Goal: Contribute content: Contribute content

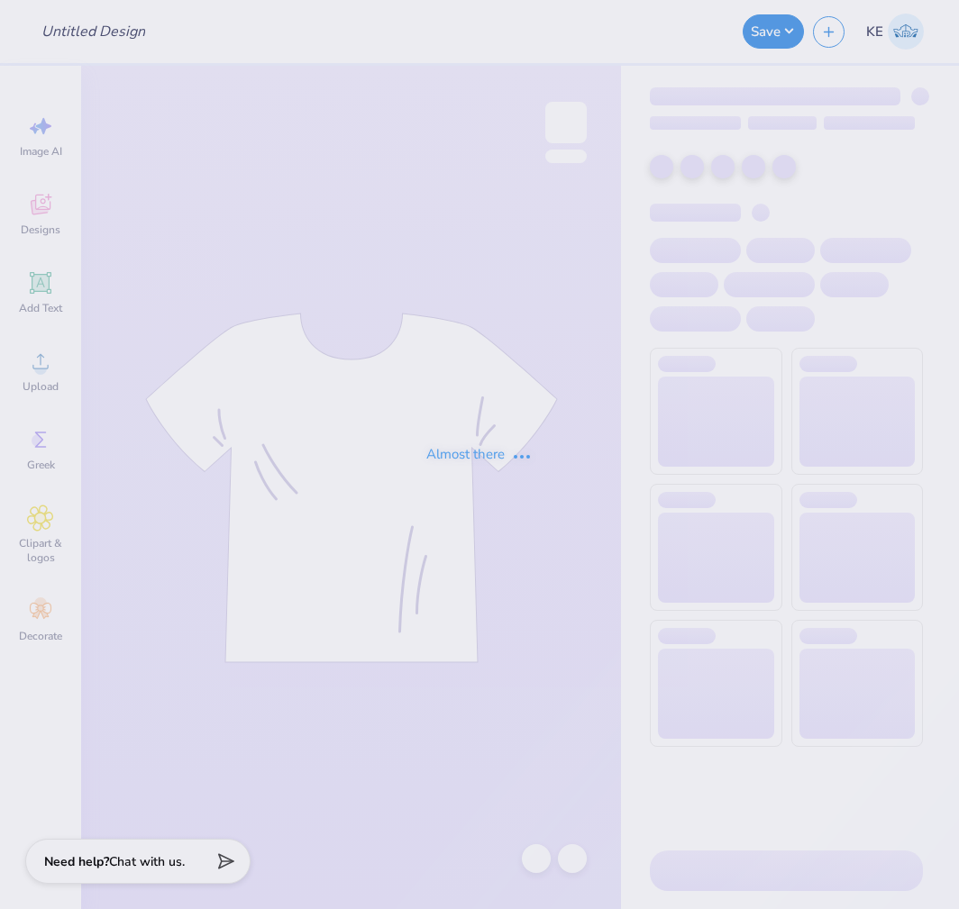
type input "Baking Club T-shirt Design"
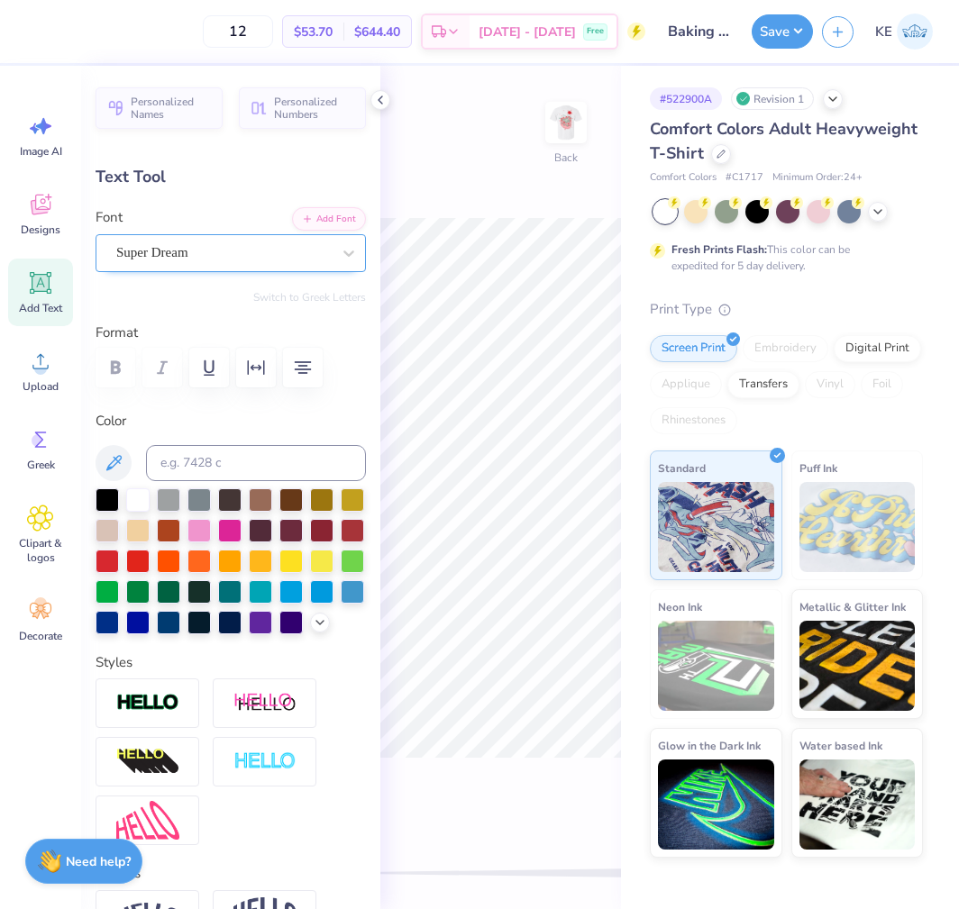
click at [351, 254] on div "Super Dream" at bounding box center [231, 253] width 270 height 38
click at [211, 528] on div at bounding box center [198, 528] width 23 height 23
click at [378, 93] on icon at bounding box center [380, 100] width 14 height 14
click at [378, 102] on icon at bounding box center [380, 100] width 14 height 14
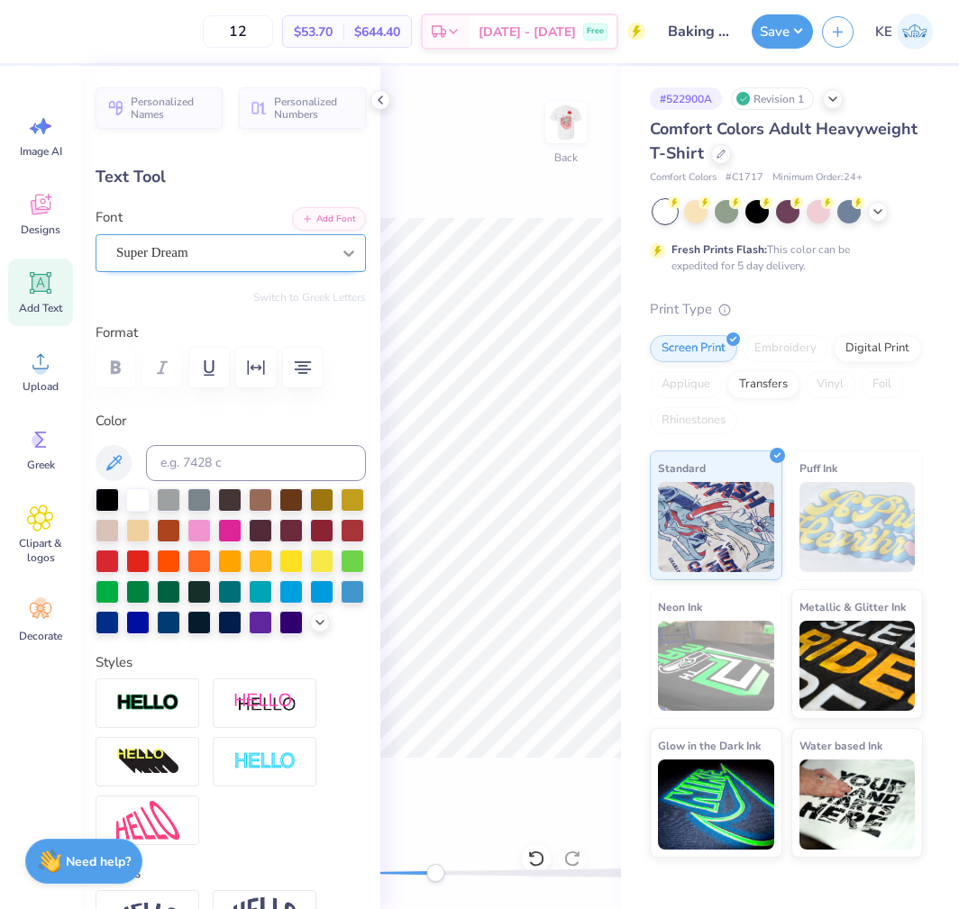
click at [333, 258] on div at bounding box center [349, 253] width 32 height 32
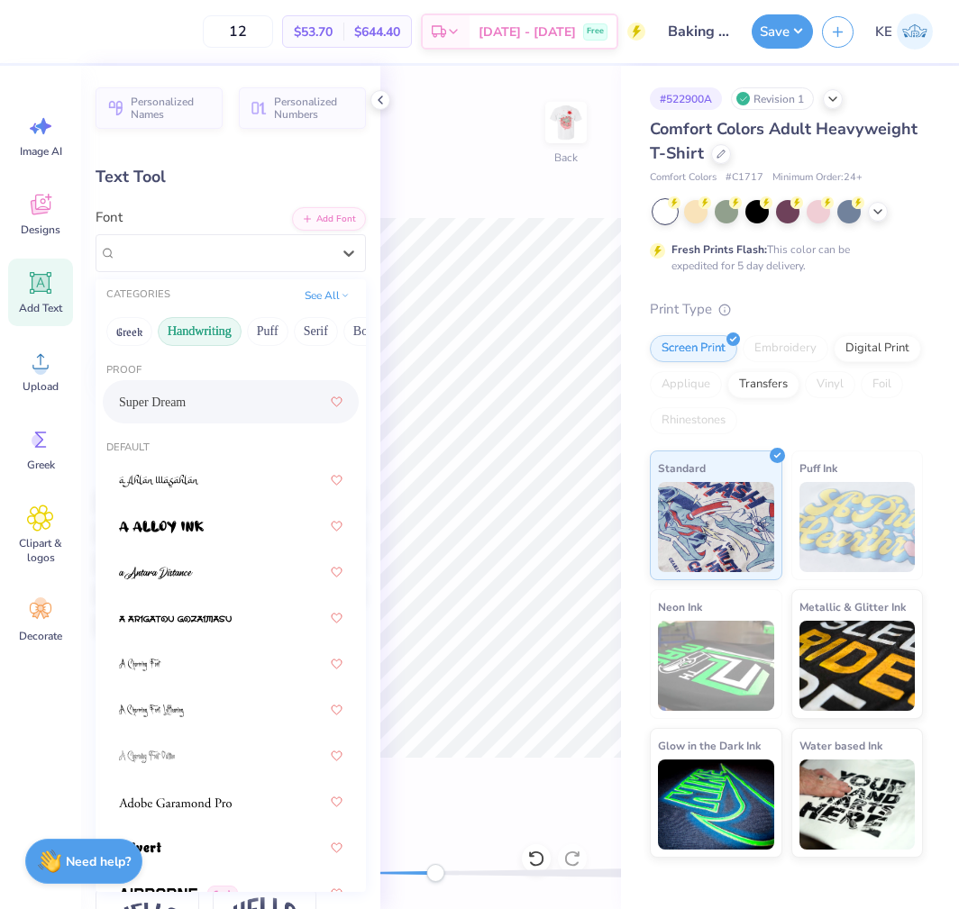
click at [205, 331] on button "Handwriting" at bounding box center [200, 331] width 84 height 29
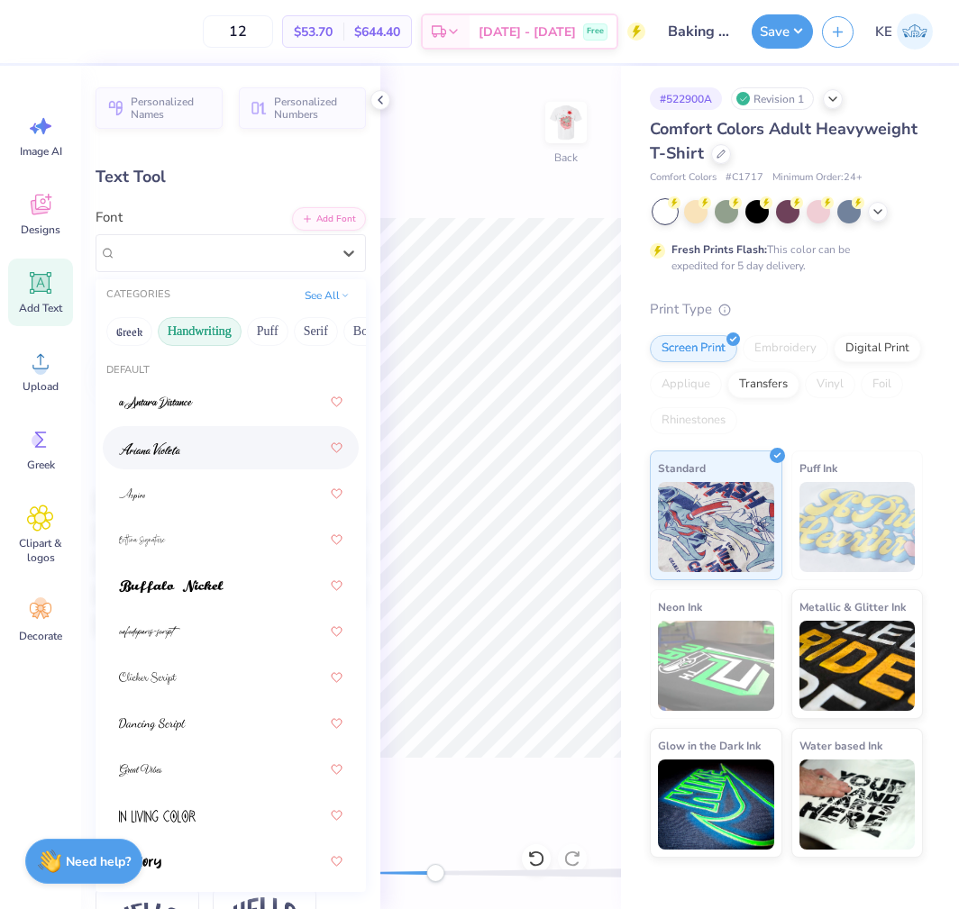
click at [193, 457] on div at bounding box center [230, 448] width 223 height 32
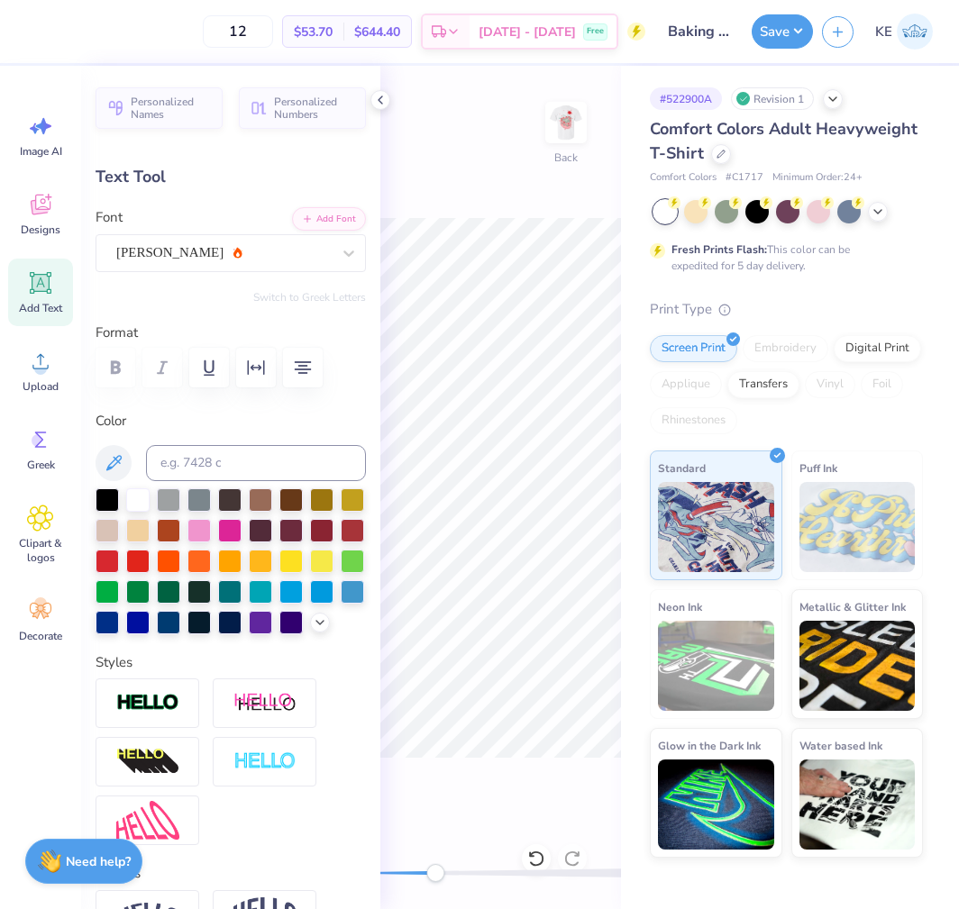
type input "0.0"
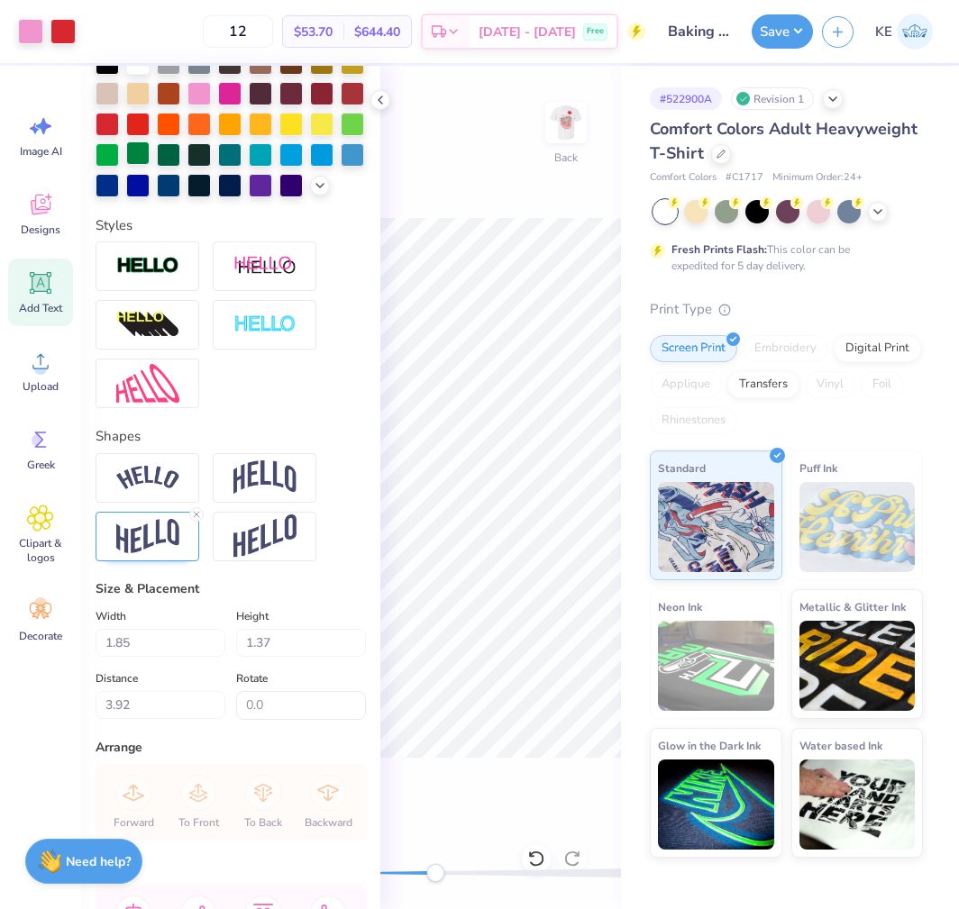
scroll to position [451, 0]
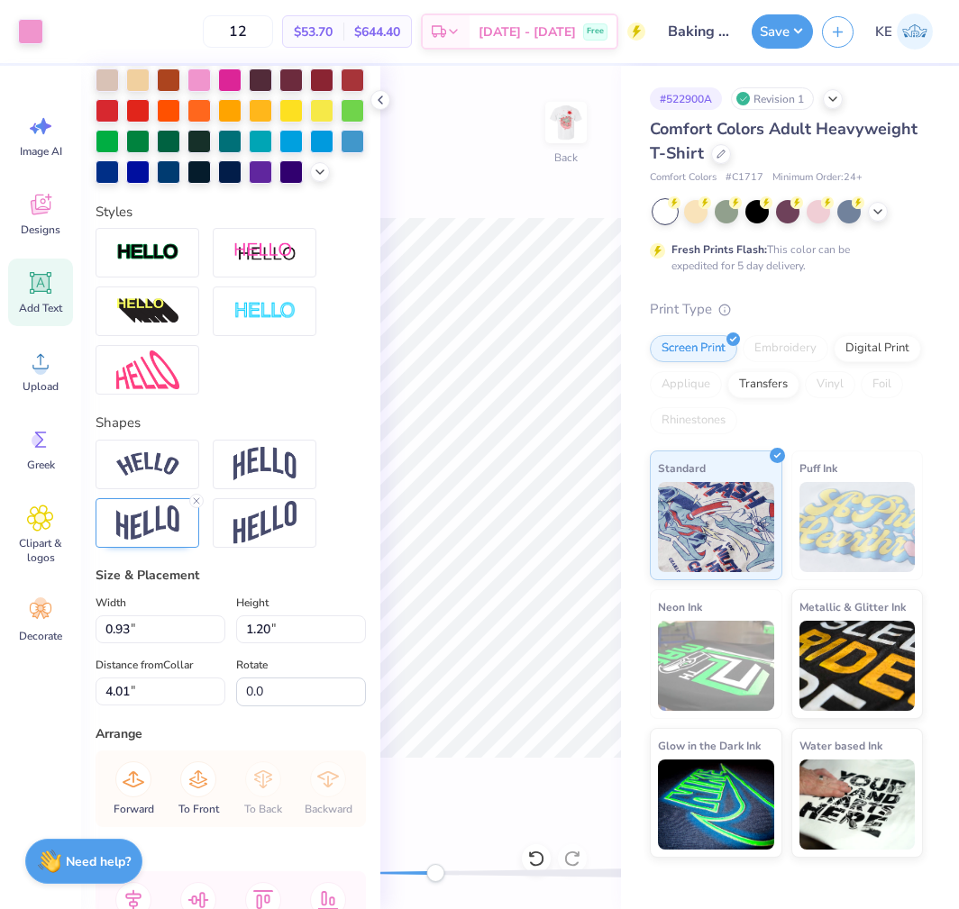
type input "0.93"
type input "1.20"
type input "4.01"
type input "-1.1"
click at [258, 643] on input "1.20" at bounding box center [301, 629] width 130 height 28
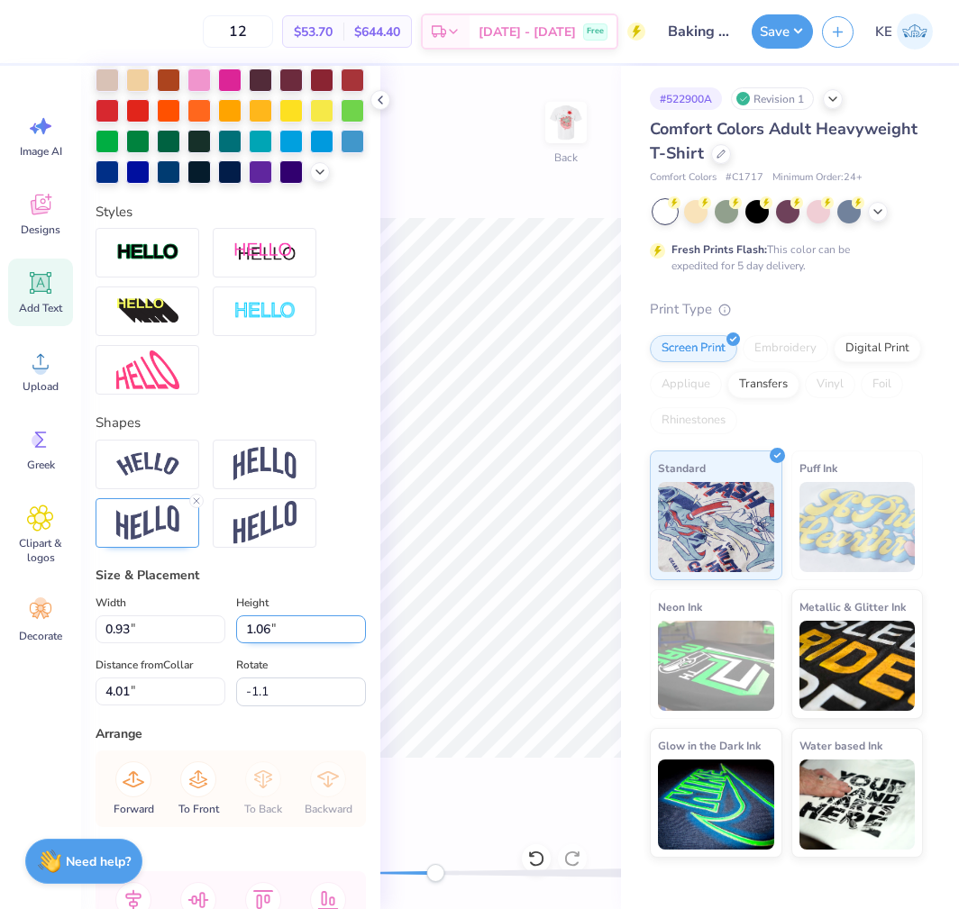
type input "1.05"
type input "0.81"
type input "4.08"
type input "0.0"
drag, startPoint x: 535, startPoint y: 845, endPoint x: 536, endPoint y: 810, distance: 35.2
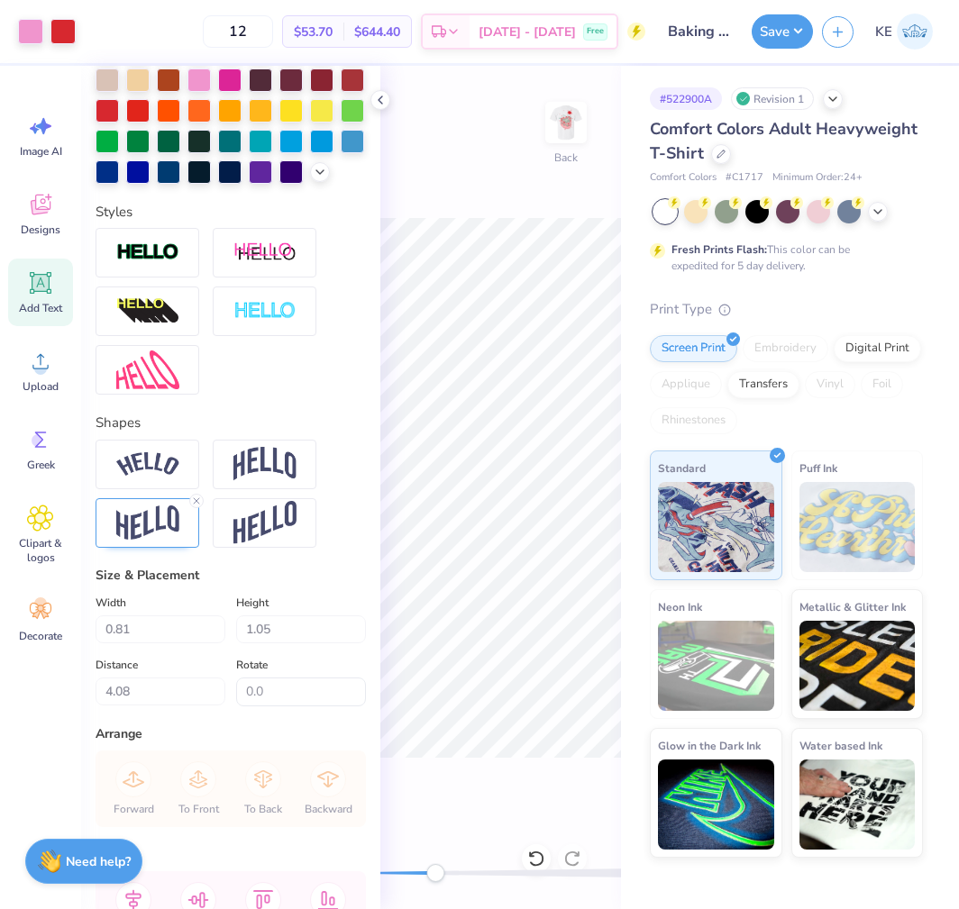
click at [536, 848] on div at bounding box center [536, 858] width 29 height 29
type input "0.93"
type input "1.20"
type input "4.01"
click at [264, 707] on input "-1.1" at bounding box center [301, 692] width 130 height 29
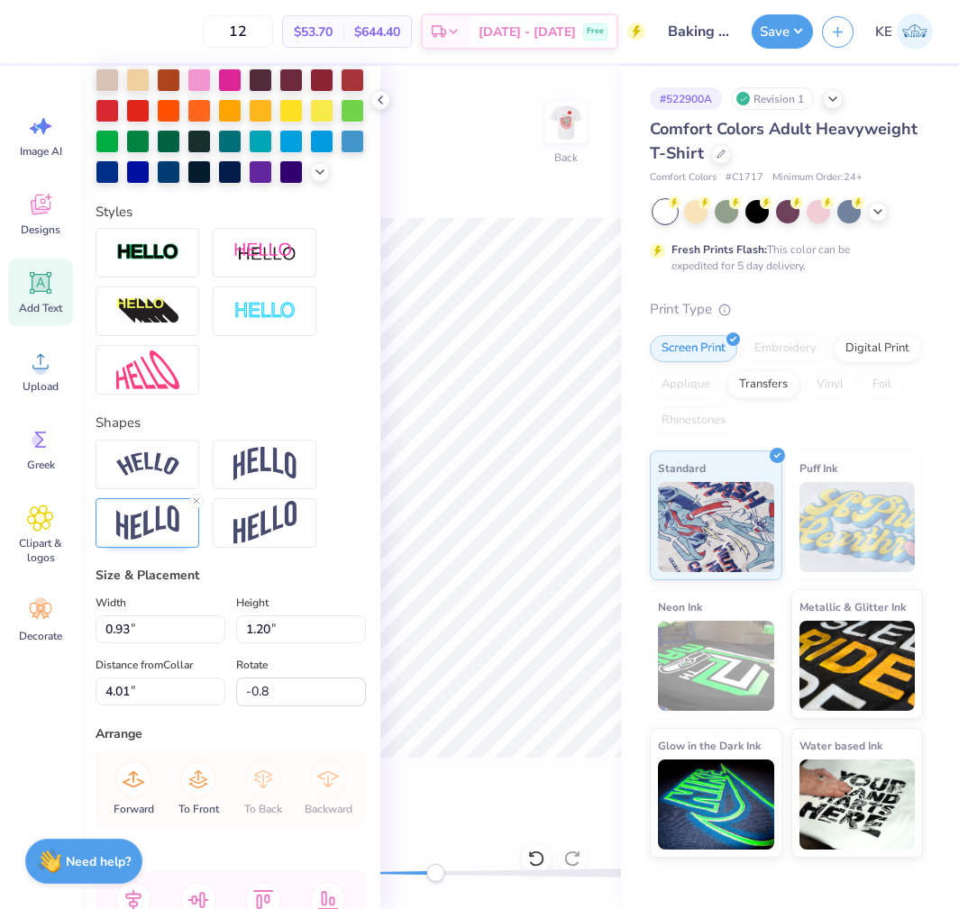
type input "0.0"
type input "1.19"
click at [266, 707] on input "-0.8" at bounding box center [301, 692] width 130 height 29
click at [167, 706] on input "4.01" at bounding box center [161, 692] width 130 height 28
click at [272, 707] on input "-0.8" at bounding box center [301, 692] width 130 height 29
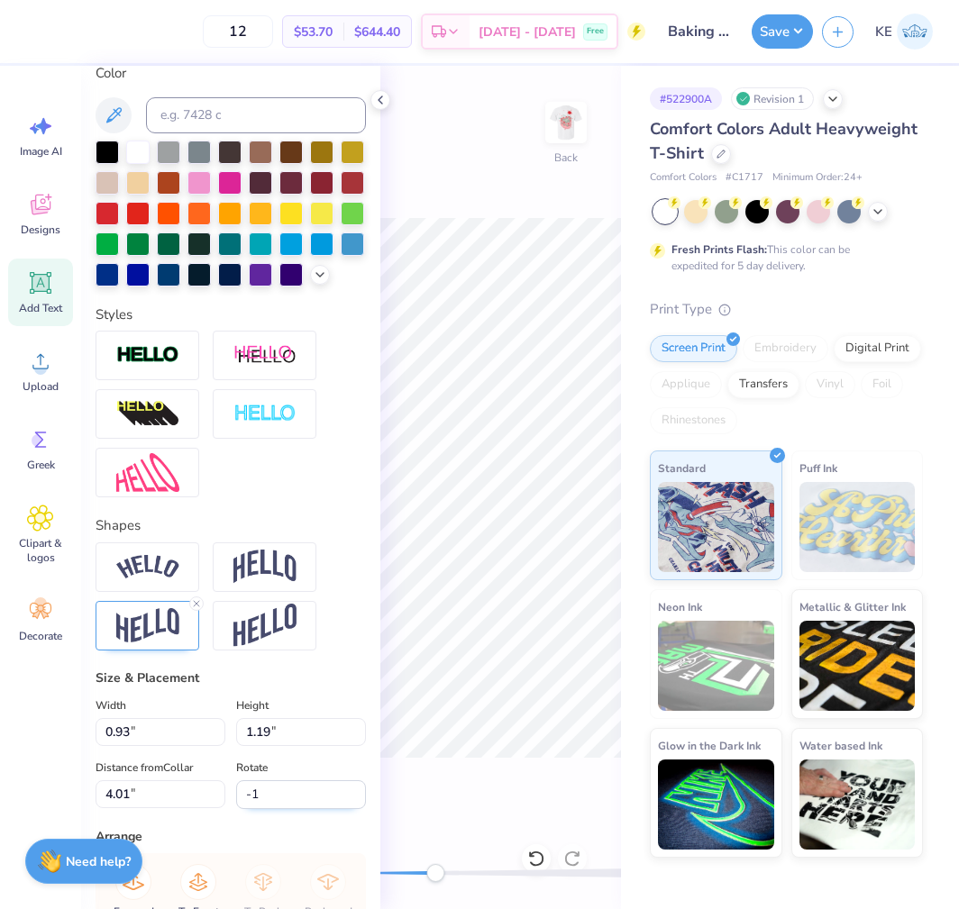
scroll to position [340, 0]
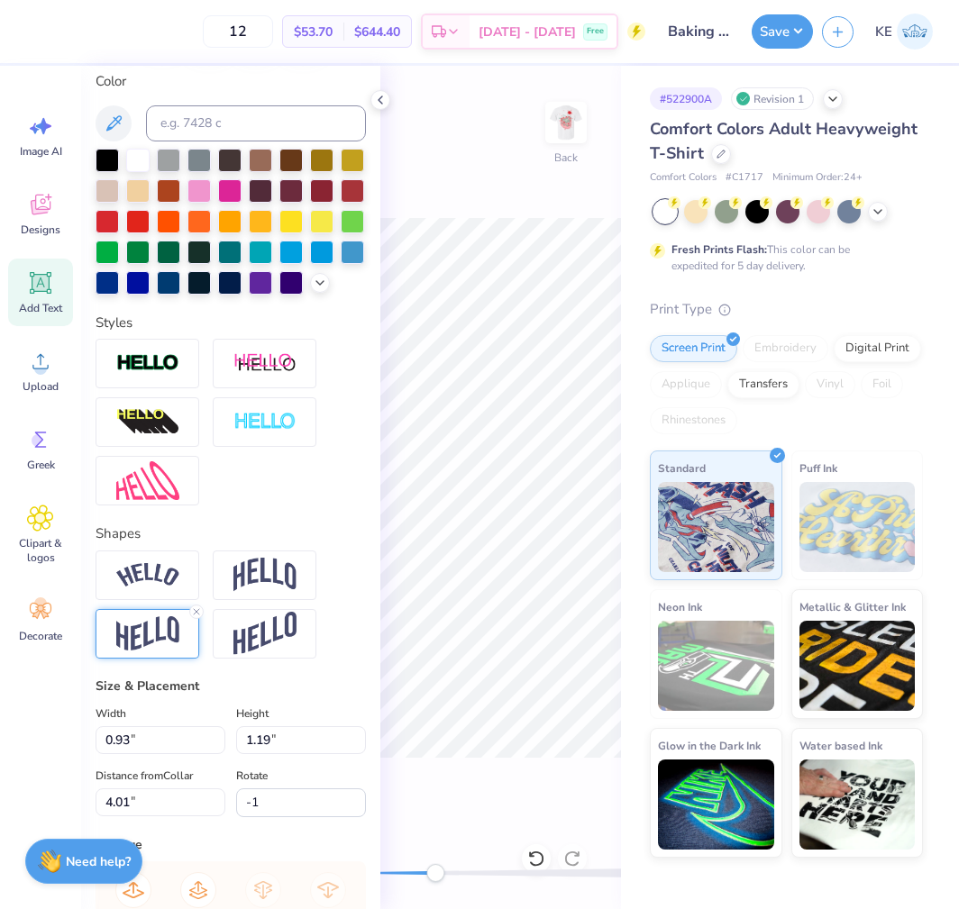
click at [122, 652] on img at bounding box center [147, 633] width 63 height 35
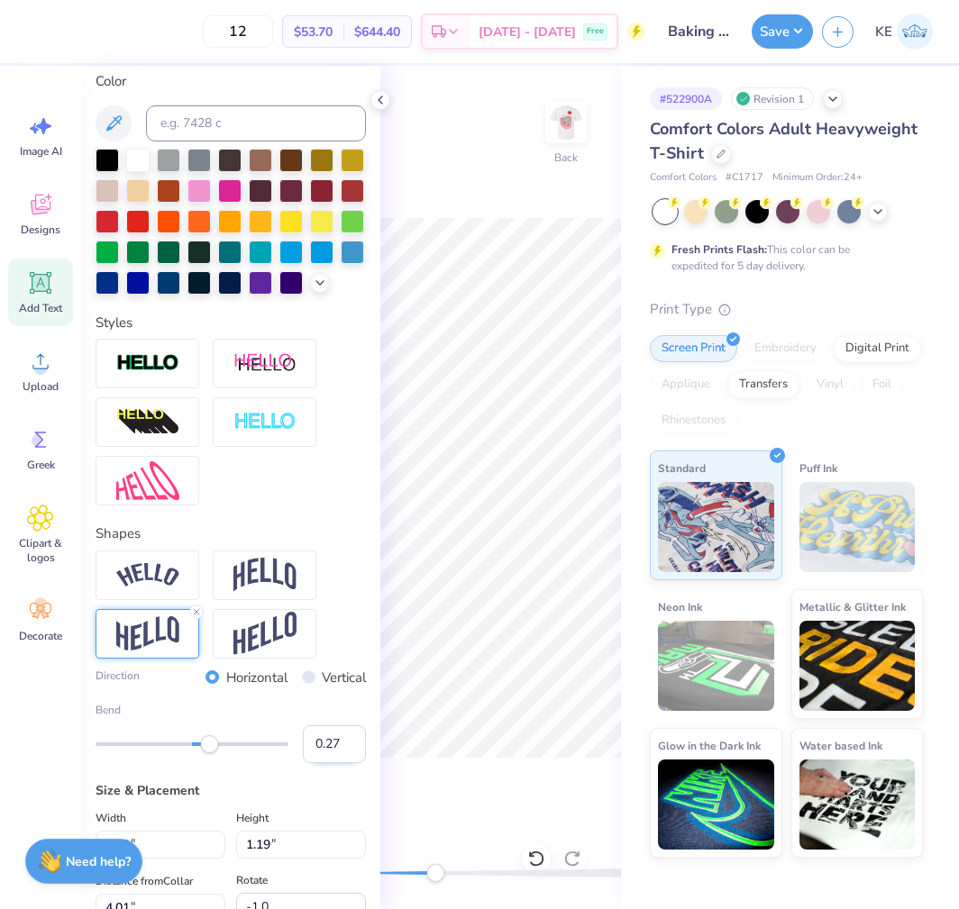
click at [305, 763] on input "0.27" at bounding box center [334, 744] width 63 height 38
click at [540, 859] on icon at bounding box center [536, 859] width 18 height 18
type input "-0.8"
click at [531, 855] on icon at bounding box center [532, 854] width 4 height 4
type input "1.20"
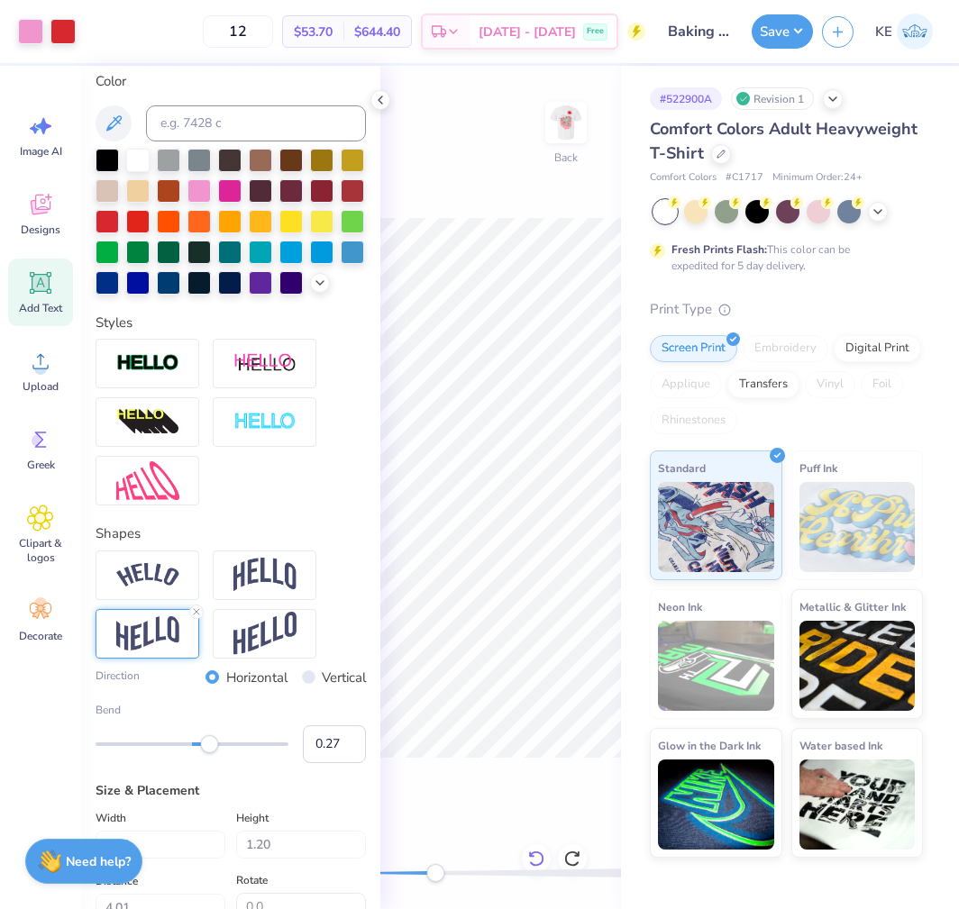
click at [540, 856] on icon at bounding box center [536, 859] width 18 height 18
click at [570, 855] on icon at bounding box center [572, 859] width 18 height 18
type input "-1.1"
type textarea "Baking club"
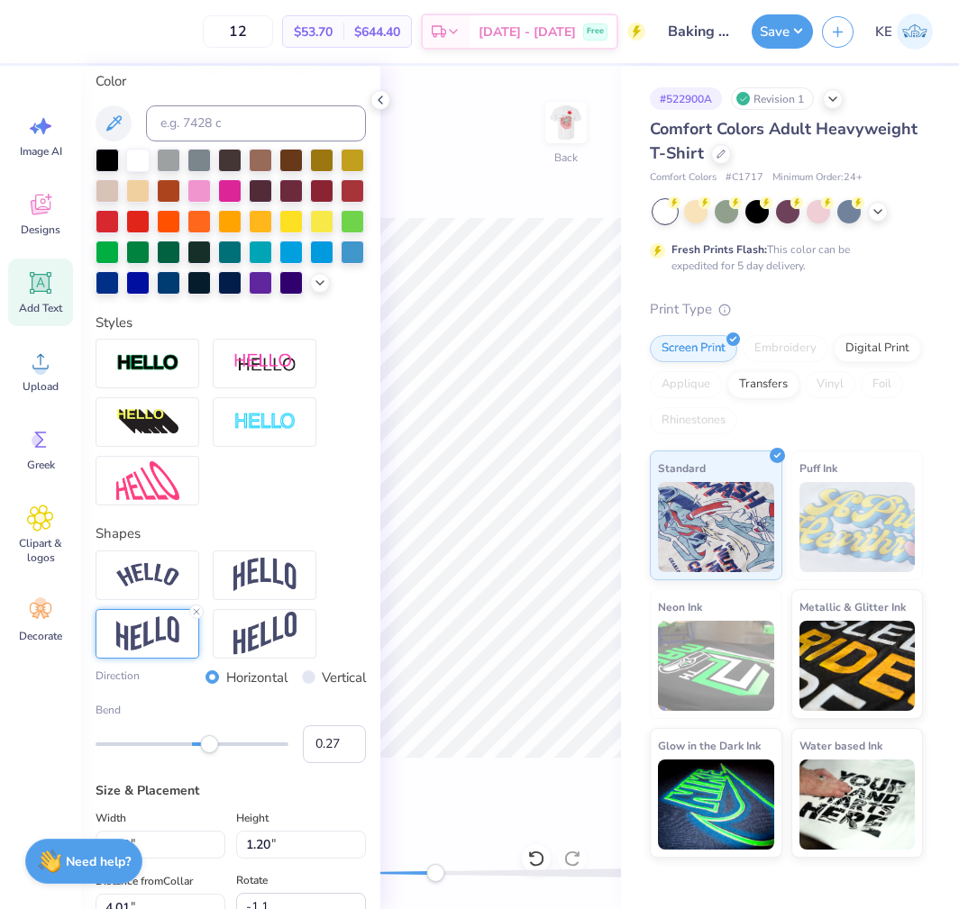
type input "1.15"
type input "1.27"
type input "3.97"
drag, startPoint x: 525, startPoint y: 860, endPoint x: 539, endPoint y: 842, distance: 22.5
click at [531, 858] on div at bounding box center [536, 858] width 29 height 29
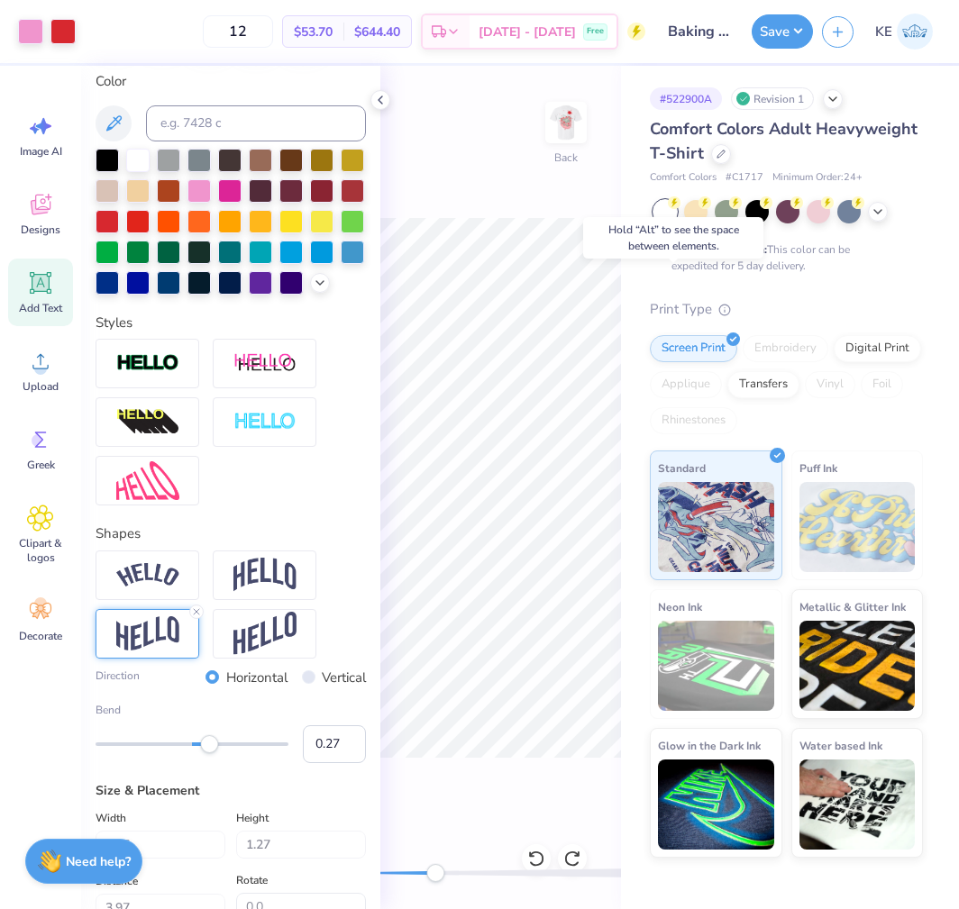
type input "-1.1"
type textarea "Baking Club"
type input "0.0"
type input "1.30"
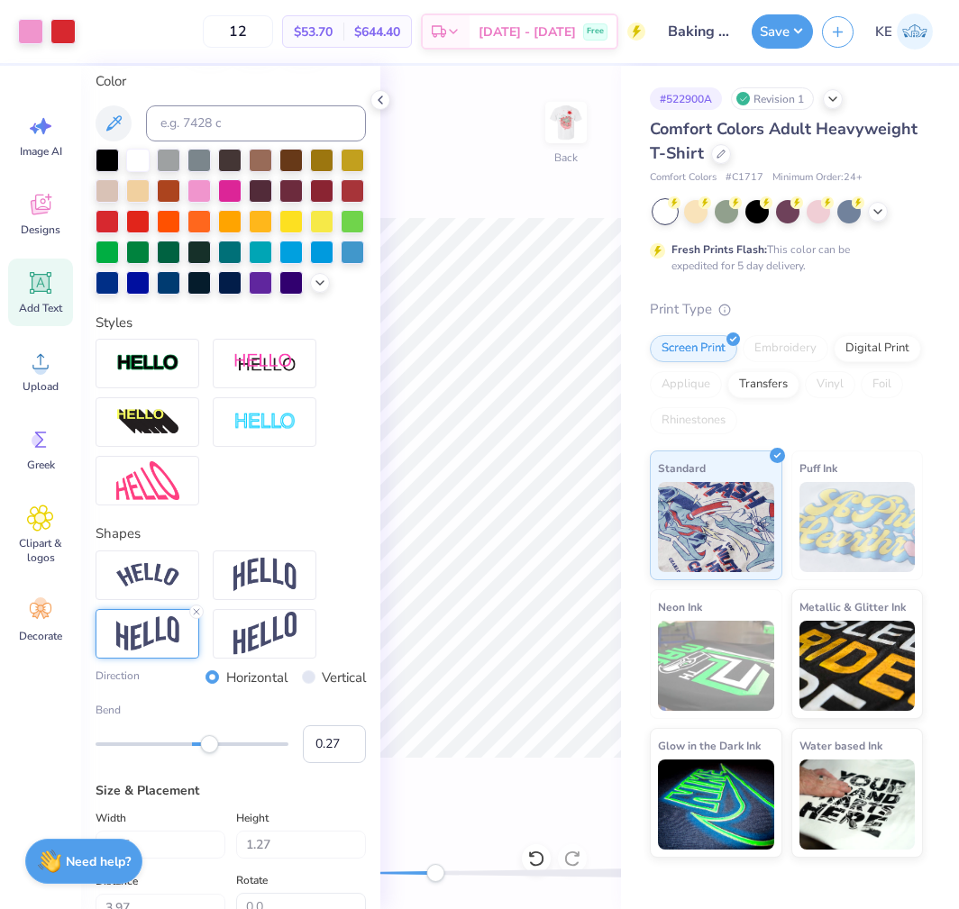
type input "3.96"
type input "-1.1"
click at [311, 763] on input "0.27" at bounding box center [334, 744] width 63 height 38
type input "0.18"
click at [311, 763] on input "0.18" at bounding box center [334, 744] width 63 height 38
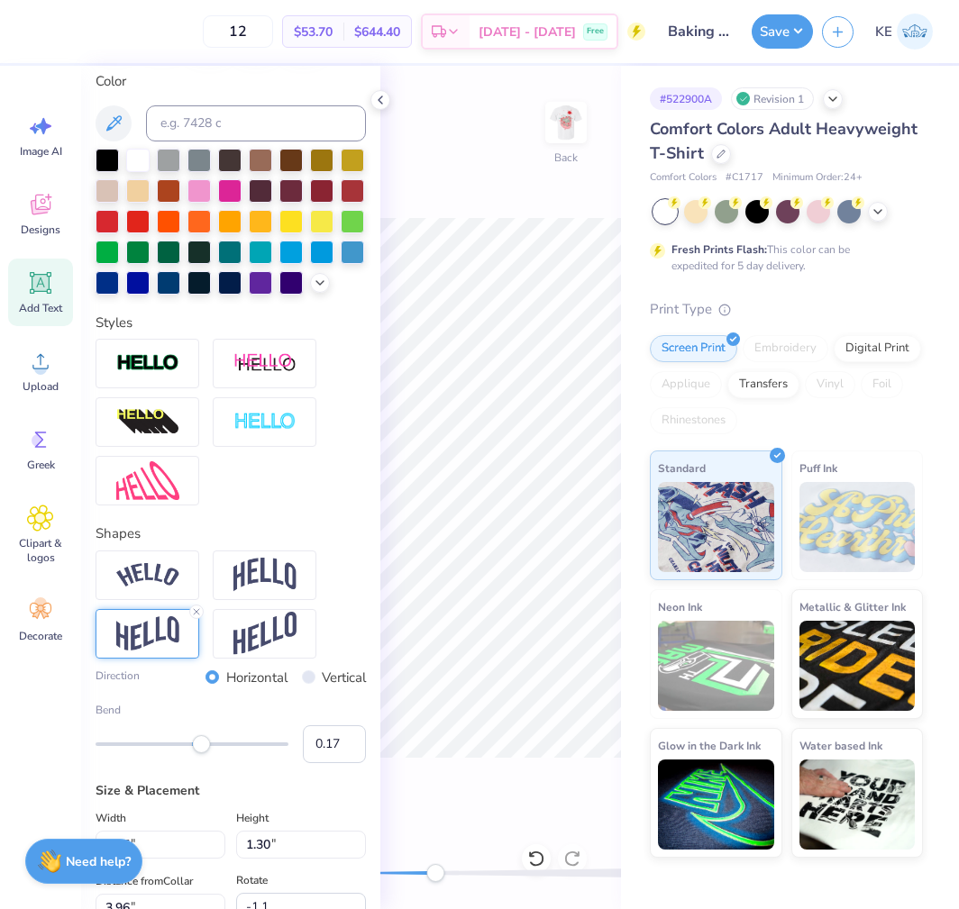
type input "0.16"
type input "0.0"
type input "1.20"
type input "4.01"
type input "-1.1"
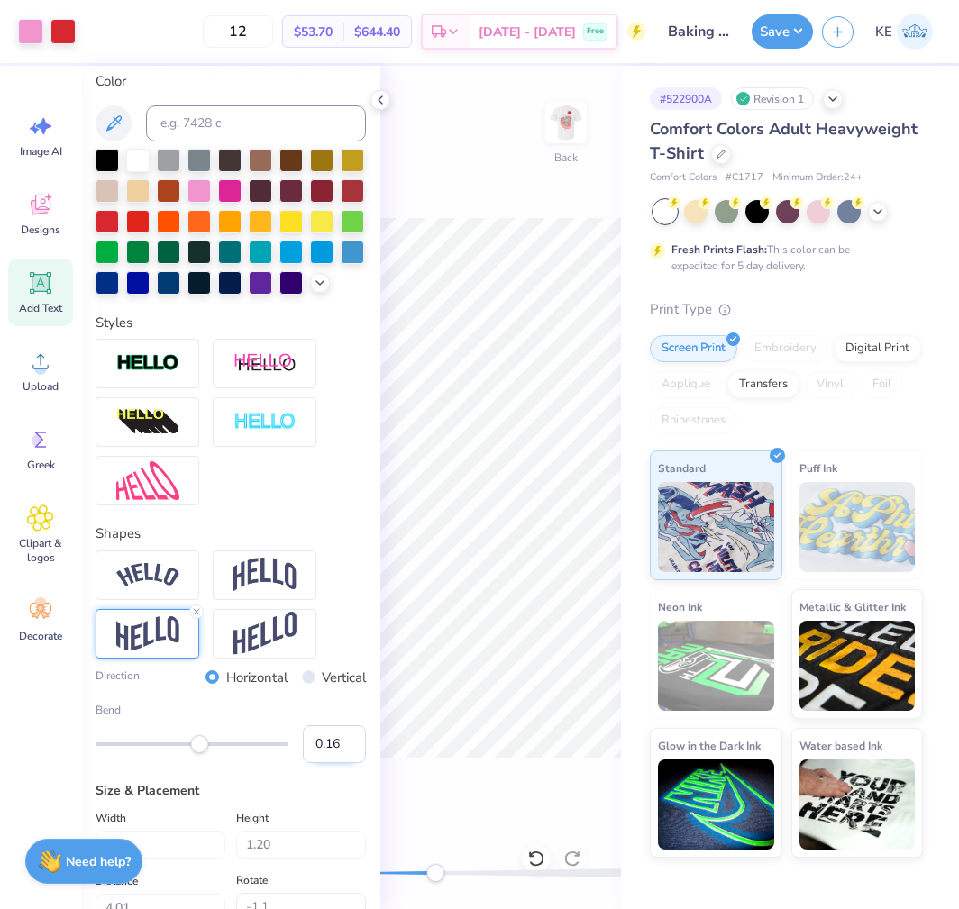
type input "1.63"
type input "1.70"
type input "3.51"
type input "0.0"
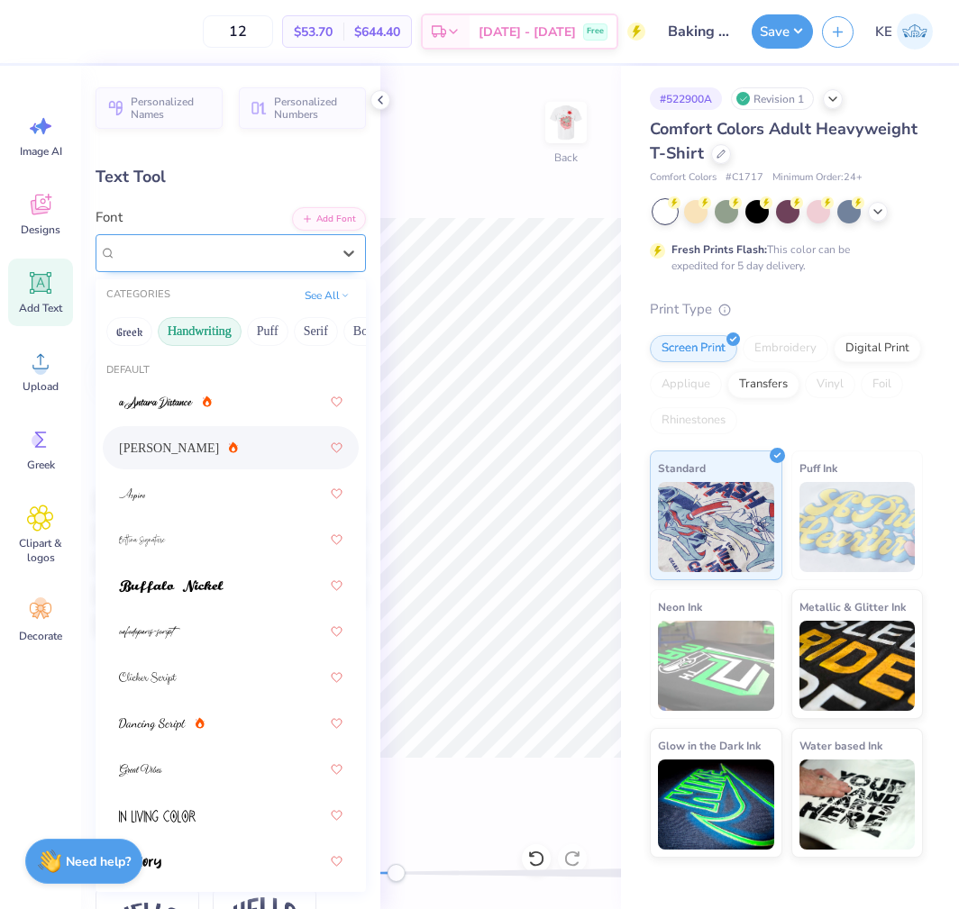
click at [195, 257] on div "Ariana Violeta" at bounding box center [223, 253] width 218 height 28
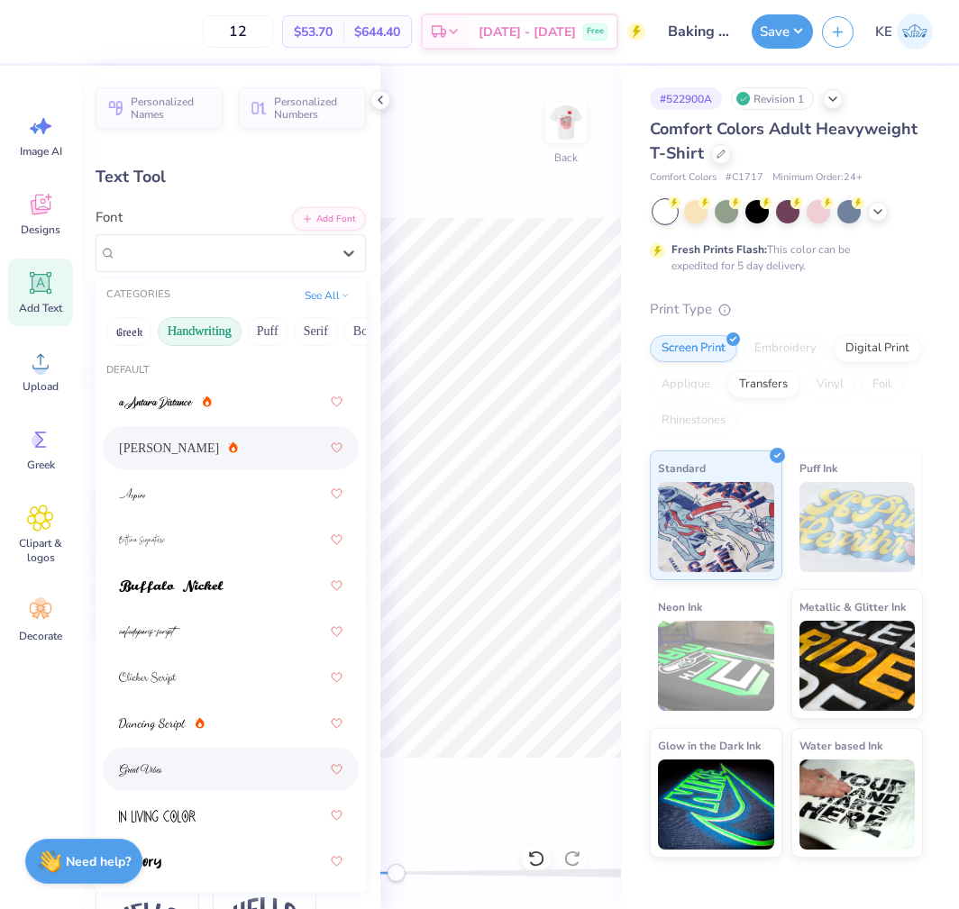
click at [173, 765] on div at bounding box center [230, 769] width 223 height 32
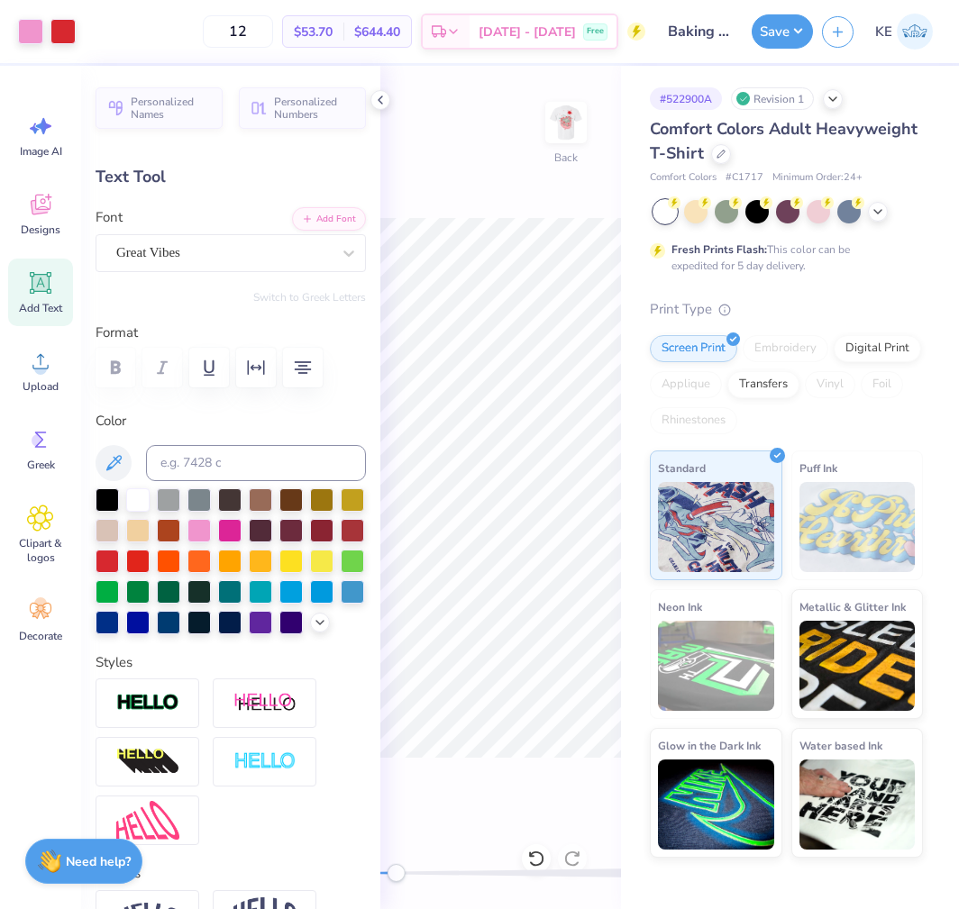
type input "0.0"
type input "2.30"
type input "1.86"
type input "3.43"
type input "0.0"
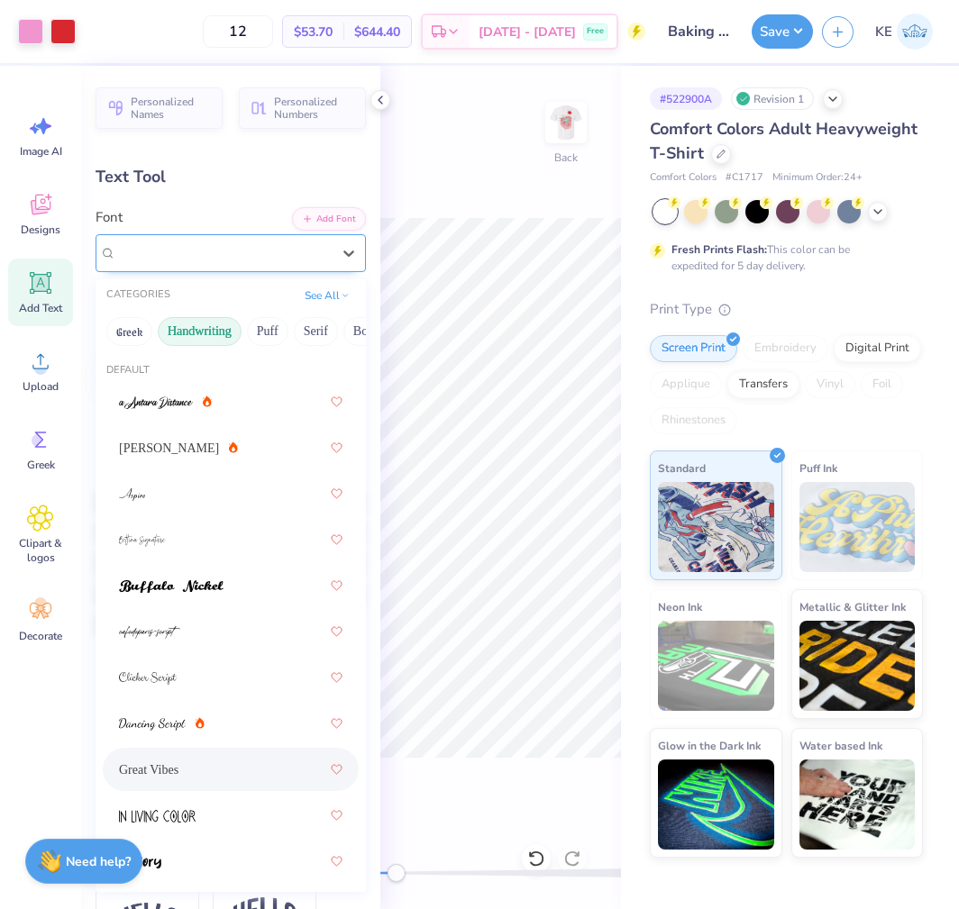
click at [281, 247] on div "Great Vibes" at bounding box center [223, 253] width 218 height 28
click at [264, 328] on button "Puff" at bounding box center [267, 331] width 41 height 29
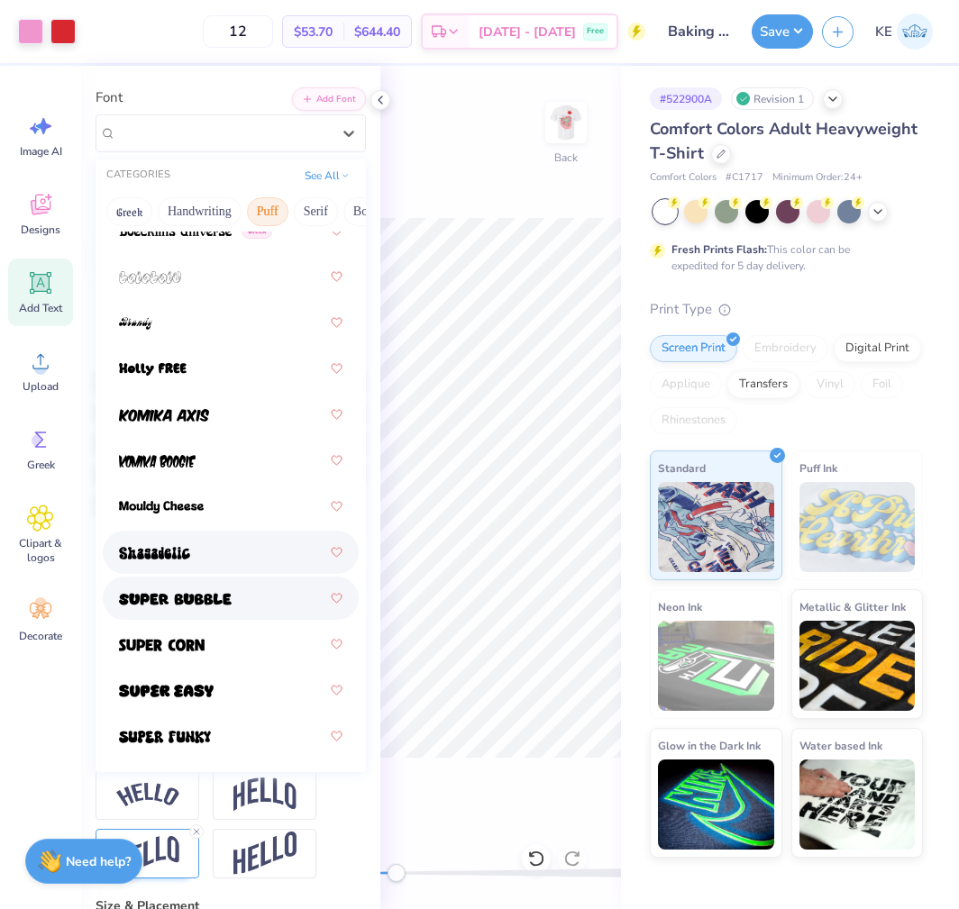
scroll to position [0, 0]
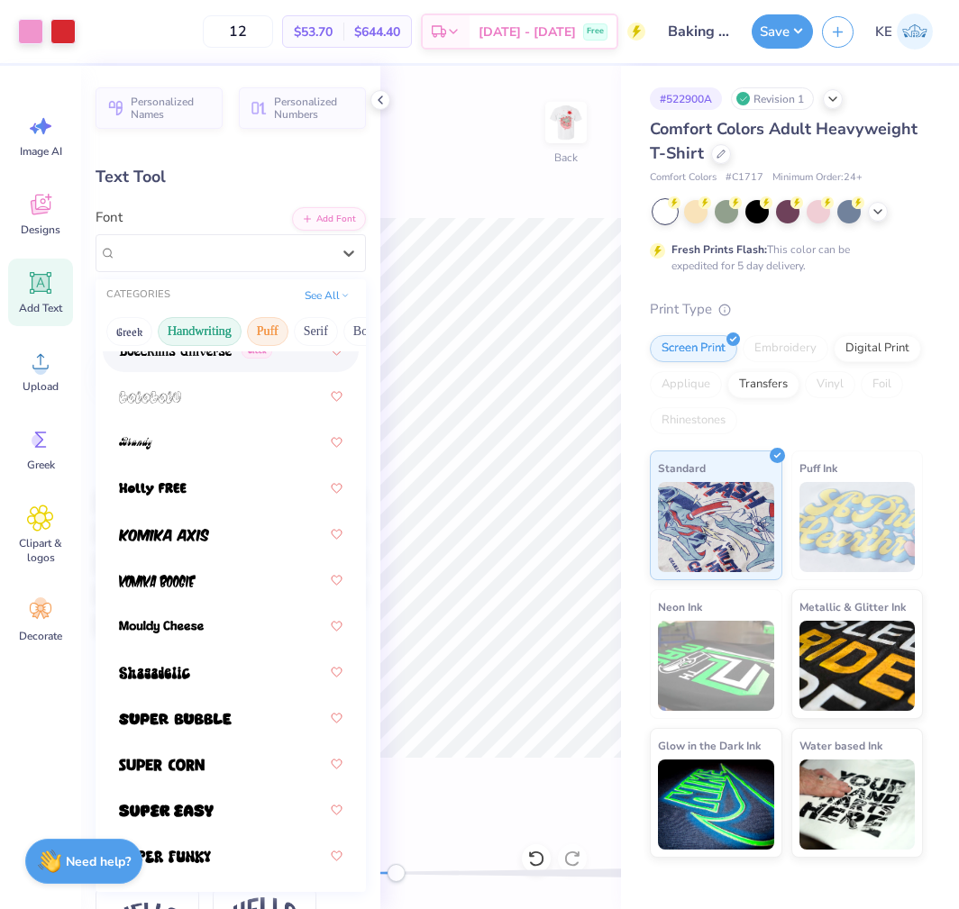
drag, startPoint x: 287, startPoint y: 331, endPoint x: 222, endPoint y: 335, distance: 65.0
click at [222, 335] on div "Greek Handwriting Puff Serif Bold Calligraphy Retro Sans Serif Minimal Fantasy …" at bounding box center [231, 332] width 270 height 40
click at [327, 335] on button "Serif" at bounding box center [316, 331] width 44 height 29
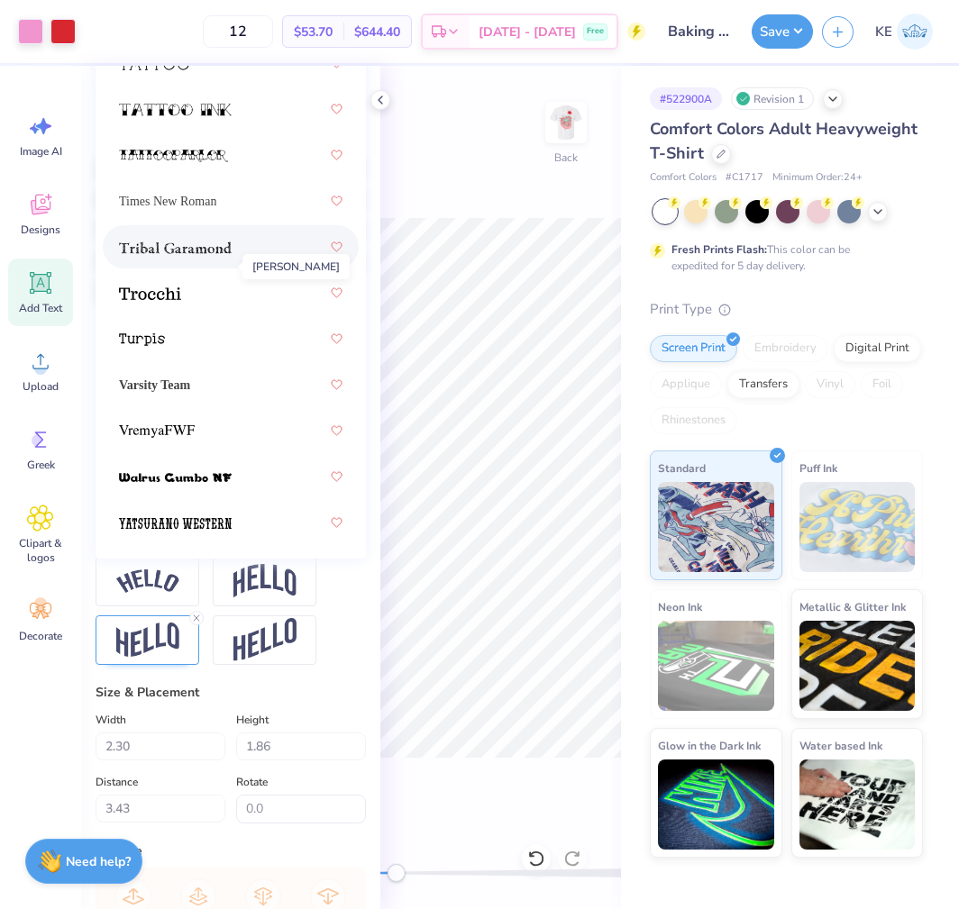
scroll to position [360, 0]
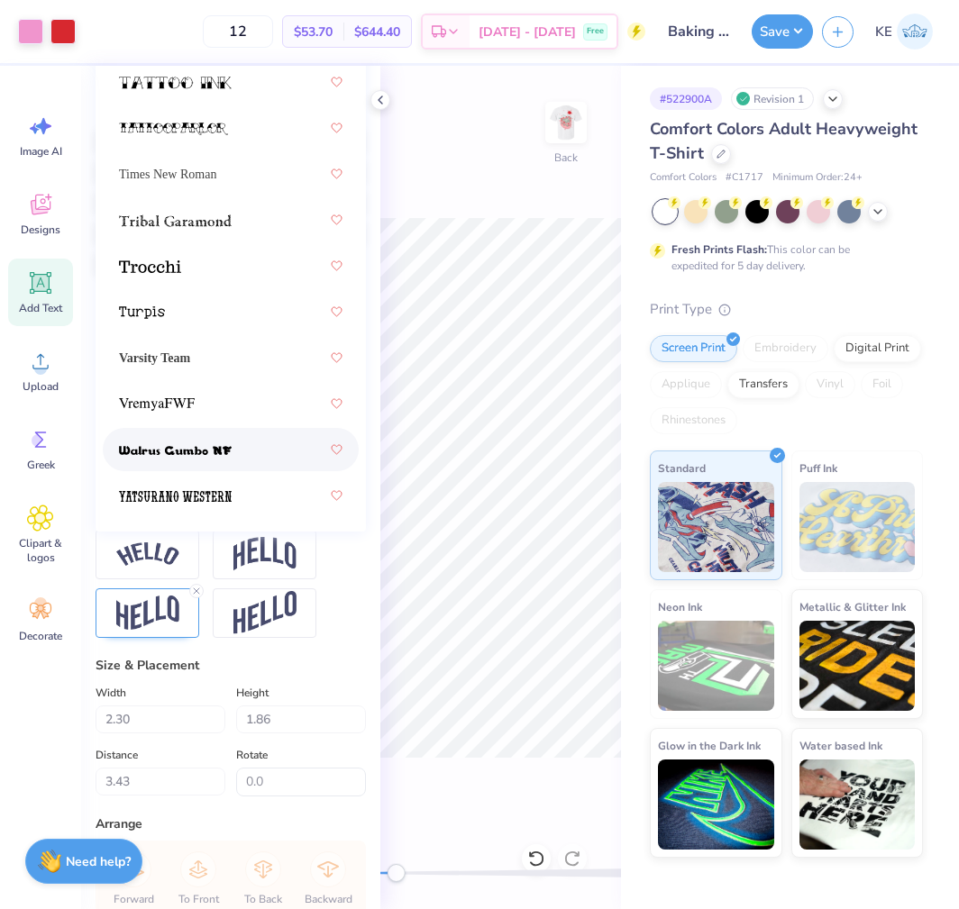
click at [187, 447] on img at bounding box center [175, 450] width 113 height 13
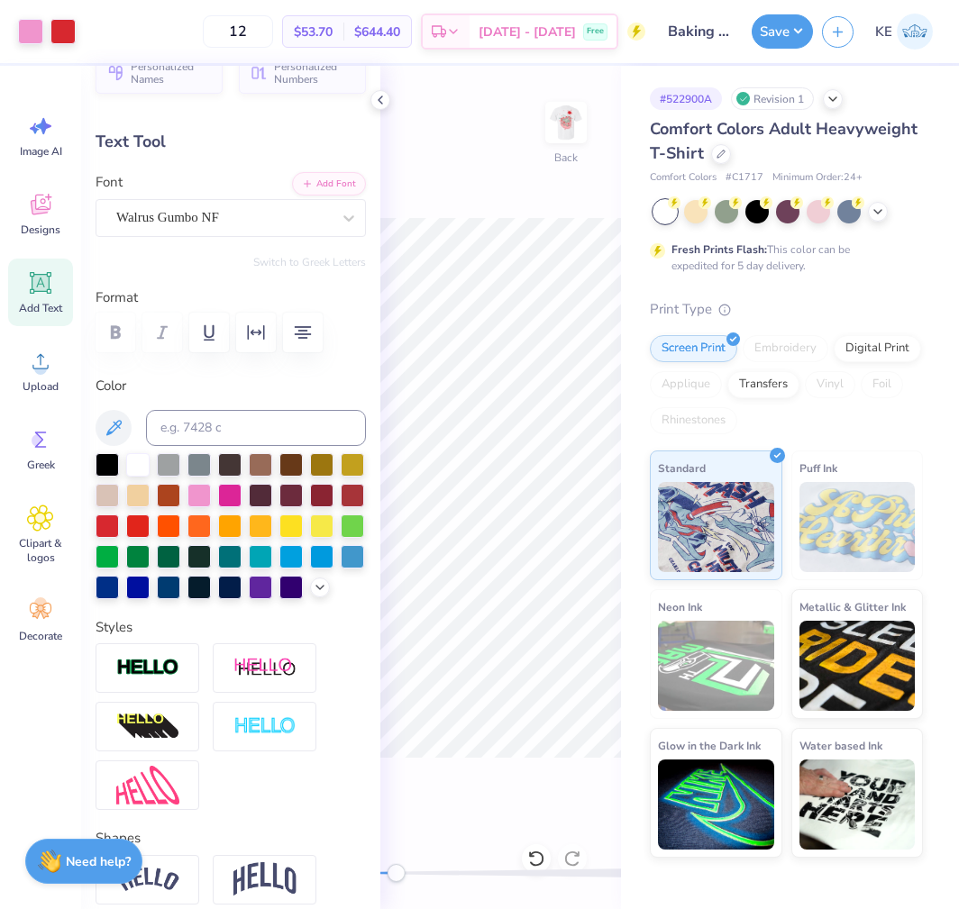
scroll to position [0, 0]
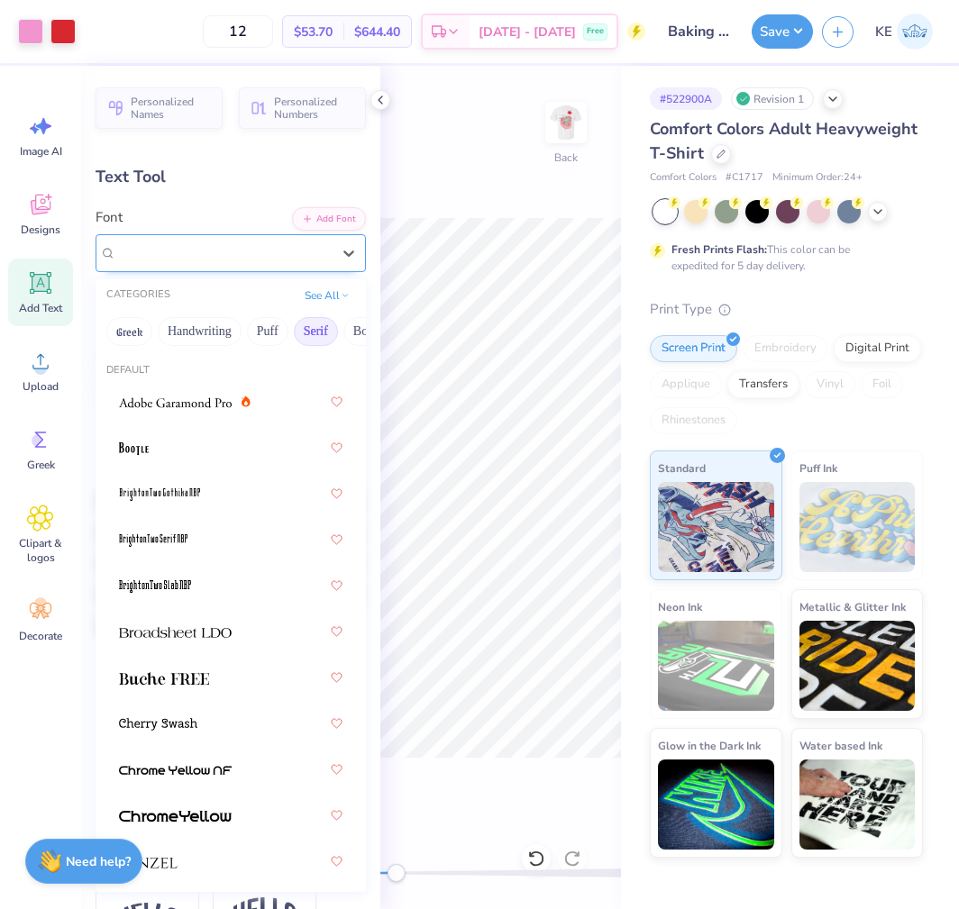
click at [308, 255] on div "Walrus Gumbo NF" at bounding box center [223, 253] width 218 height 28
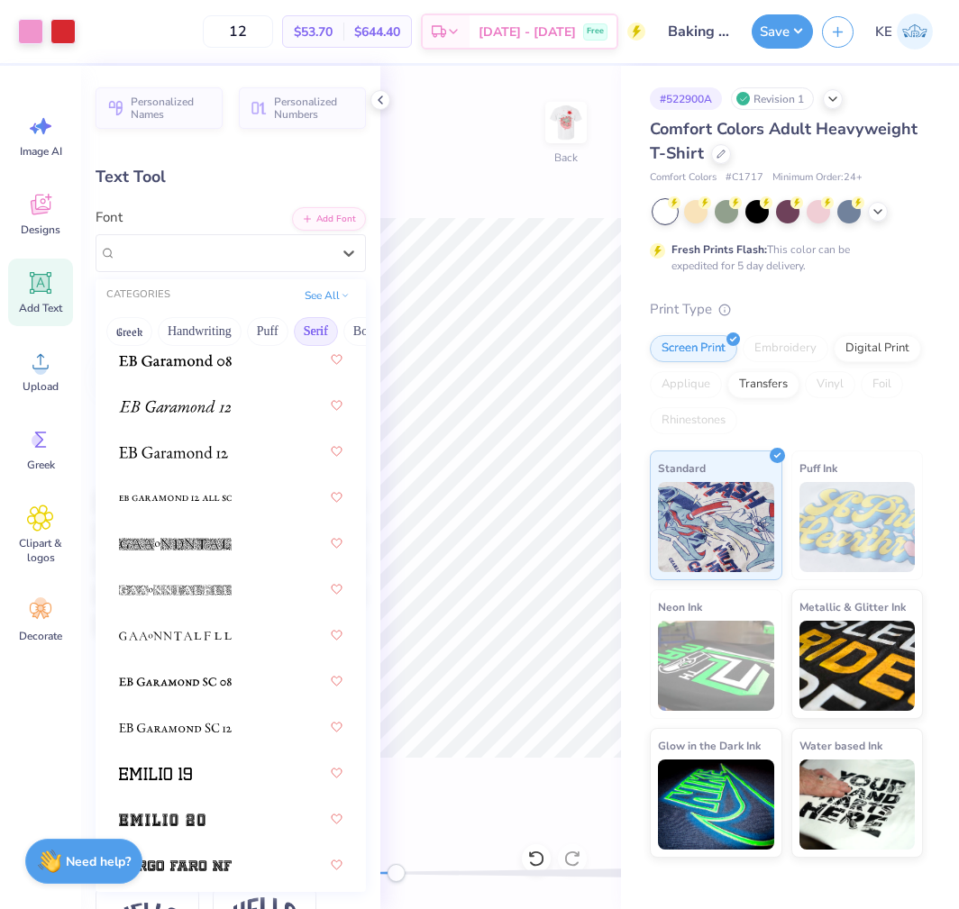
scroll to position [1238, 0]
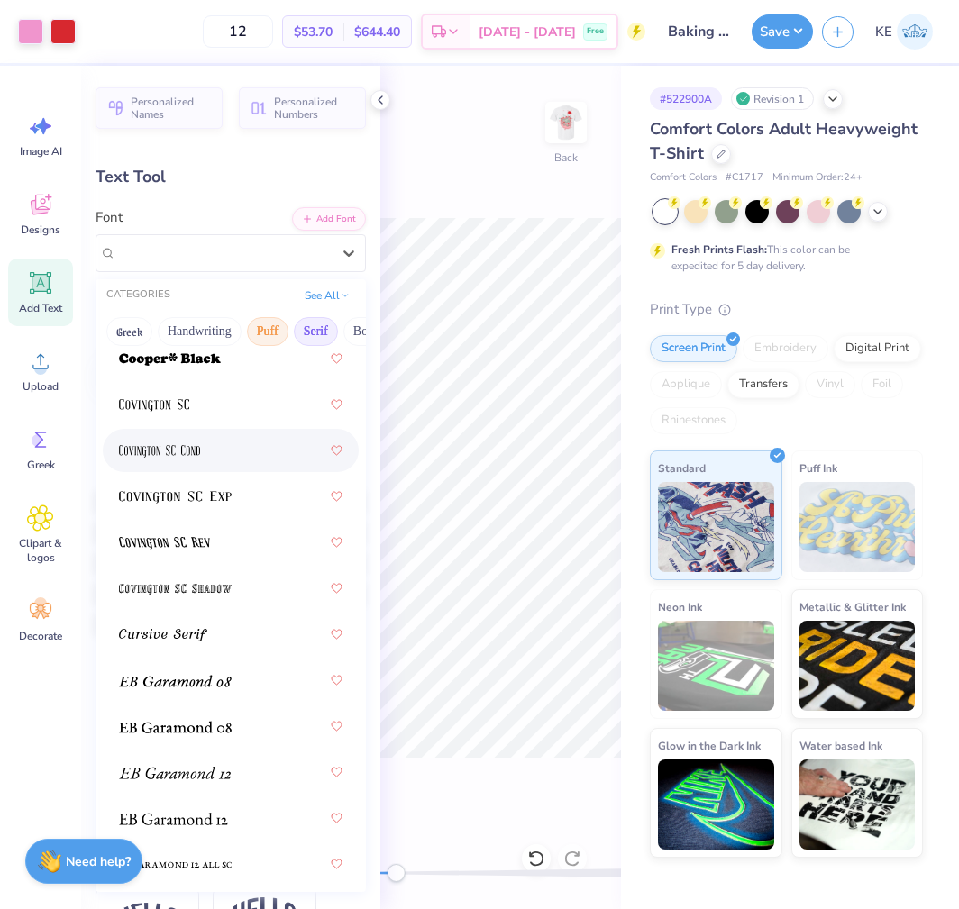
drag, startPoint x: 323, startPoint y: 327, endPoint x: 260, endPoint y: 327, distance: 62.2
click at [260, 327] on div "Greek Handwriting Puff Serif Bold Calligraphy Retro Sans Serif Minimal Fantasy …" at bounding box center [231, 332] width 270 height 40
click at [343, 325] on button "Bold" at bounding box center [365, 331] width 44 height 29
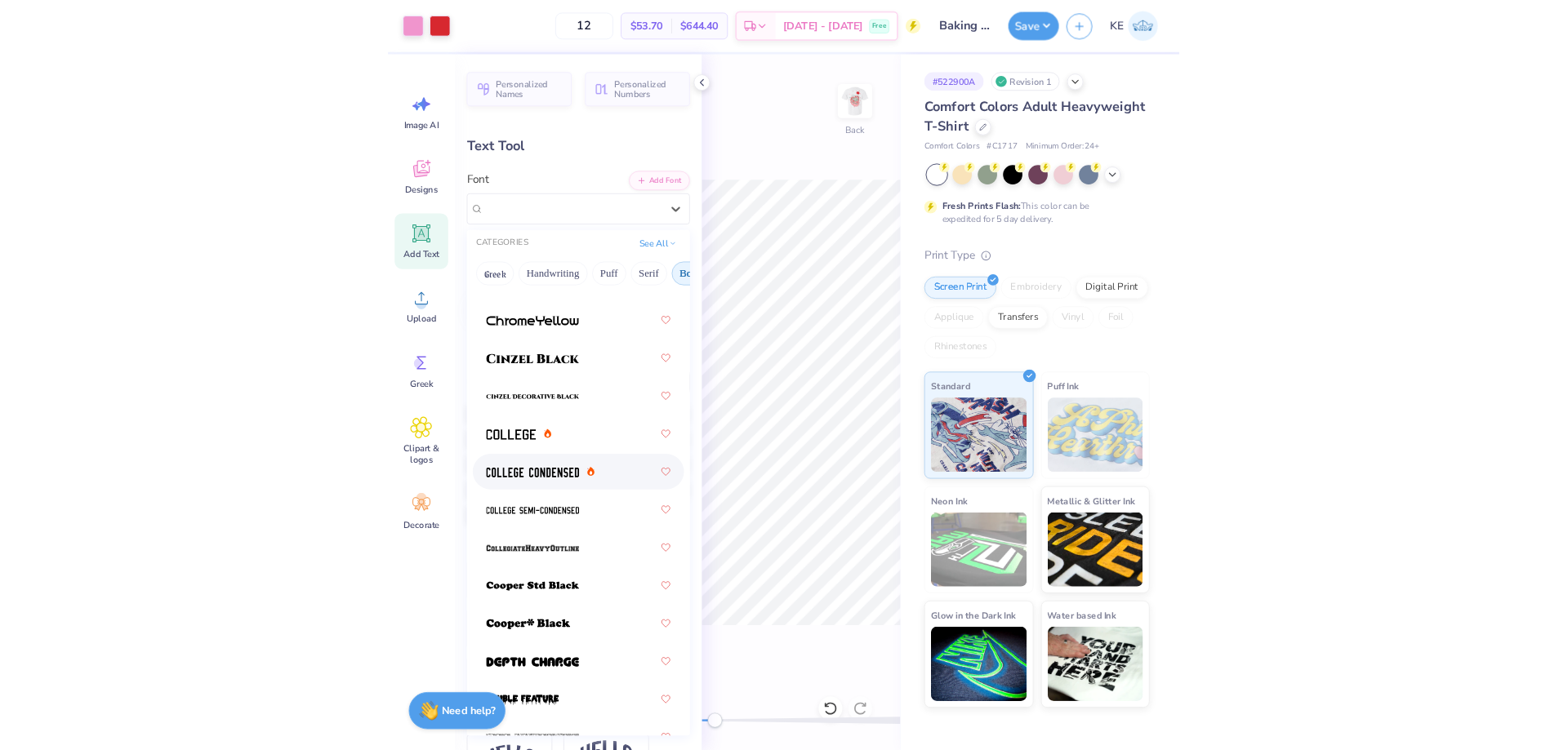
scroll to position [119, 0]
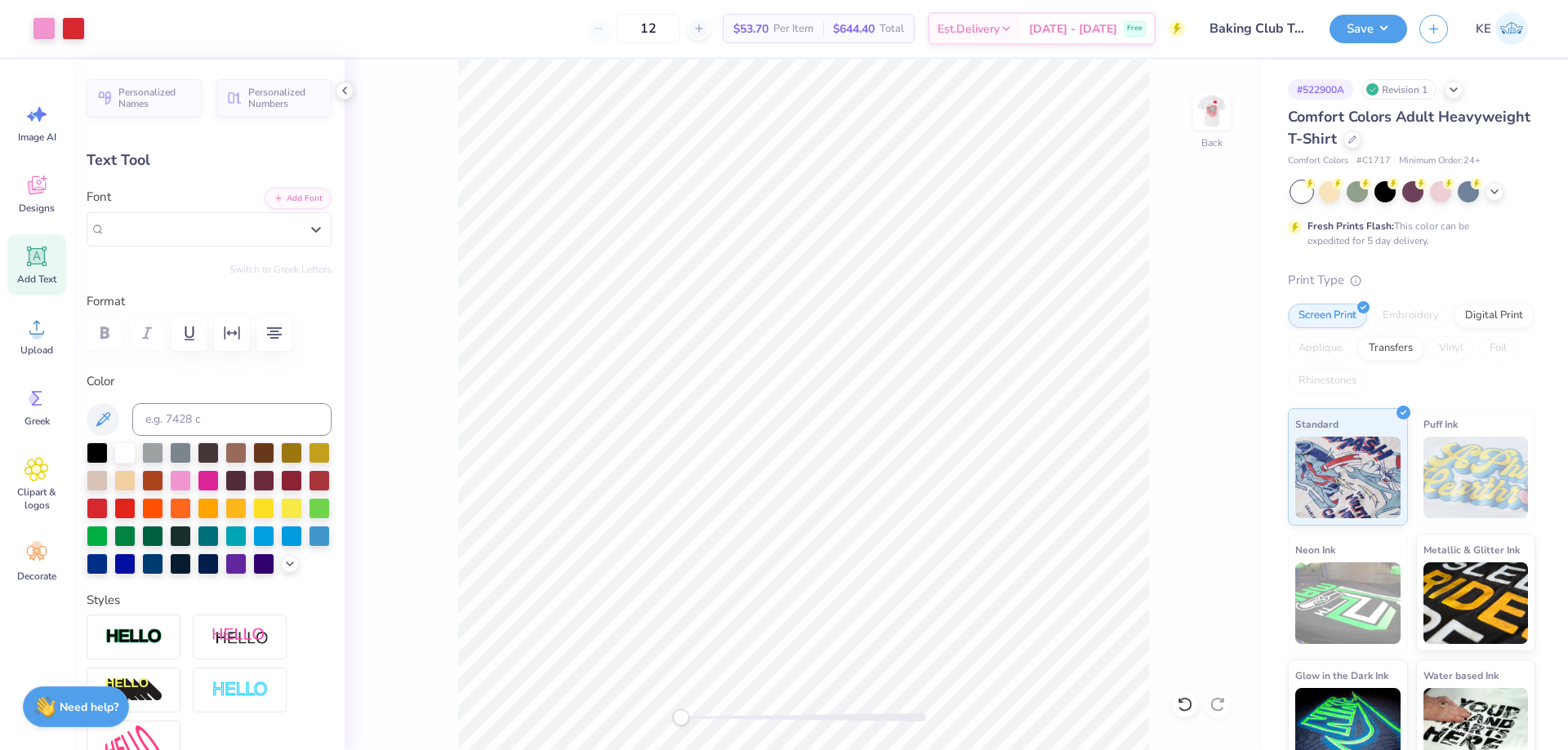
type input "3.07"
type input "1.83"
type input "3.45"
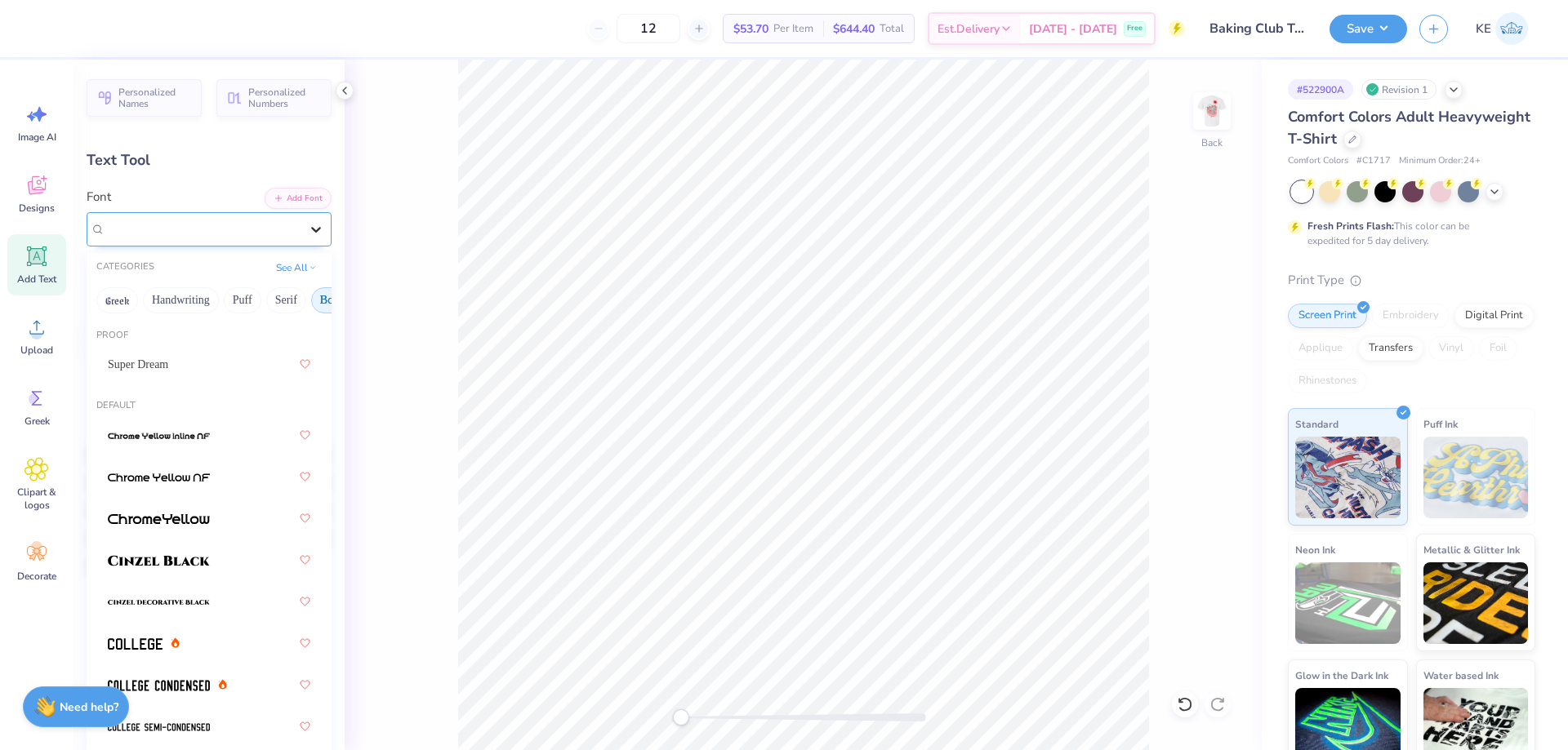
click at [308, 221] on icon at bounding box center [316, 229] width 16 height 16
drag, startPoint x: 295, startPoint y: 299, endPoint x: 244, endPoint y: 297, distance: 51.0
click at [244, 297] on div "Greek Handwriting Puff Serif Bold Calligraphy Retro Sans Serif Minimal Fantasy …" at bounding box center [209, 301] width 245 height 36
click at [311, 300] on button "Bold" at bounding box center [331, 300] width 40 height 26
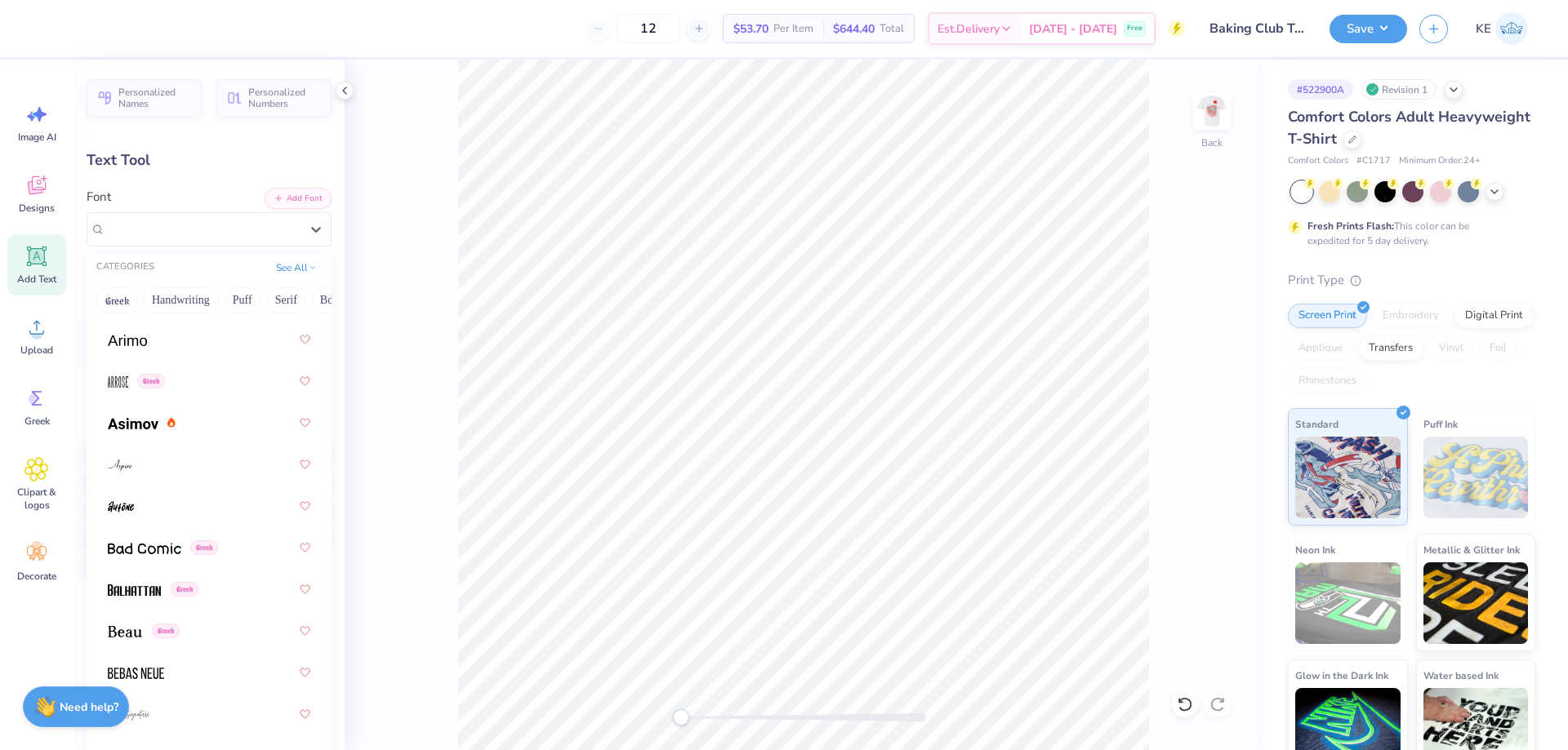
scroll to position [1143, 0]
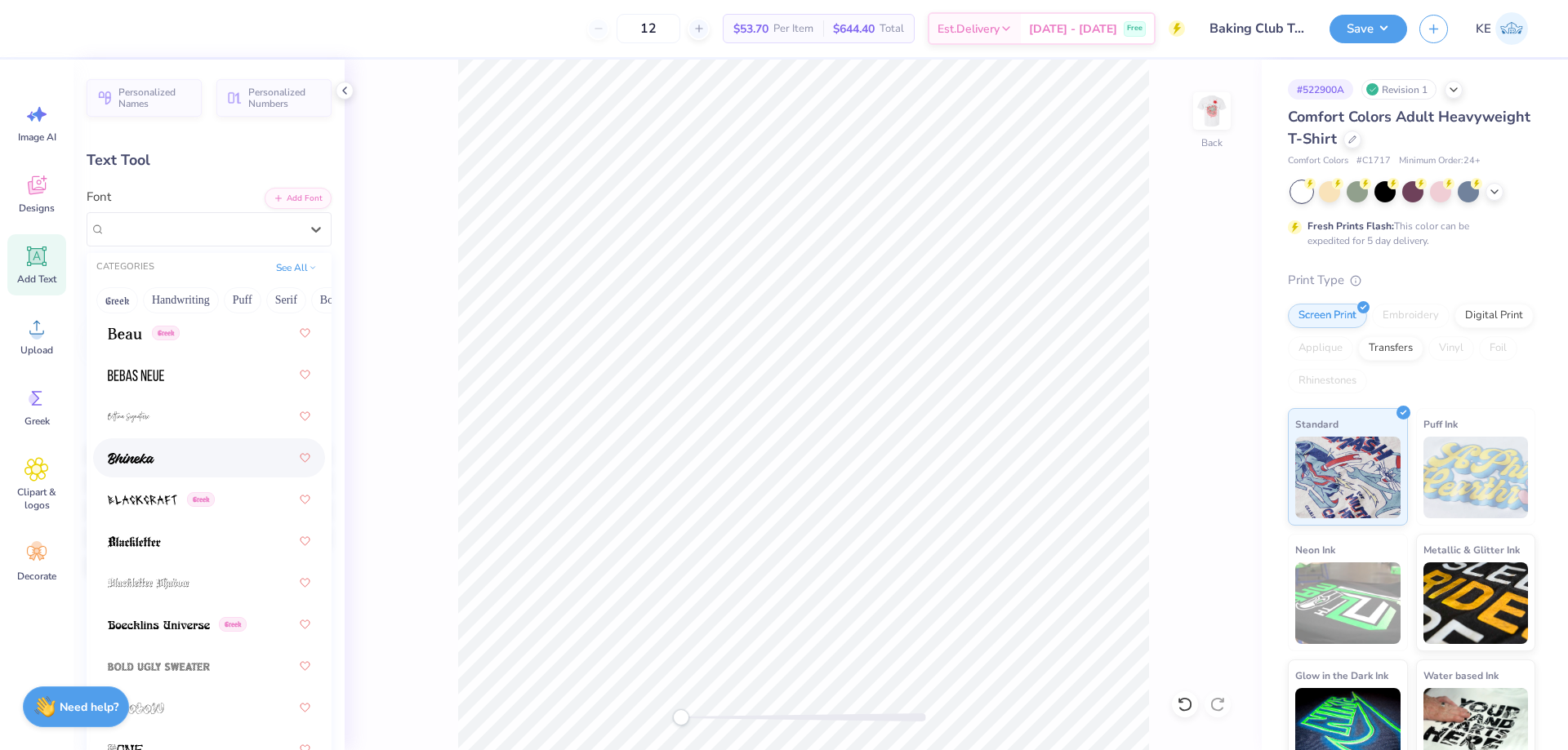
click at [205, 457] on div at bounding box center [208, 457] width 202 height 29
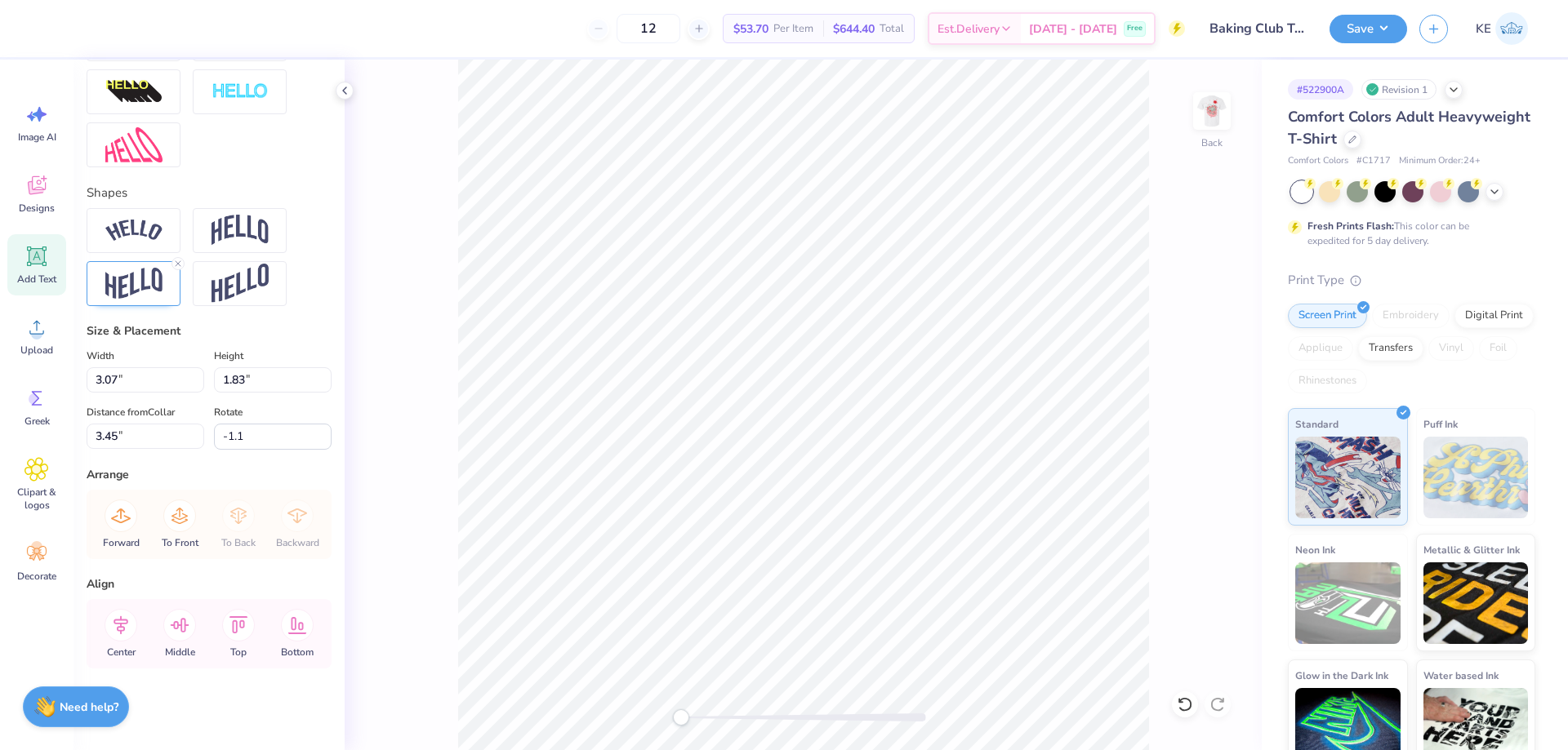
scroll to position [0, 0]
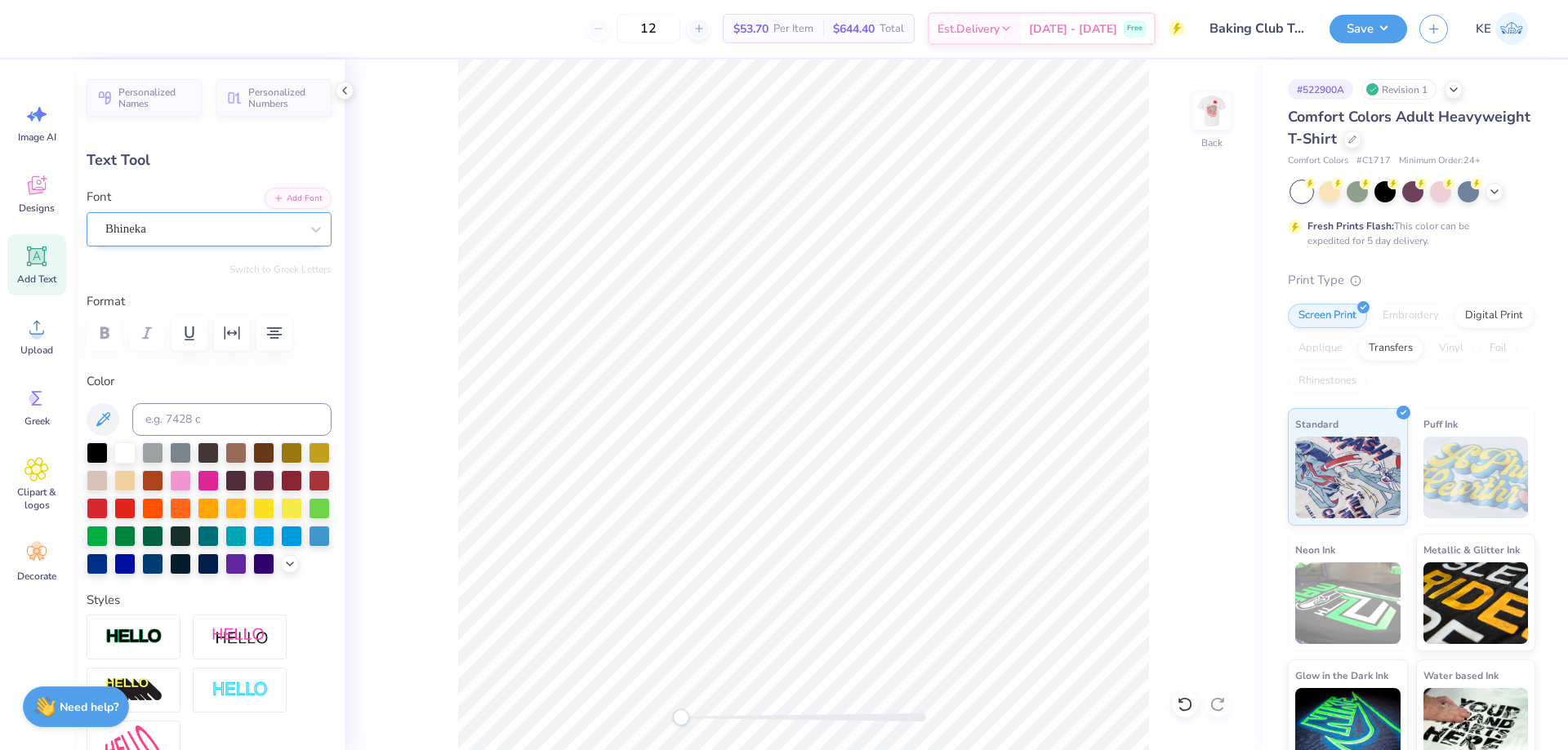
click at [246, 234] on div "Bhineka" at bounding box center [202, 229] width 198 height 25
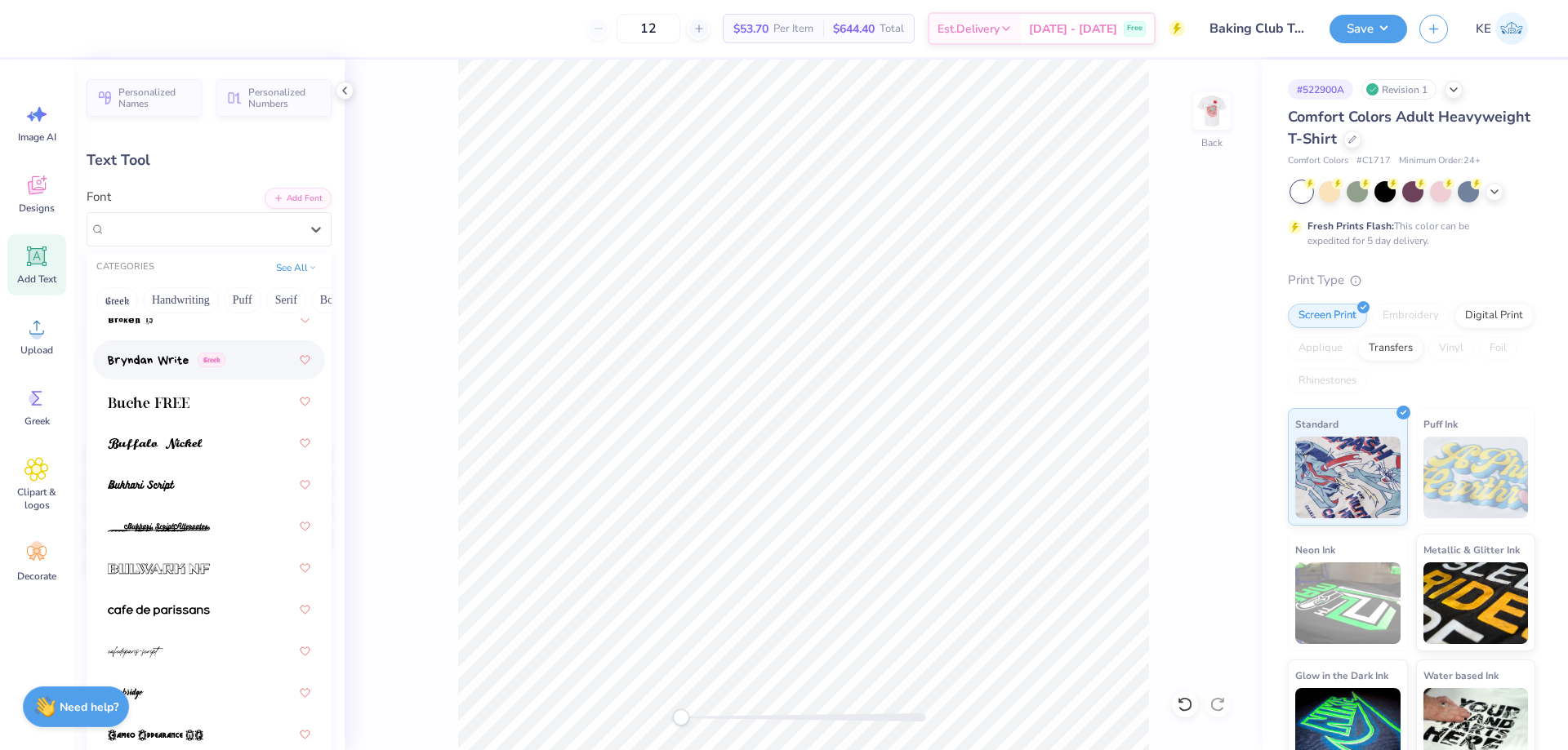
scroll to position [2122, 0]
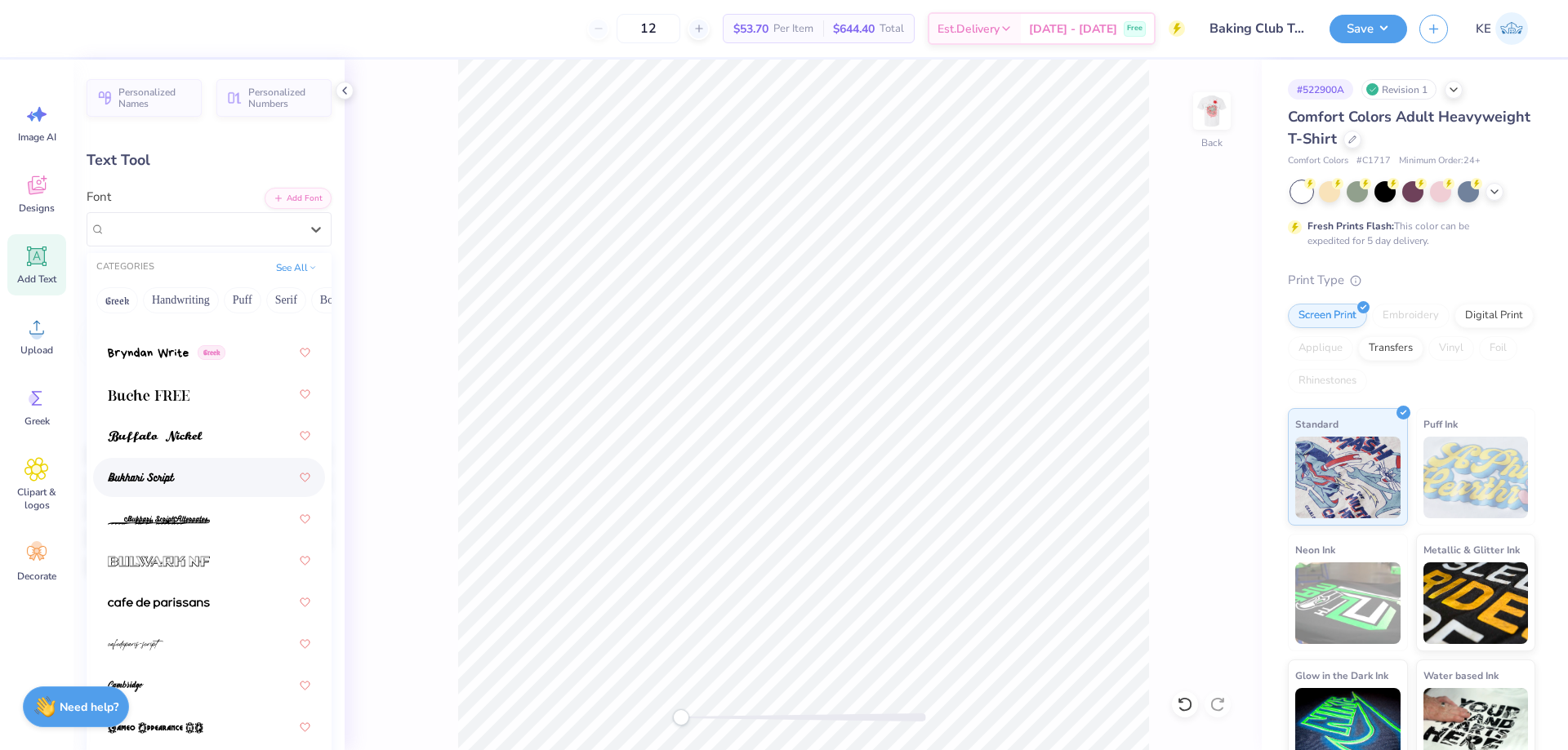
click at [183, 483] on div at bounding box center [208, 477] width 202 height 29
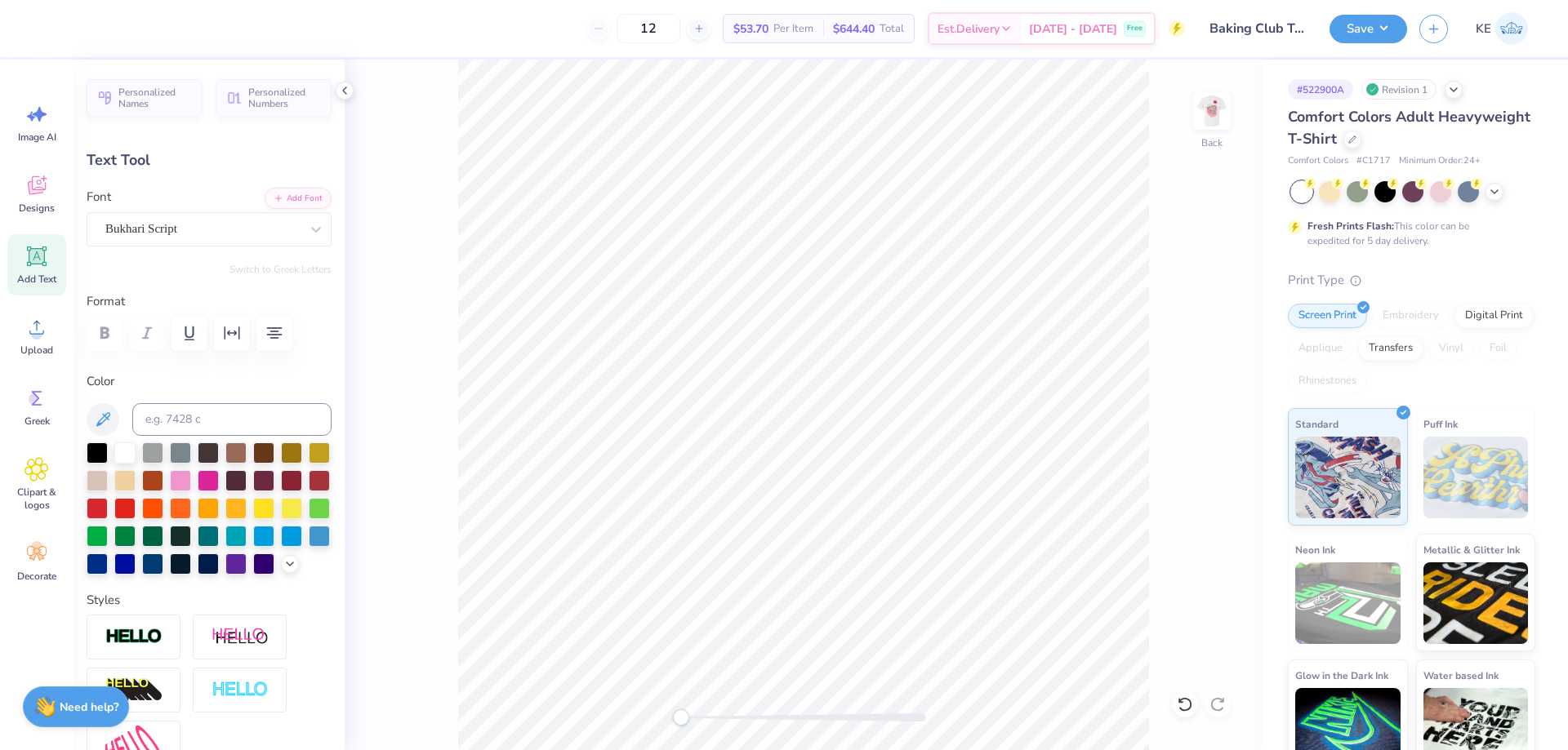
type input "0.0"
type input "2.77"
type input "1.98"
type input "3.37"
type input "0.0"
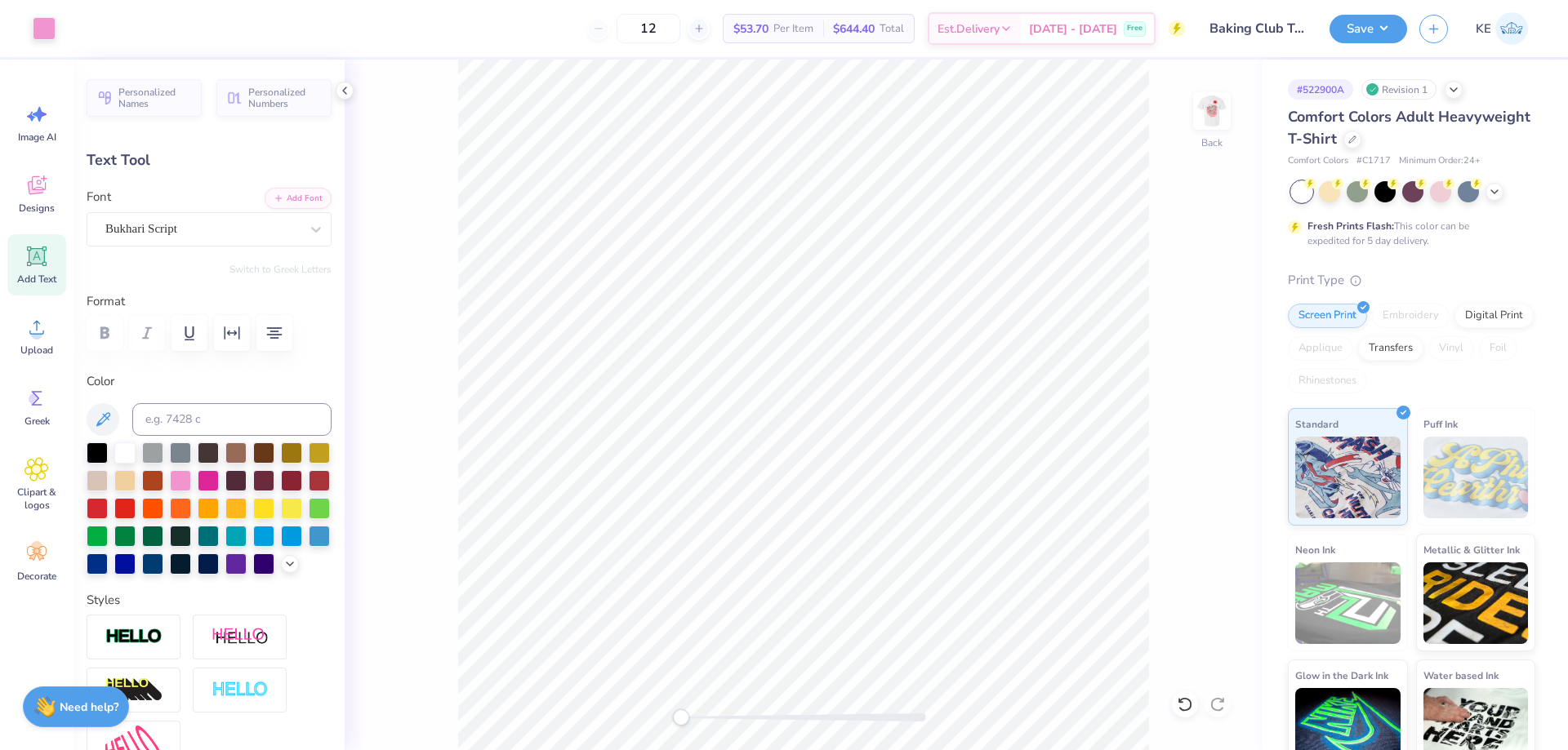
type input "3.59"
type input "-1.1"
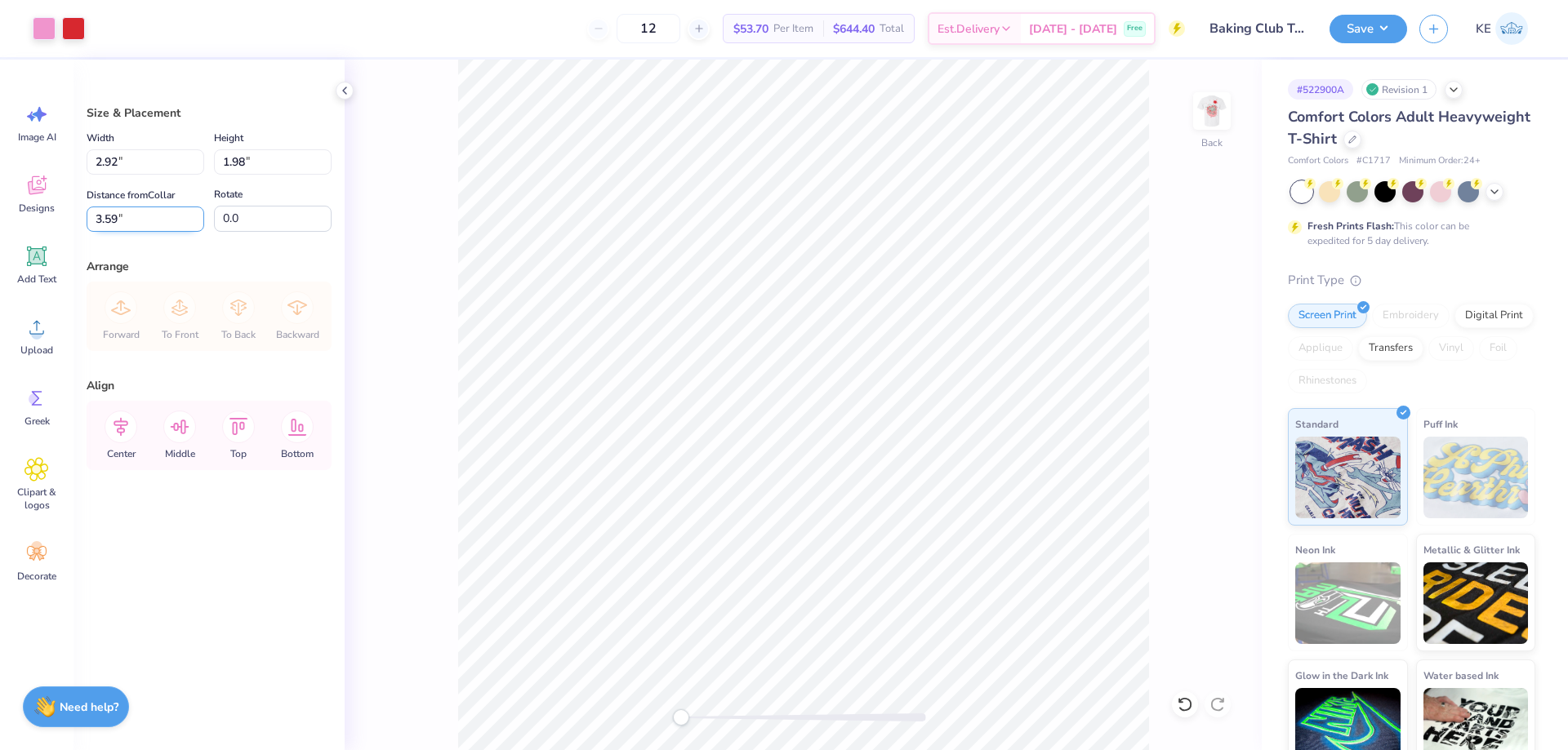
click at [124, 225] on input "3.59" at bounding box center [146, 219] width 118 height 25
type input "3.00"
click at [123, 164] on input "2.92" at bounding box center [146, 162] width 118 height 25
type input "3.00"
type input "2.03"
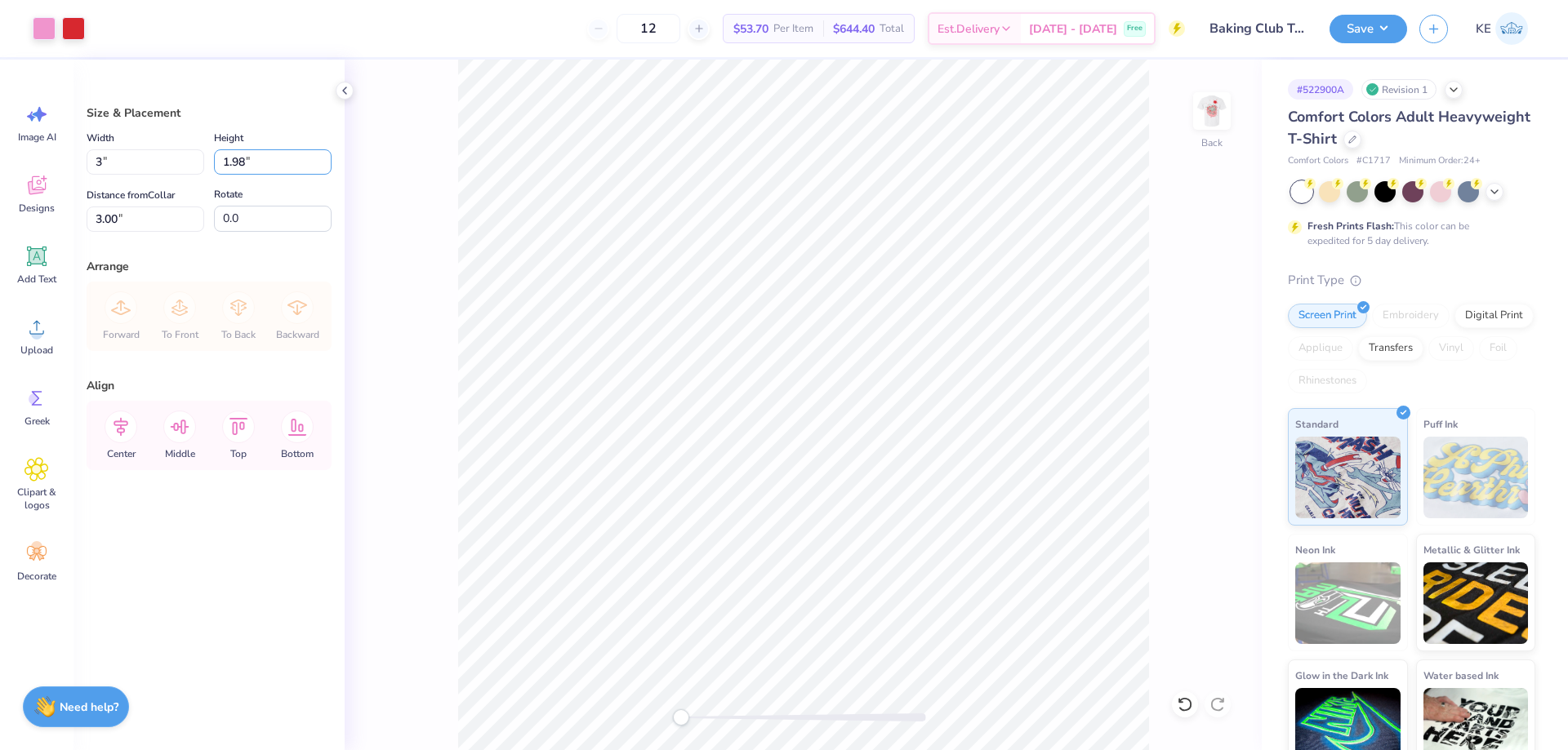
type input "2.97"
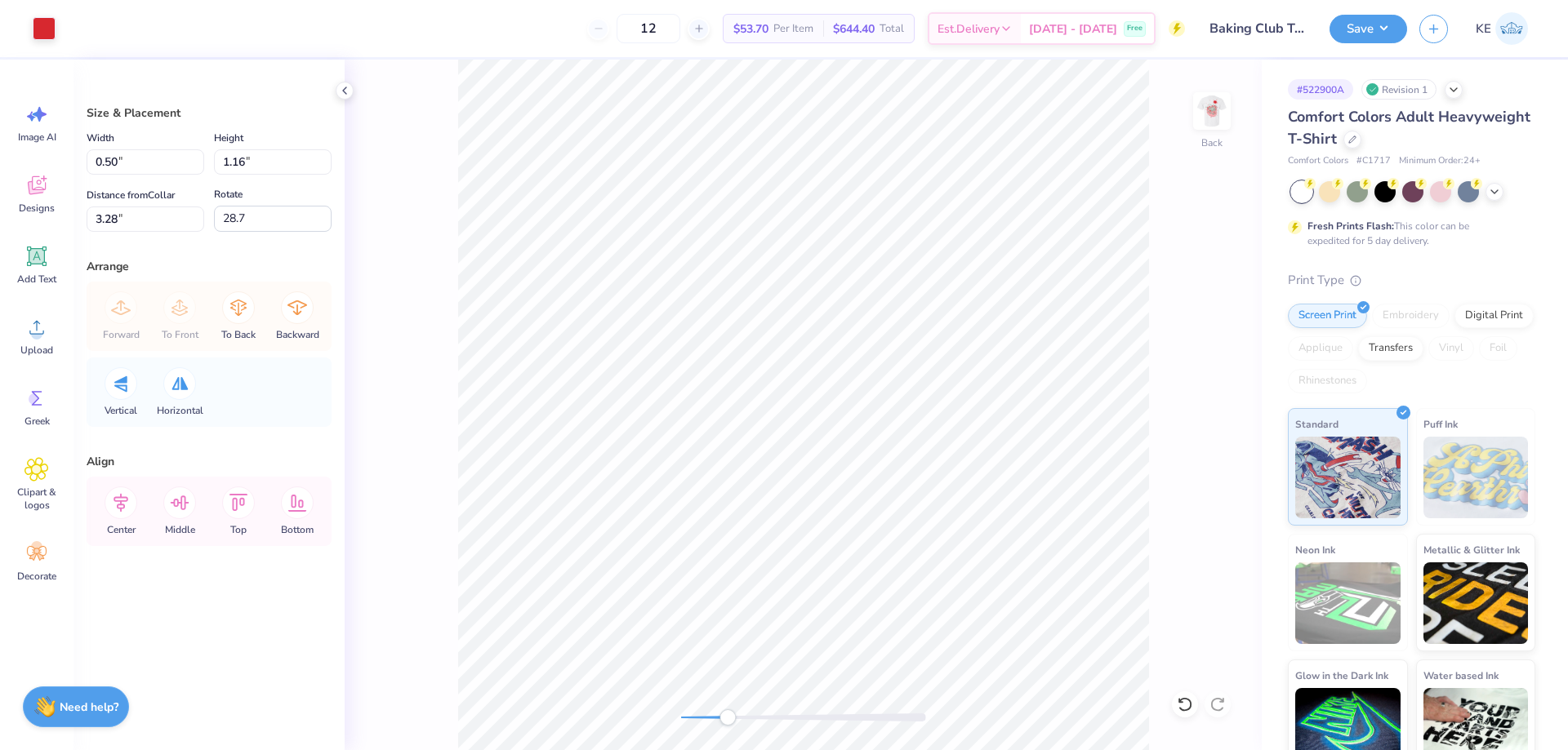
type input "0.50"
type input "1.16"
type input "3.28"
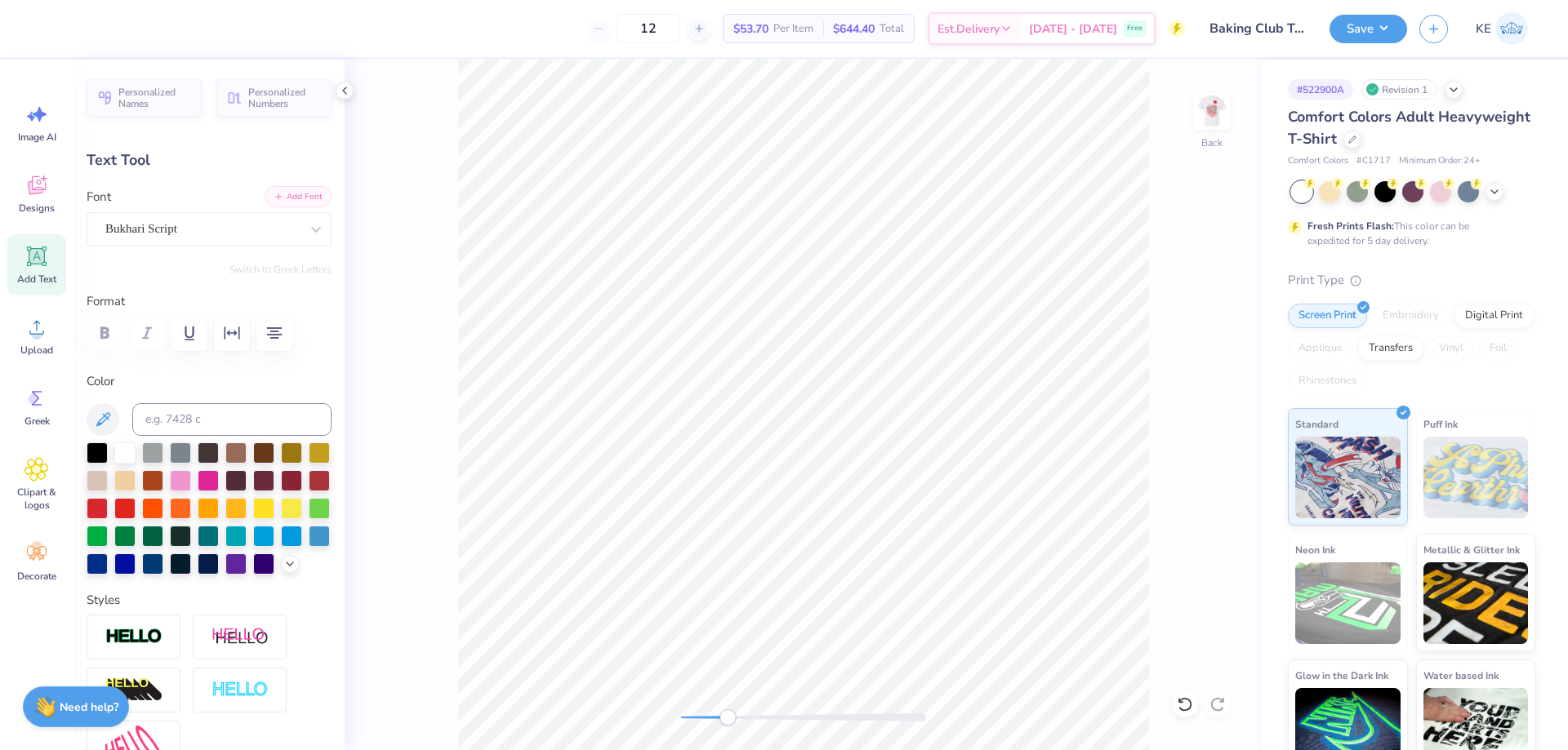
click at [290, 207] on button "Add Font" at bounding box center [298, 196] width 67 height 21
click at [302, 237] on div at bounding box center [316, 229] width 29 height 29
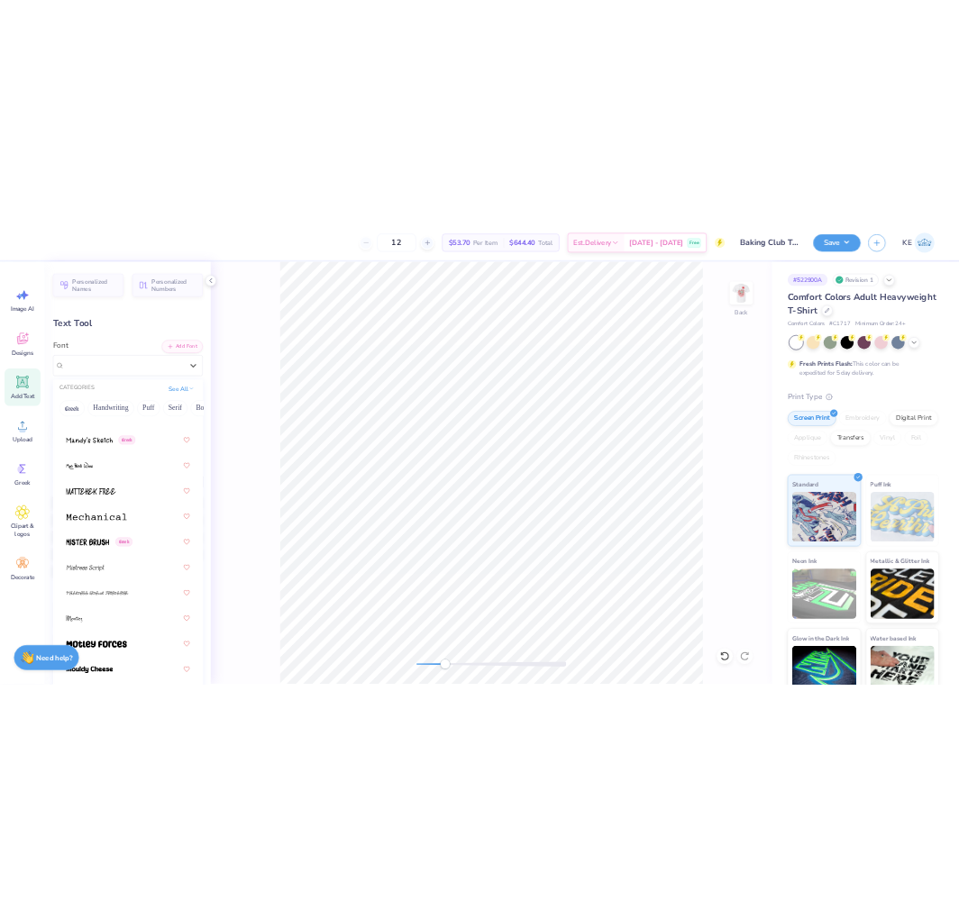
scroll to position [9395, 0]
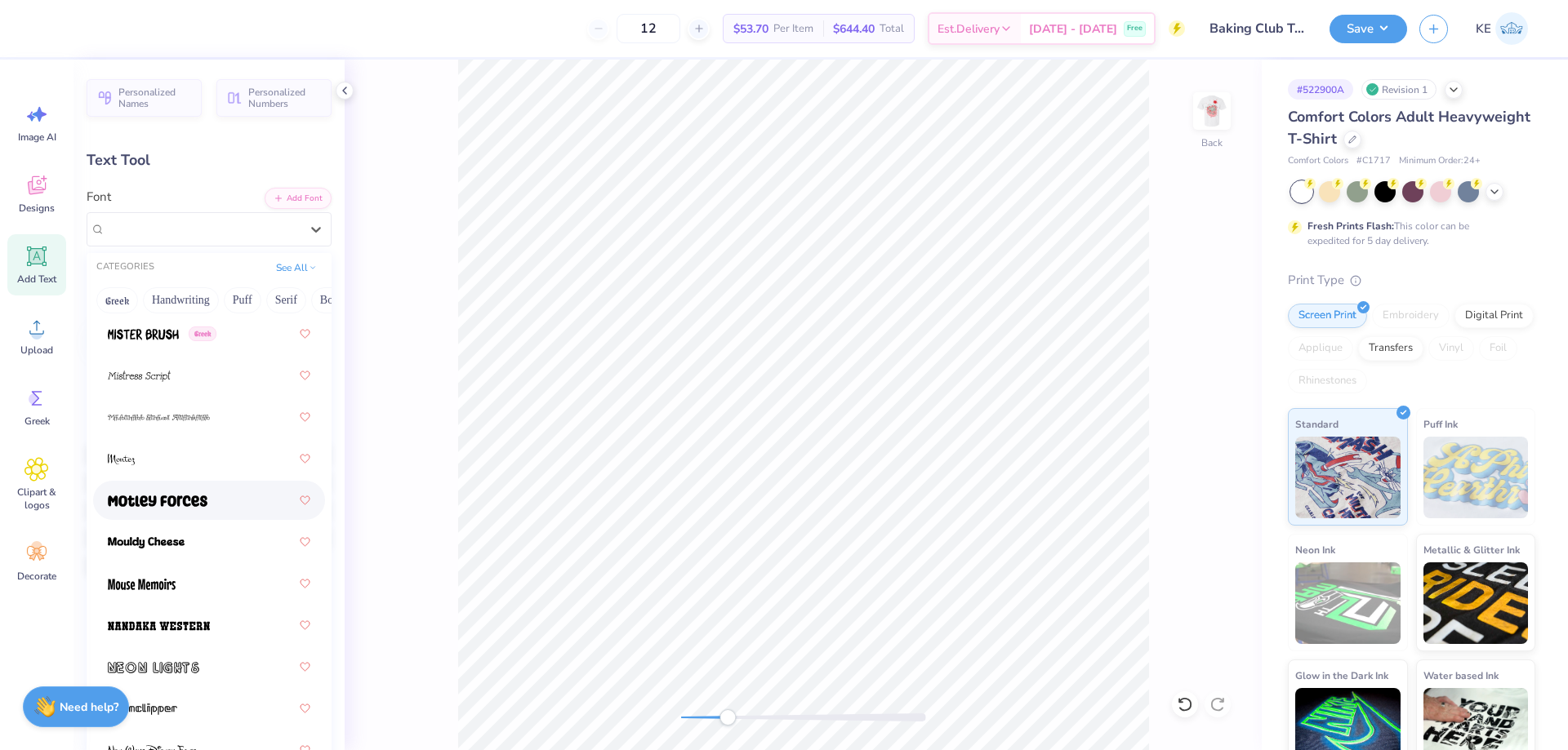
click at [190, 504] on img at bounding box center [158, 501] width 100 height 12
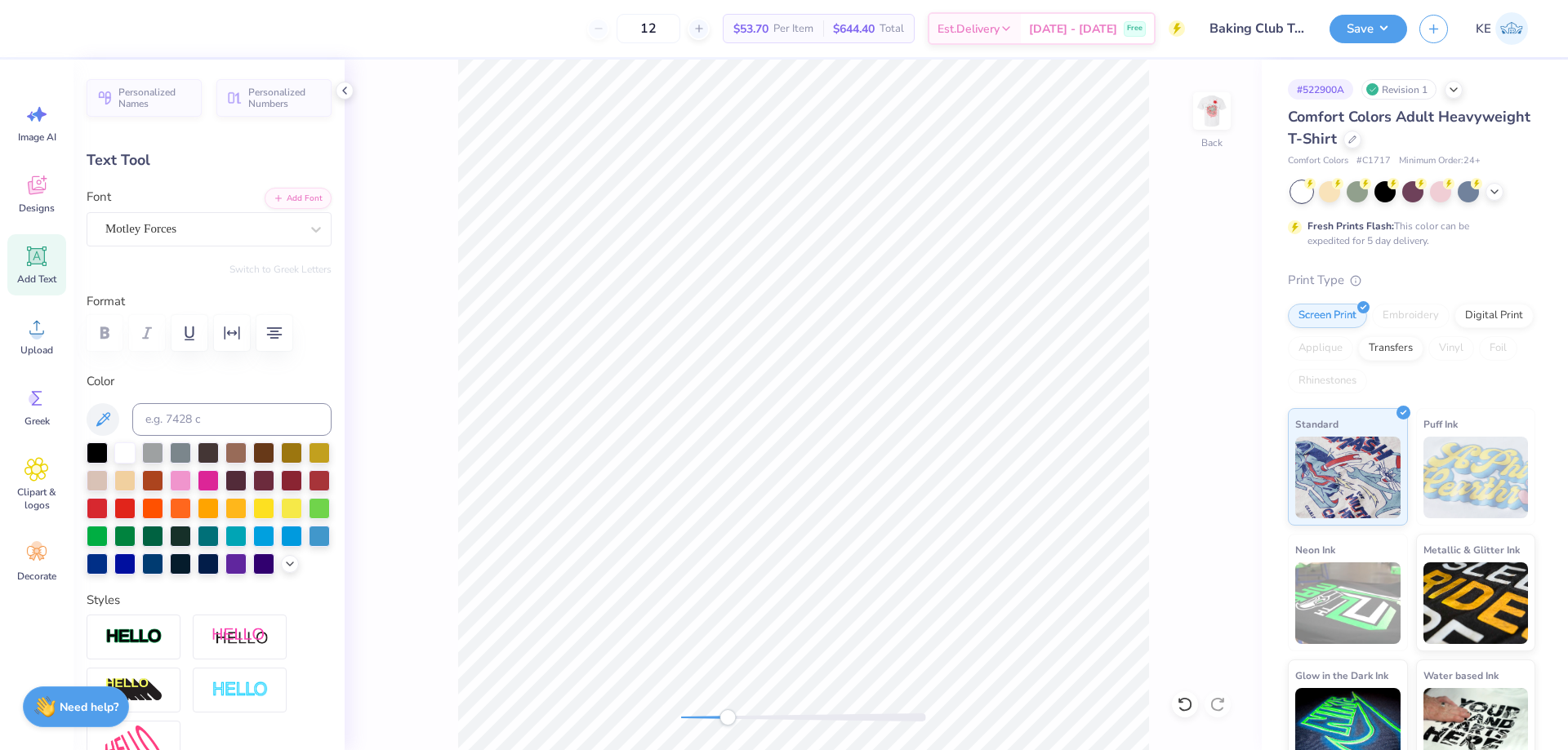
type input "0.0"
click at [868, 120] on img at bounding box center [1212, 111] width 65 height 65
type input "3.57"
type input "3.68"
type input "15.62"
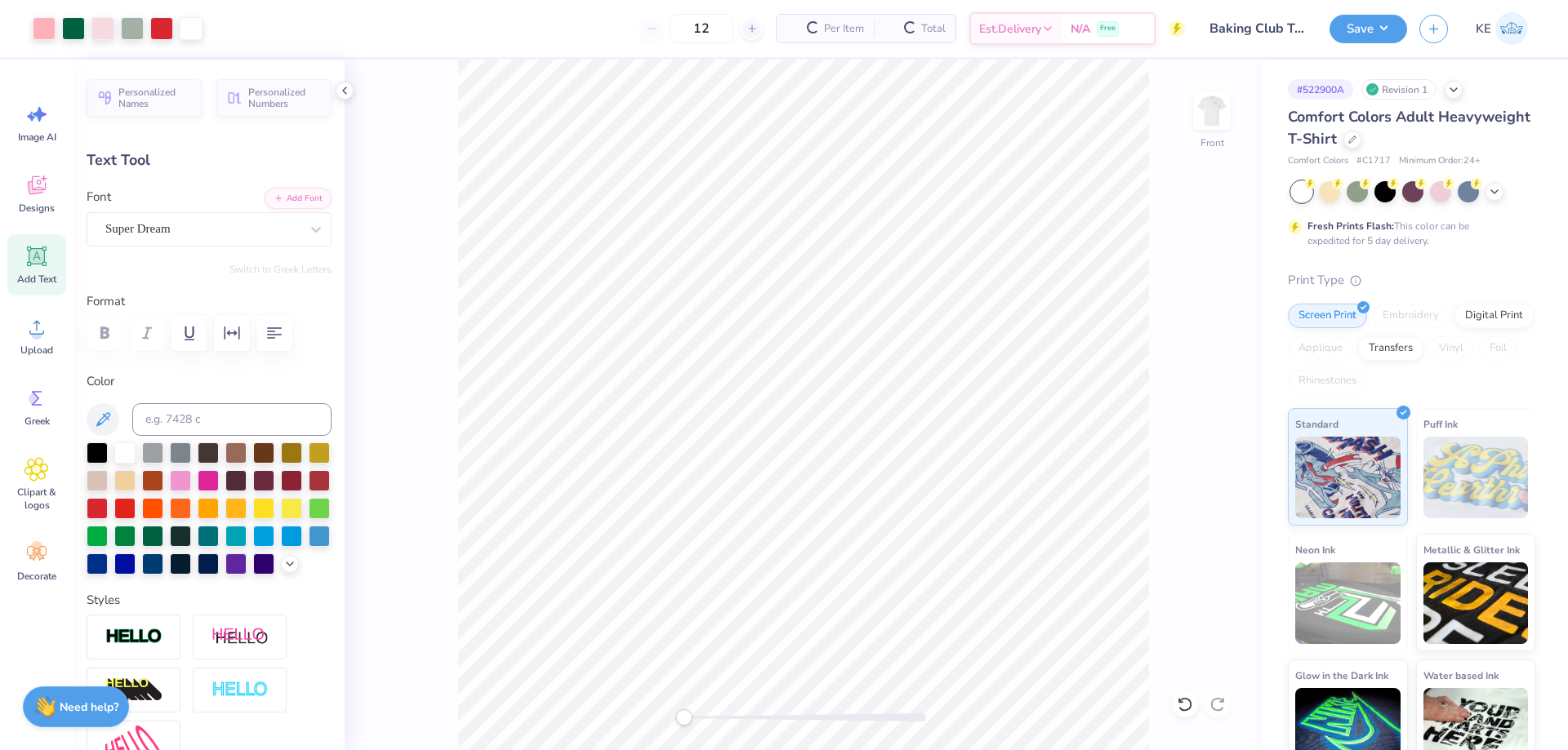
type input "0.0"
click at [868, 111] on img at bounding box center [1212, 111] width 65 height 65
click at [868, 120] on img at bounding box center [1212, 111] width 65 height 65
click at [104, 29] on div at bounding box center [102, 26] width 23 height 23
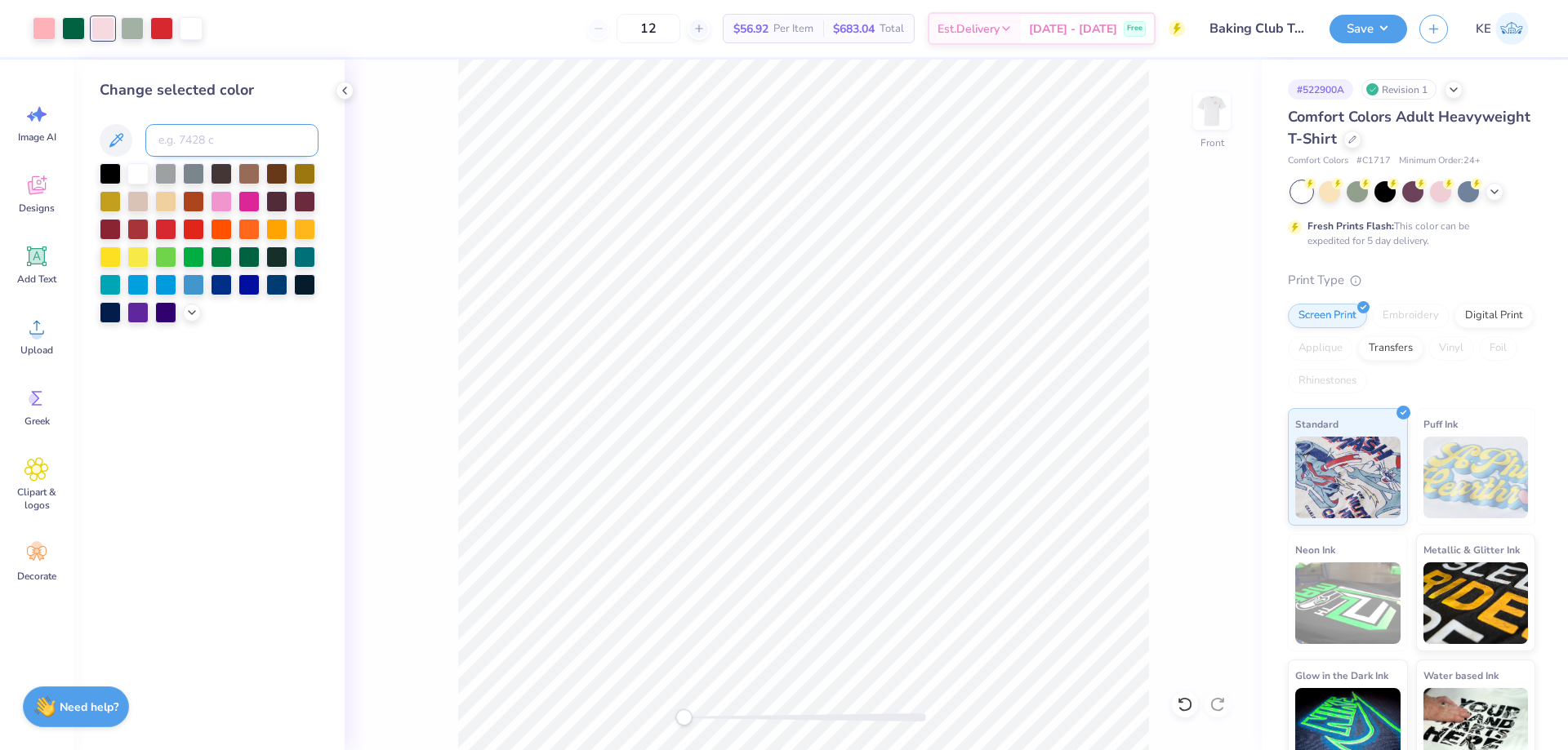
click at [211, 141] on input at bounding box center [231, 140] width 173 height 33
type input "176"
click at [868, 704] on div at bounding box center [1185, 704] width 26 height 26
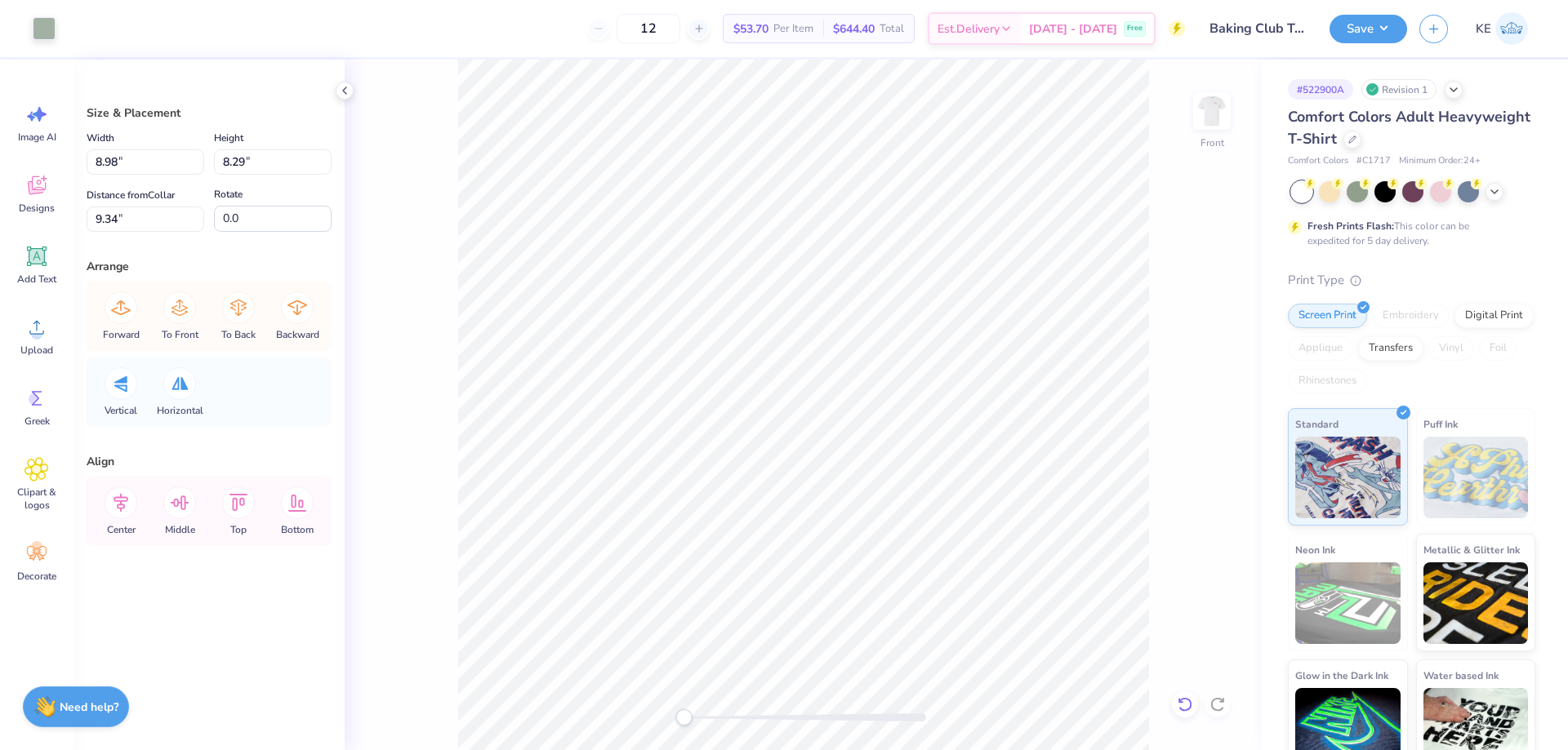
click at [868, 705] on icon at bounding box center [1186, 705] width 16 height 16
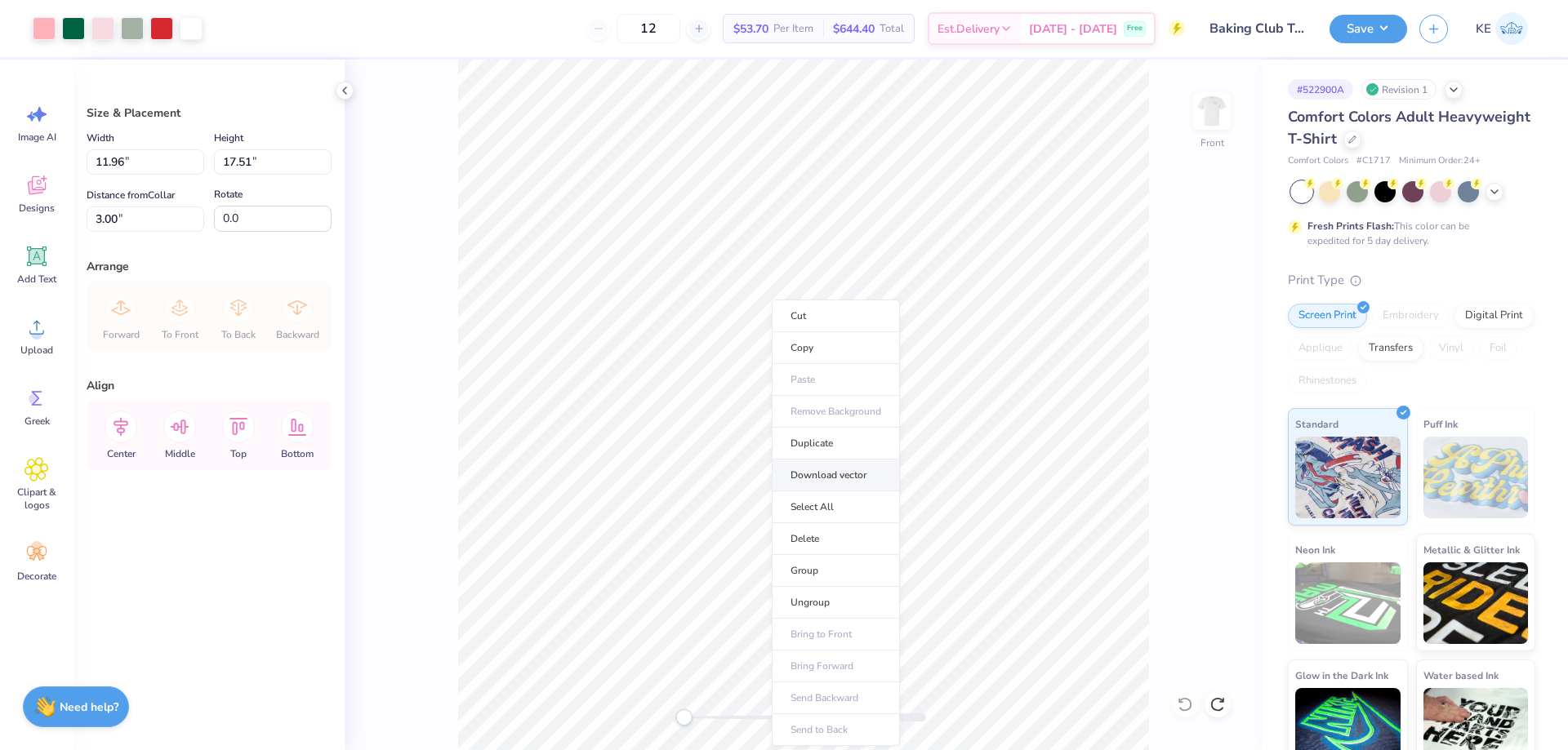
click at [868, 481] on li "Download vector" at bounding box center [836, 475] width 128 height 32
drag, startPoint x: 1217, startPoint y: 120, endPoint x: 1202, endPoint y: 391, distance: 271.4
click at [868, 120] on img at bounding box center [1212, 111] width 33 height 33
click at [868, 426] on li "Download vector" at bounding box center [922, 428] width 128 height 32
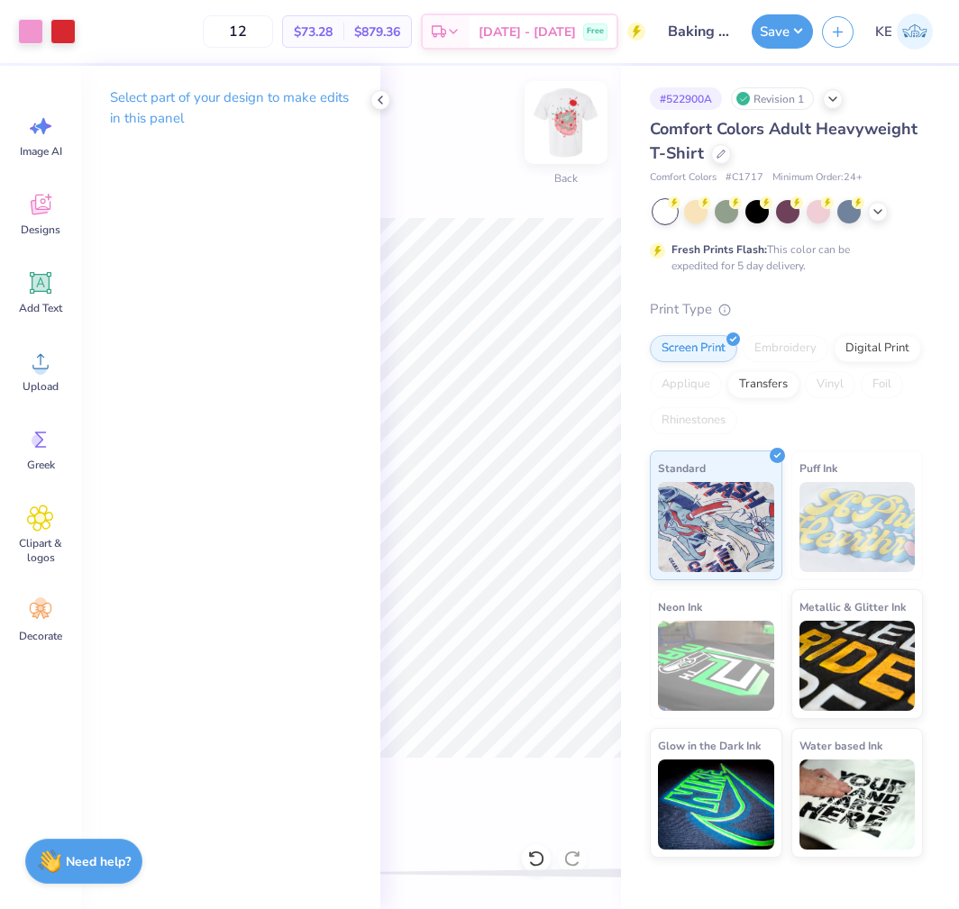
click at [571, 124] on img at bounding box center [566, 123] width 72 height 72
click at [468, 213] on div "Front" at bounding box center [500, 487] width 241 height 843
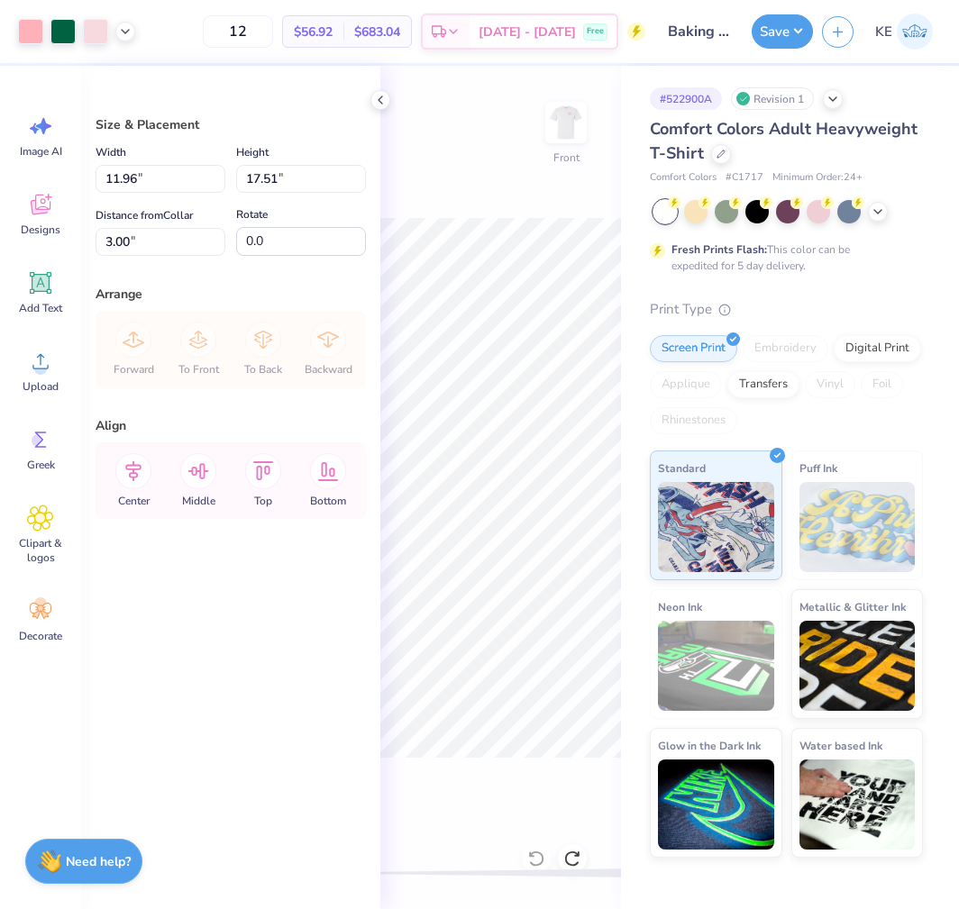
click at [520, 202] on div "Front" at bounding box center [500, 487] width 241 height 843
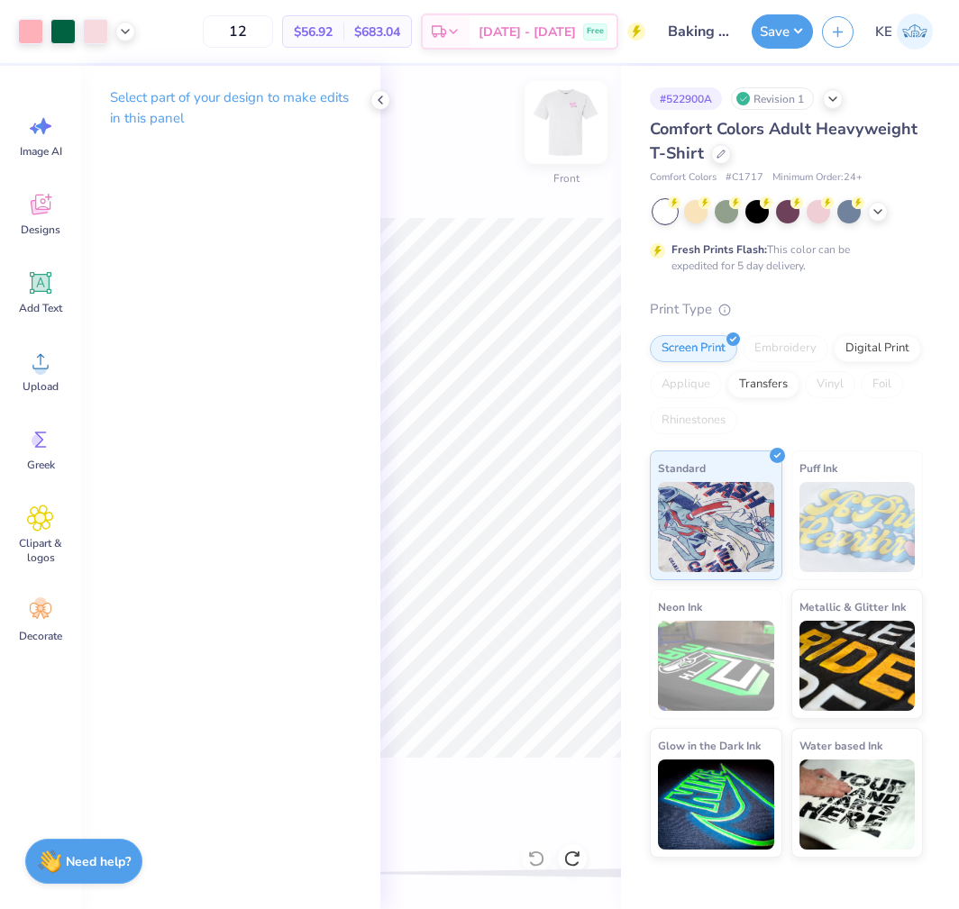
click at [568, 129] on img at bounding box center [566, 123] width 72 height 72
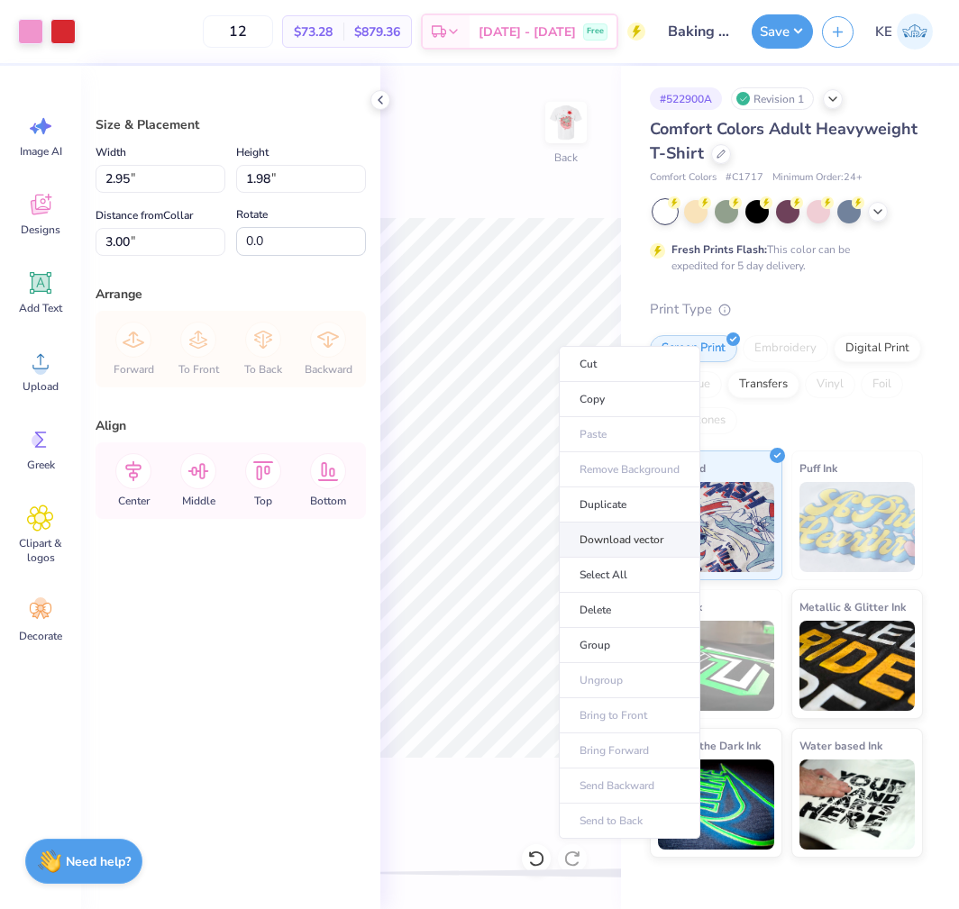
click at [636, 538] on li "Download vector" at bounding box center [629, 540] width 141 height 35
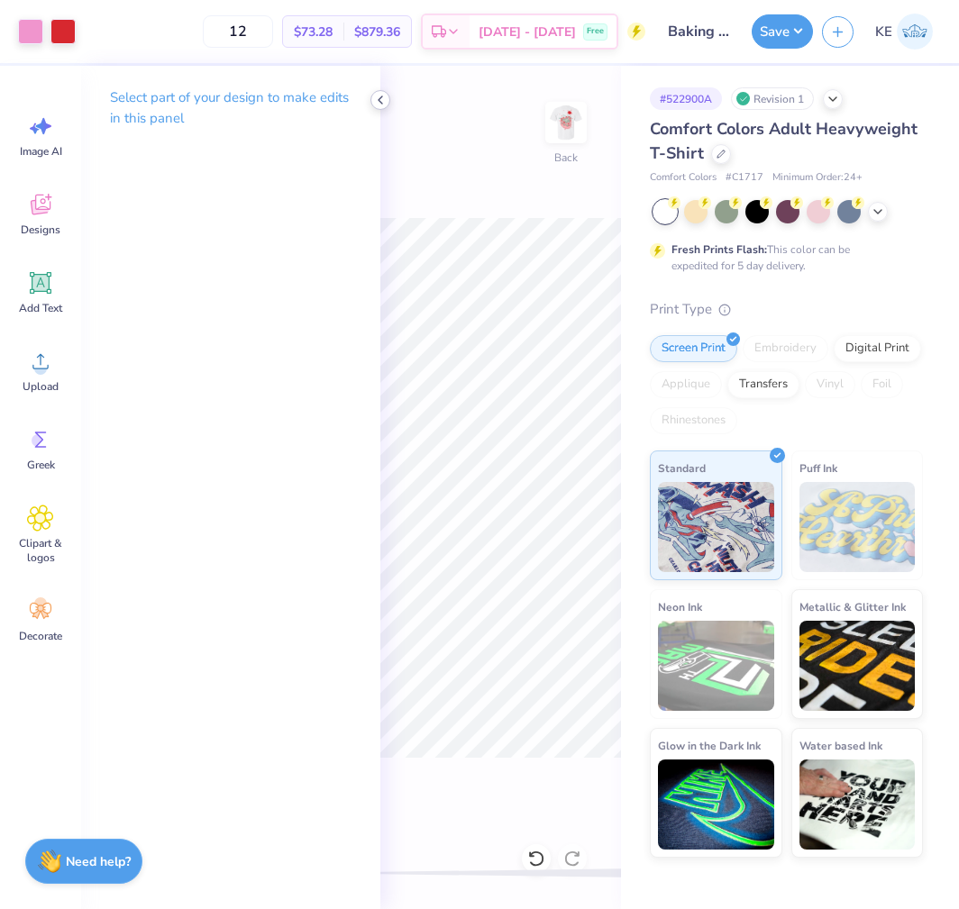
click at [379, 99] on polyline at bounding box center [380, 99] width 4 height 7
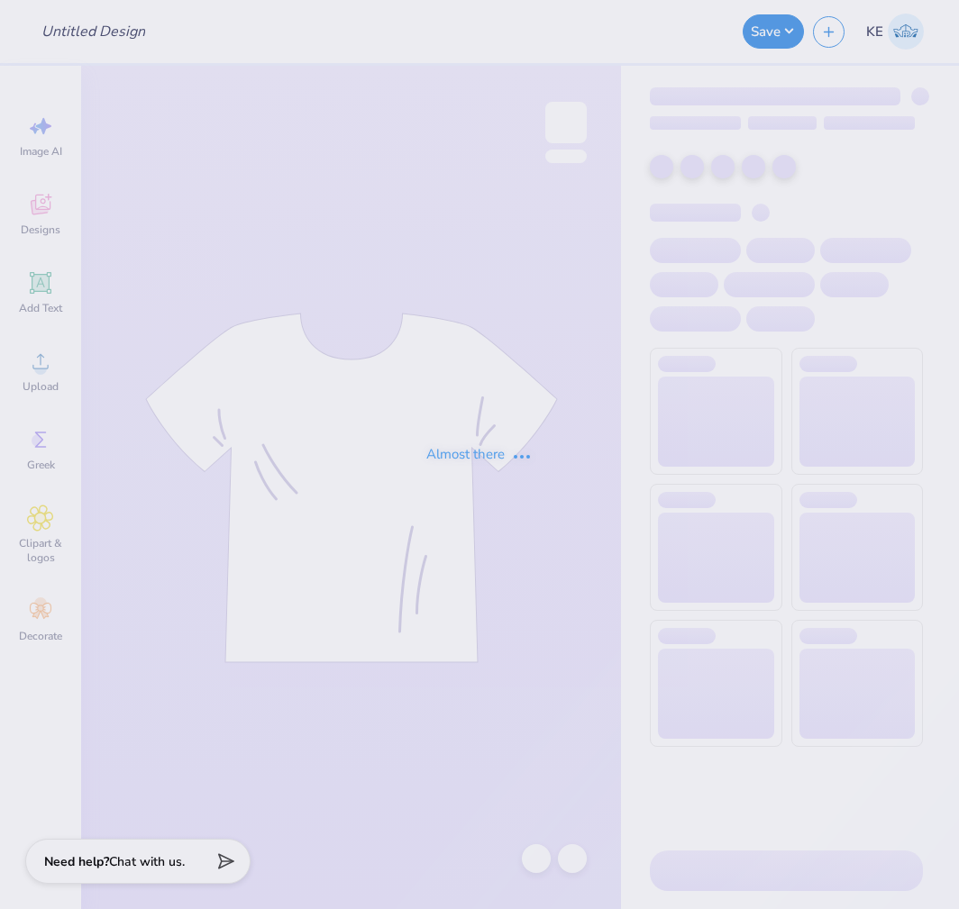
type input "Baking Club T-shirt Design"
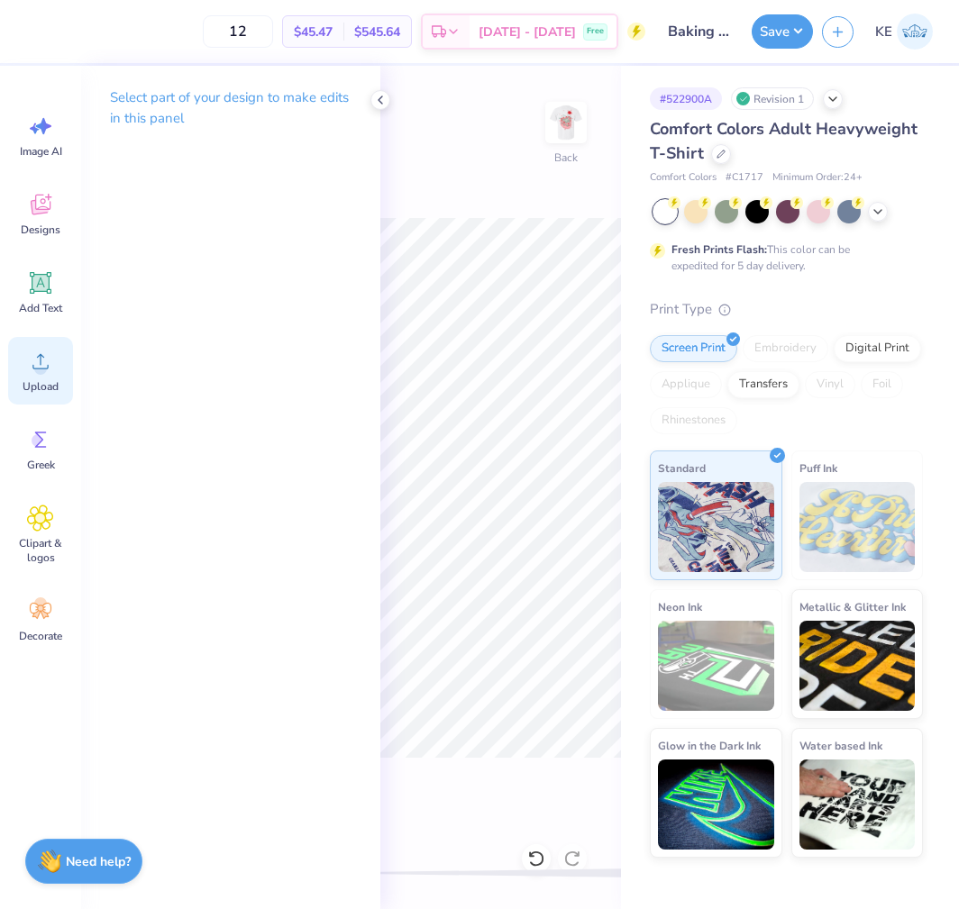
click at [24, 402] on div "Upload" at bounding box center [40, 371] width 65 height 68
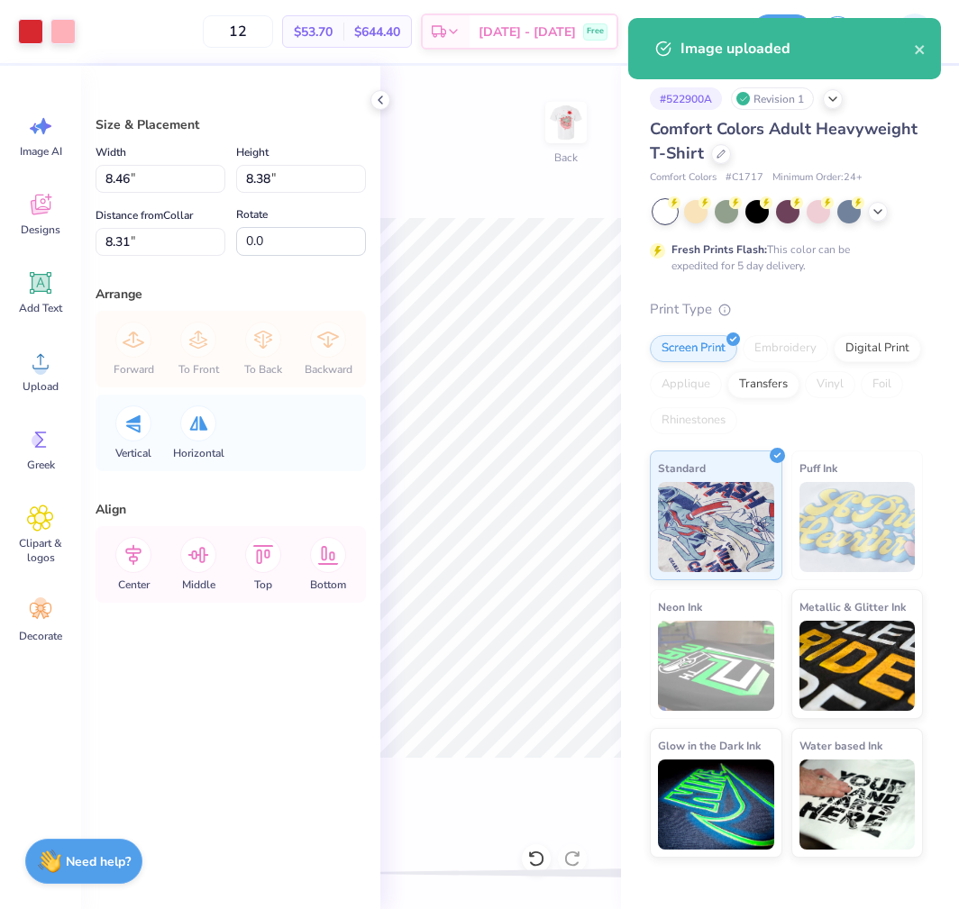
click at [380, 93] on icon at bounding box center [380, 100] width 14 height 14
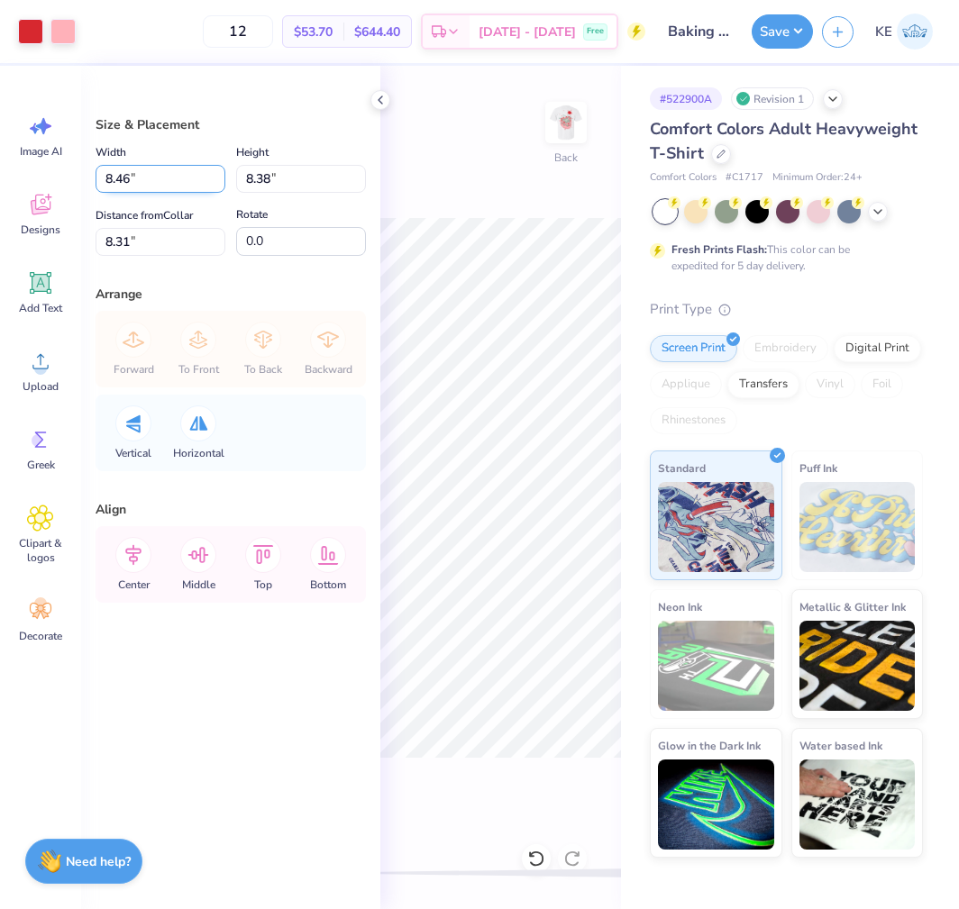
click at [152, 188] on input "8.46" at bounding box center [161, 179] width 130 height 28
type input "3.50"
type input "3.47"
type input "3"
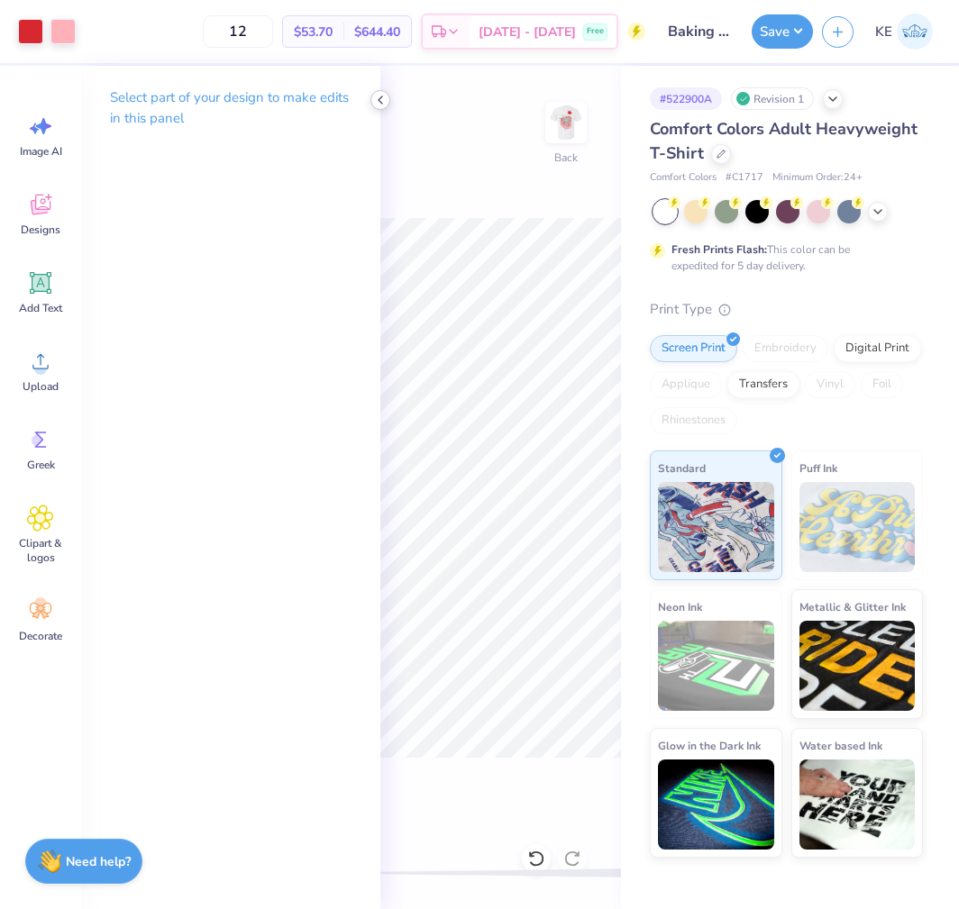
click at [385, 100] on icon at bounding box center [380, 100] width 14 height 14
click at [369, 92] on div "Select part of your design to make edits in this panel" at bounding box center [230, 115] width 299 height 98
click at [380, 101] on icon at bounding box center [380, 100] width 14 height 14
click at [576, 138] on img at bounding box center [566, 123] width 72 height 72
click at [376, 97] on icon at bounding box center [380, 100] width 14 height 14
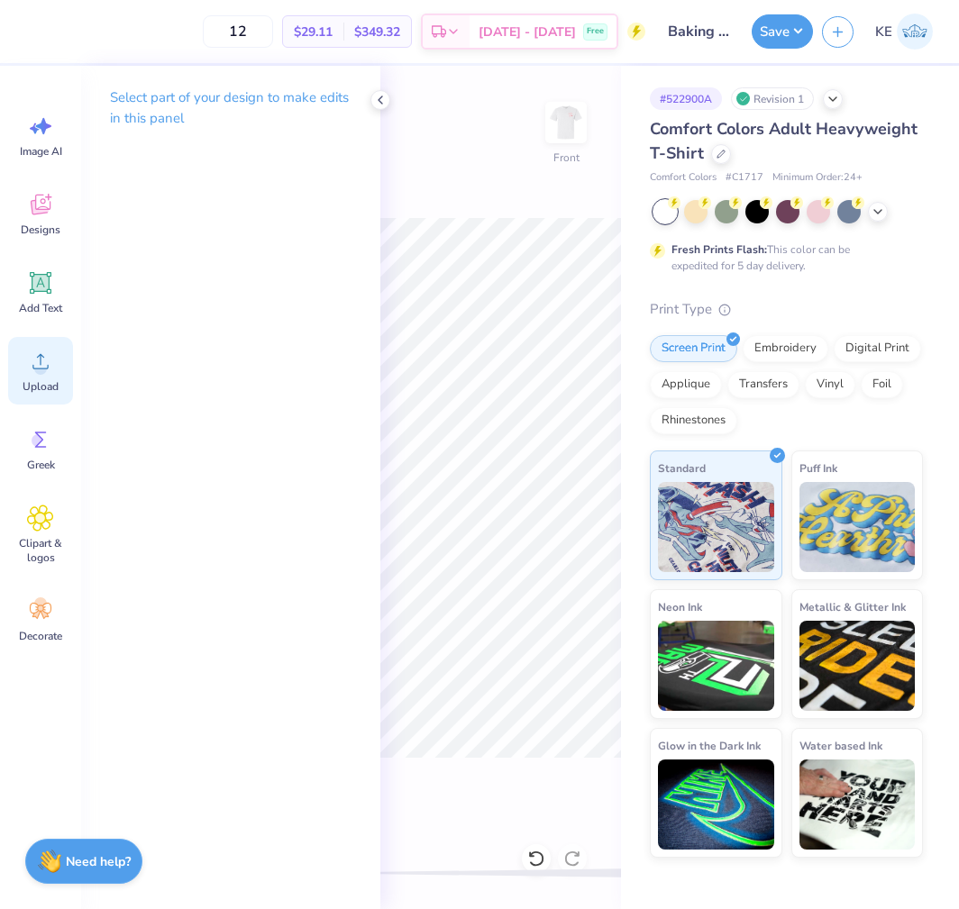
click at [32, 379] on span "Upload" at bounding box center [41, 386] width 36 height 14
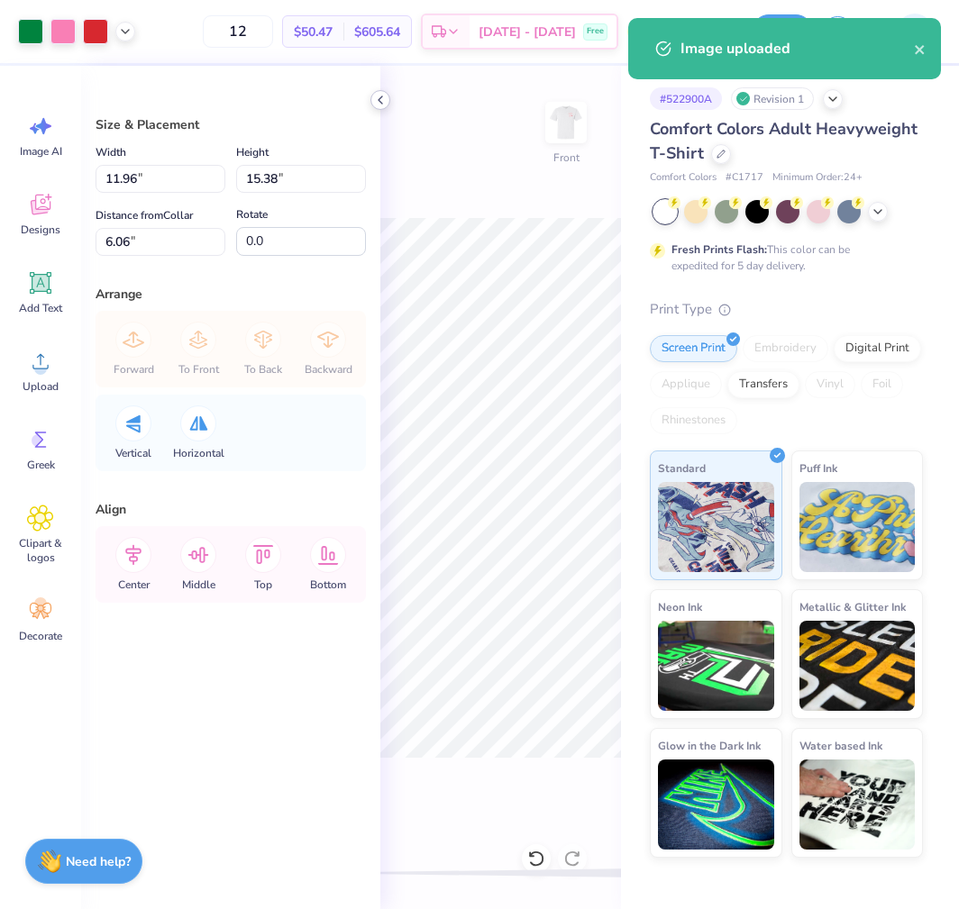
click at [381, 94] on icon at bounding box center [380, 100] width 14 height 14
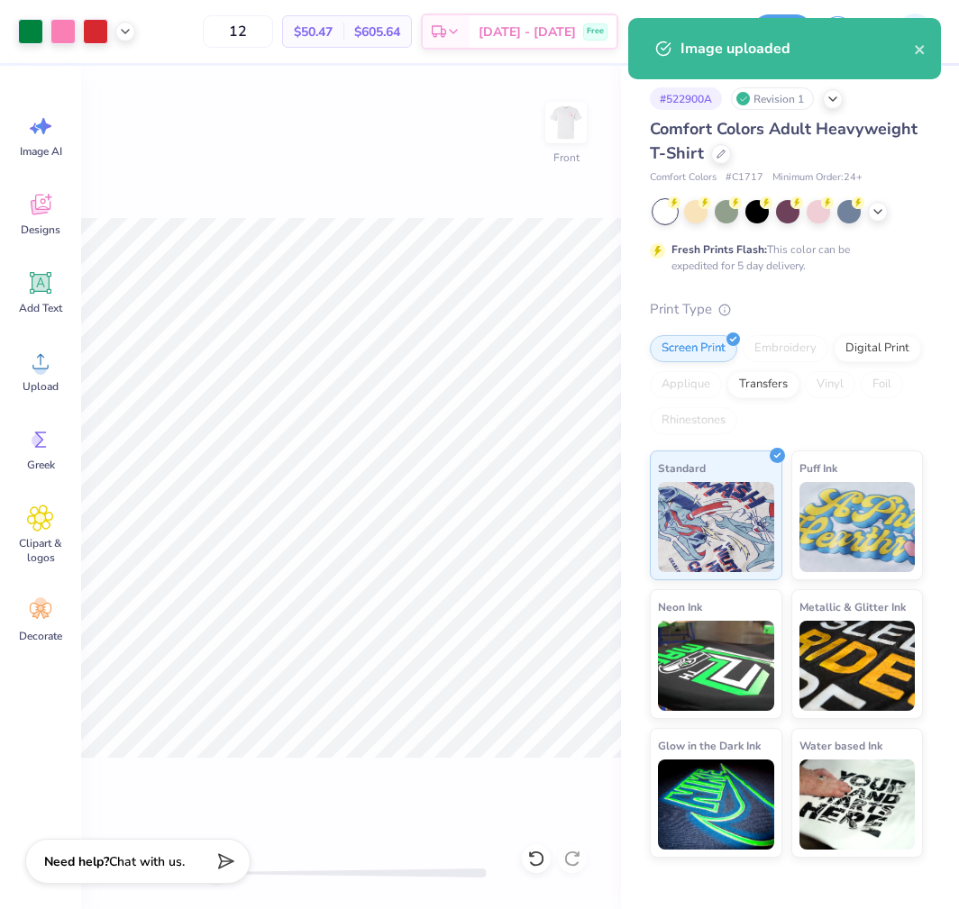
click at [598, 824] on div "Front" at bounding box center [351, 487] width 540 height 843
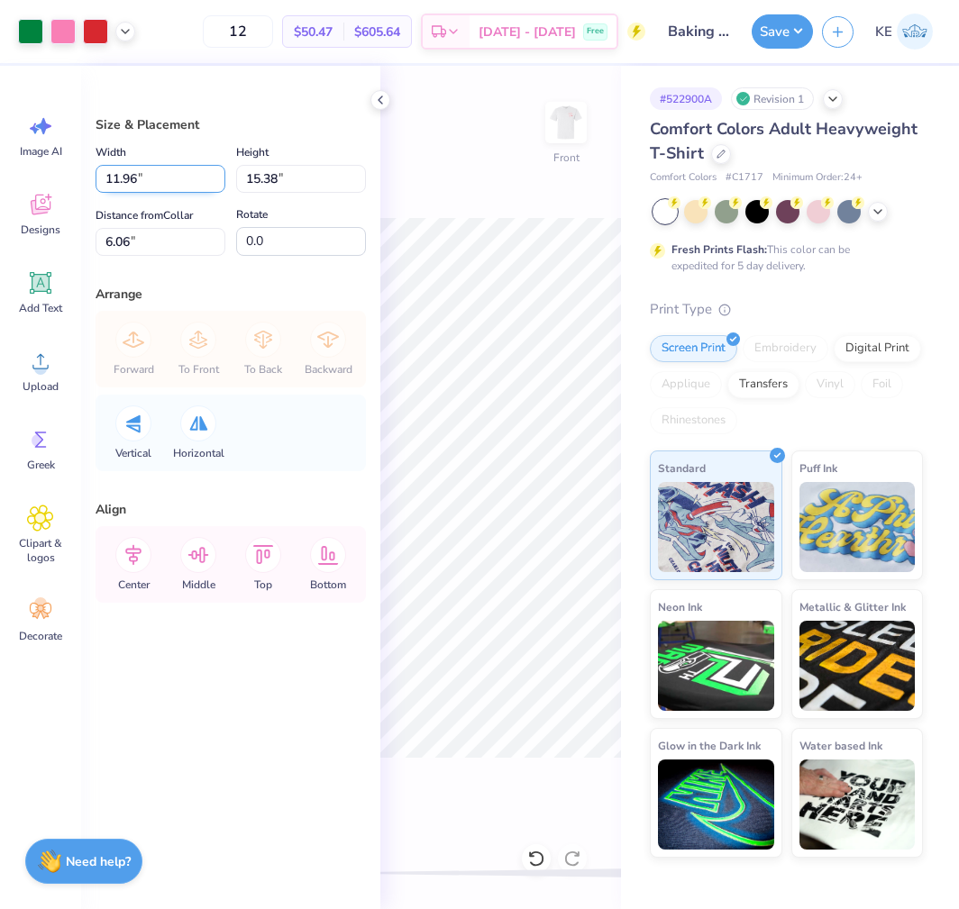
click at [159, 187] on input "11.96" at bounding box center [161, 179] width 130 height 28
type input "15"
type input "11.67"
type input "15.00"
click at [146, 245] on input "6.25" at bounding box center [161, 242] width 130 height 28
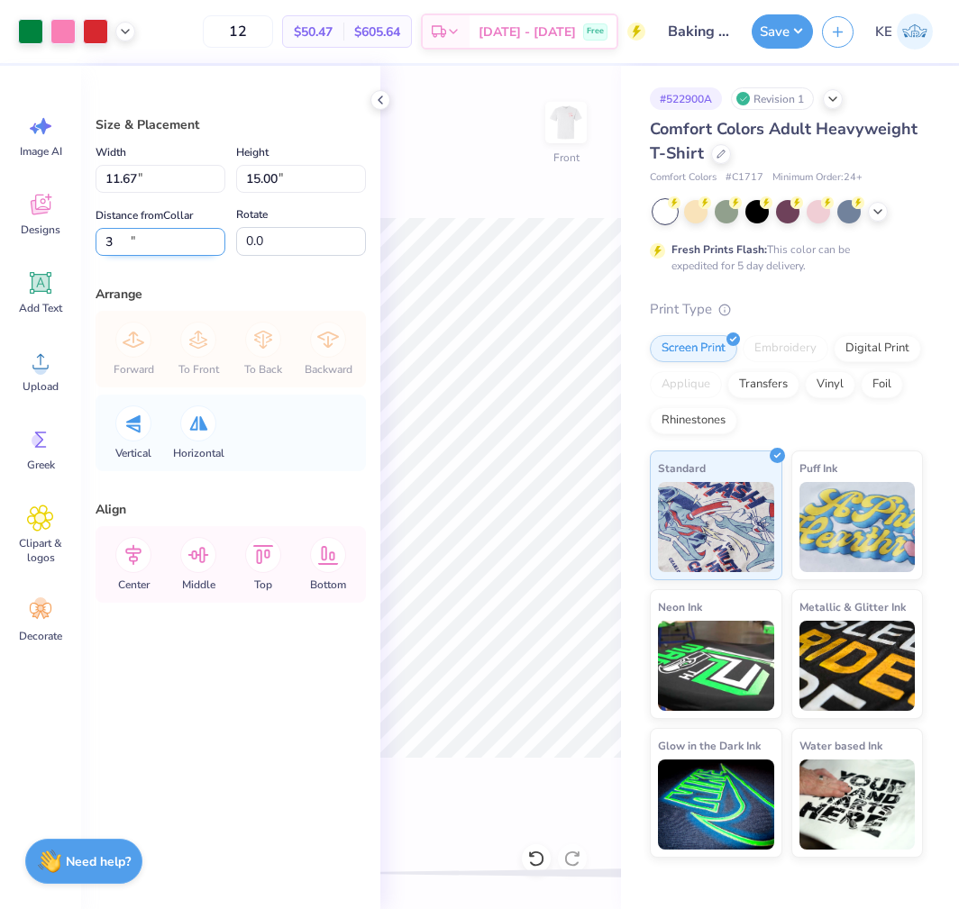
type input "3"
click at [452, 196] on div "Front" at bounding box center [500, 487] width 241 height 843
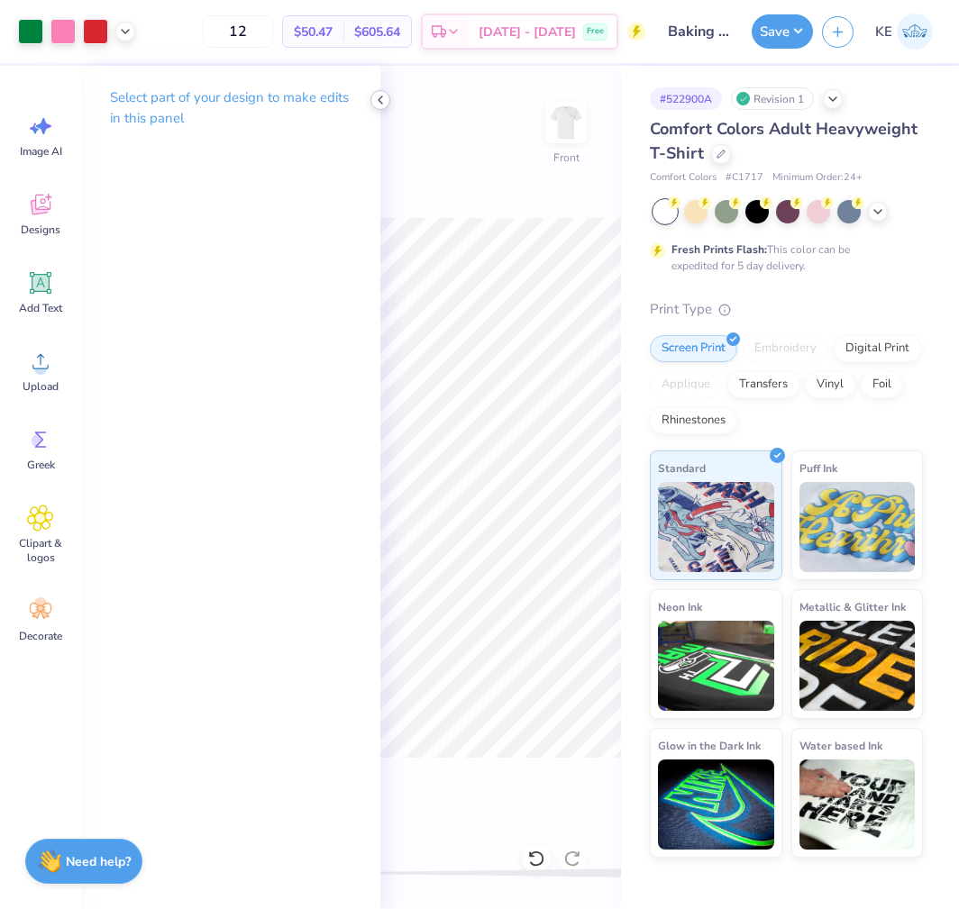
click at [387, 95] on icon at bounding box center [380, 100] width 14 height 14
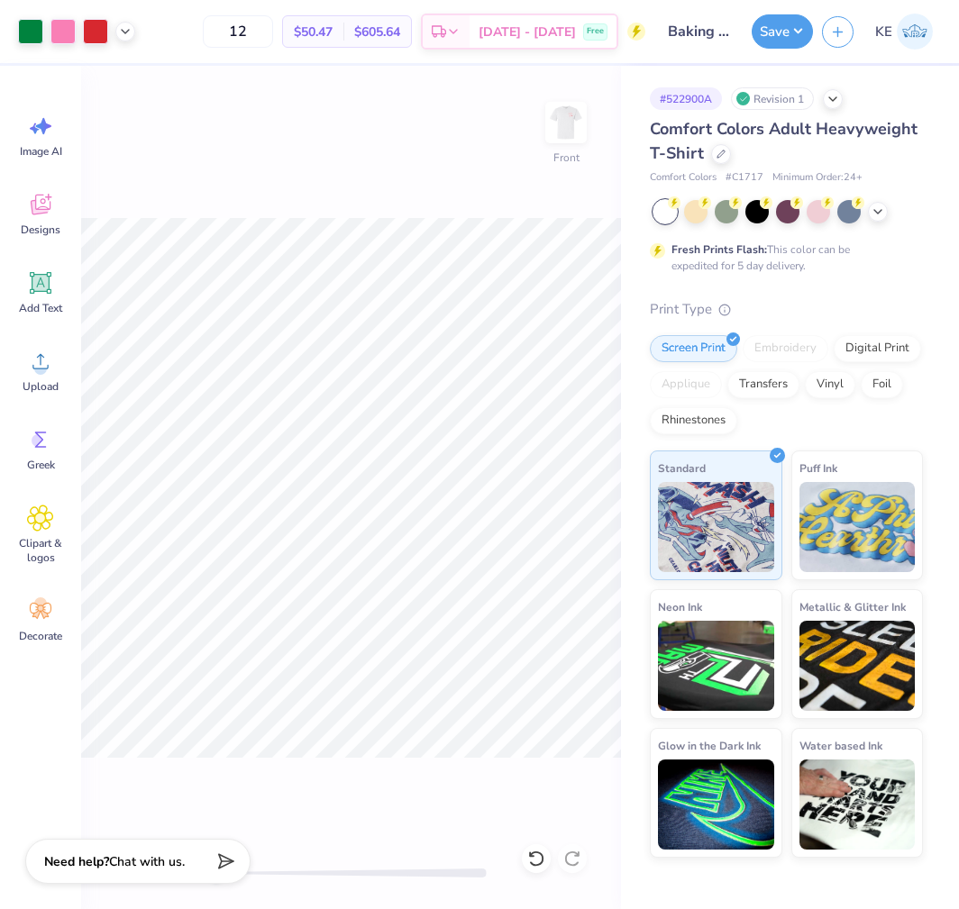
click at [429, 169] on div "Front" at bounding box center [351, 487] width 540 height 843
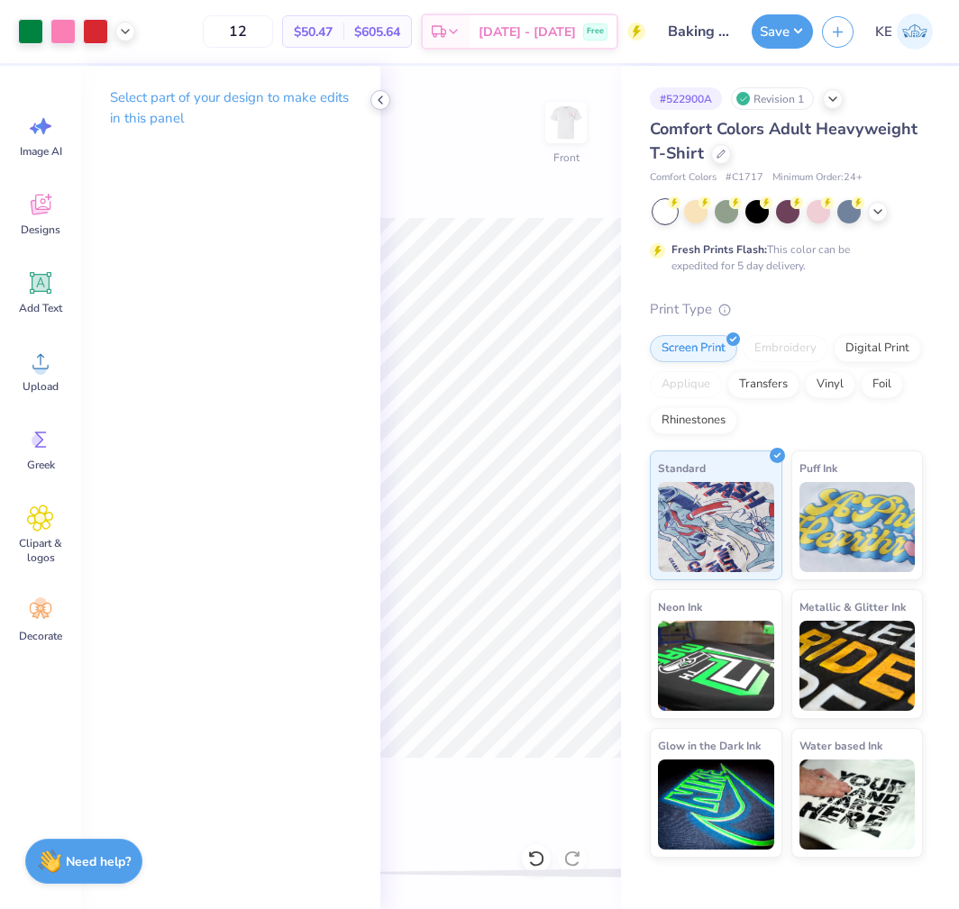
click at [387, 99] on icon at bounding box center [380, 100] width 14 height 14
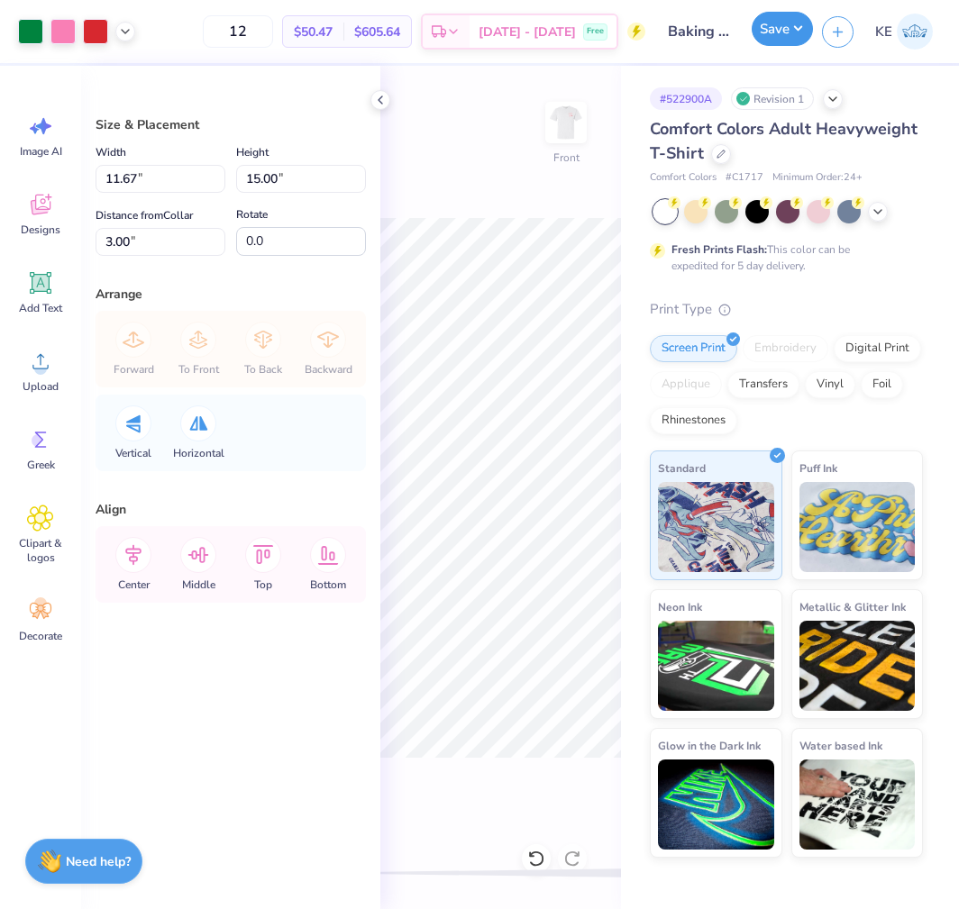
click at [785, 14] on button "Save" at bounding box center [782, 29] width 61 height 34
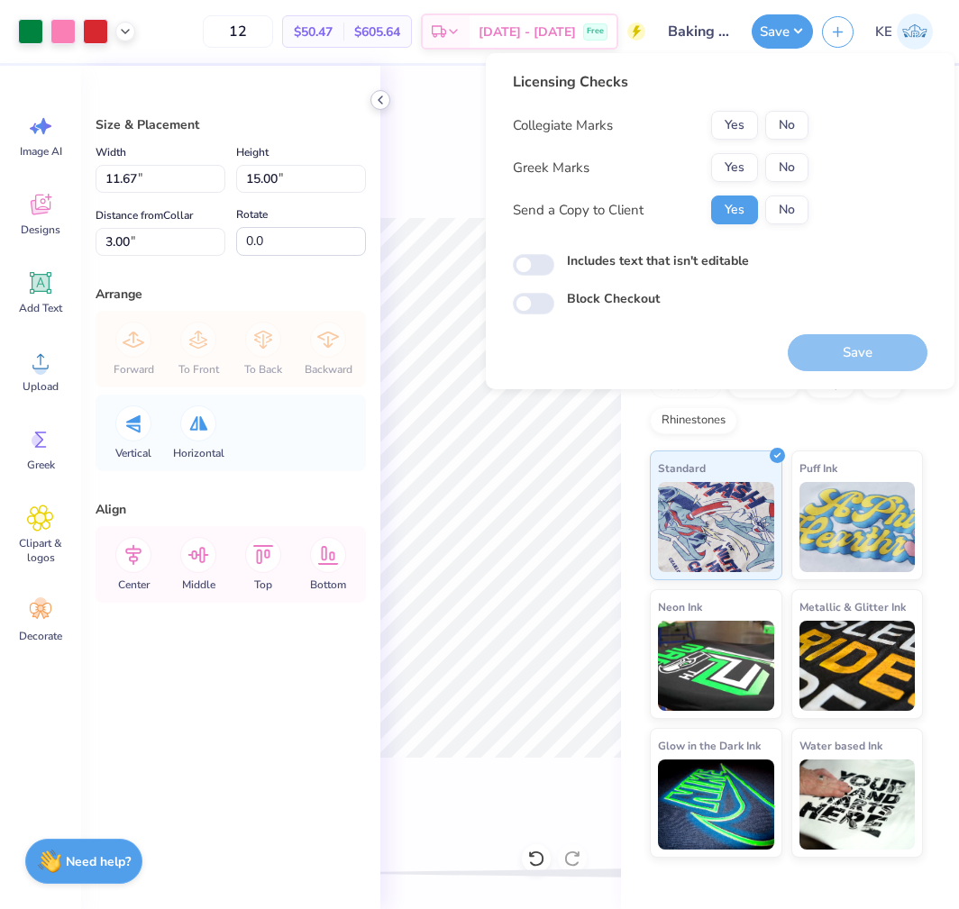
click at [386, 102] on icon at bounding box center [380, 100] width 14 height 14
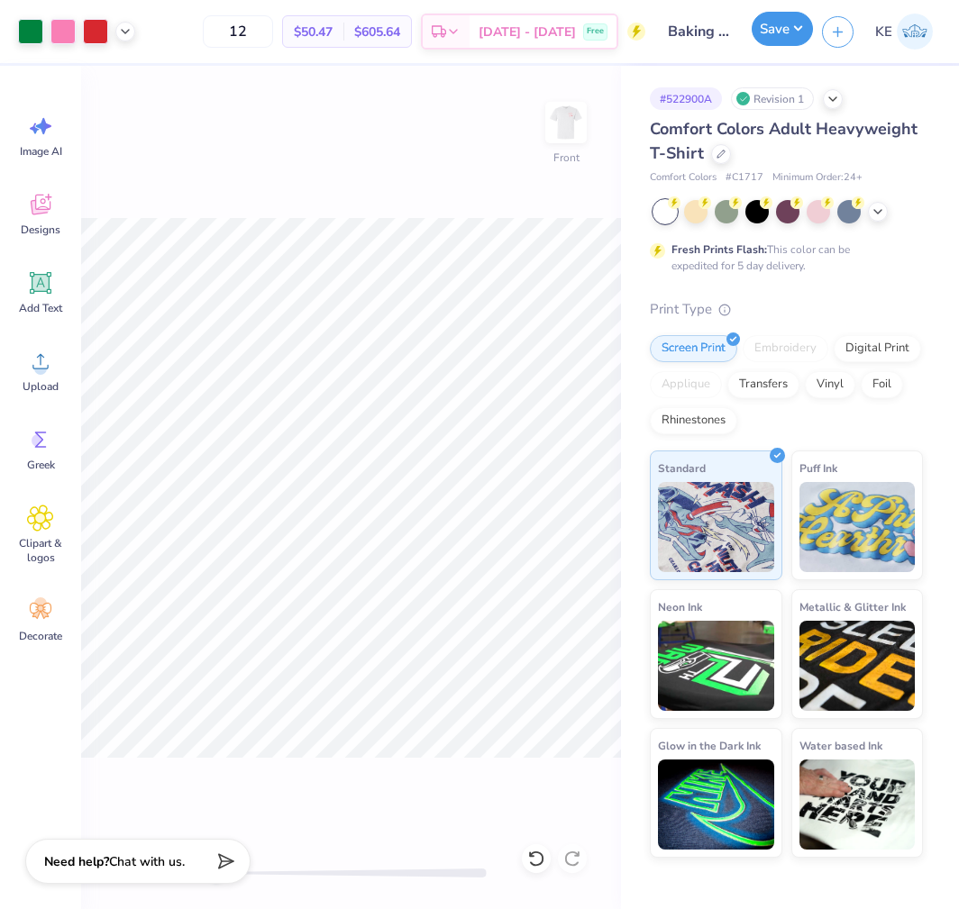
click at [779, 29] on button "Save" at bounding box center [782, 29] width 61 height 34
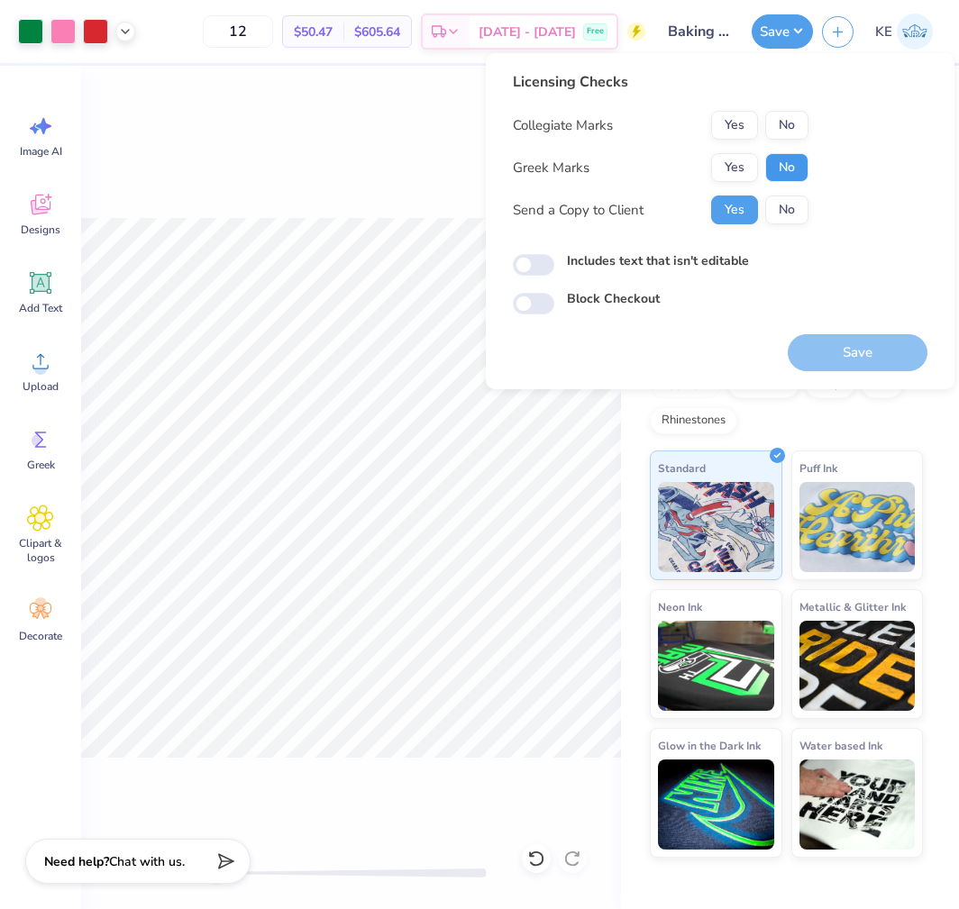
click at [783, 169] on button "No" at bounding box center [786, 167] width 43 height 29
click at [788, 123] on button "No" at bounding box center [786, 125] width 43 height 29
click at [894, 353] on button "Save" at bounding box center [858, 352] width 140 height 37
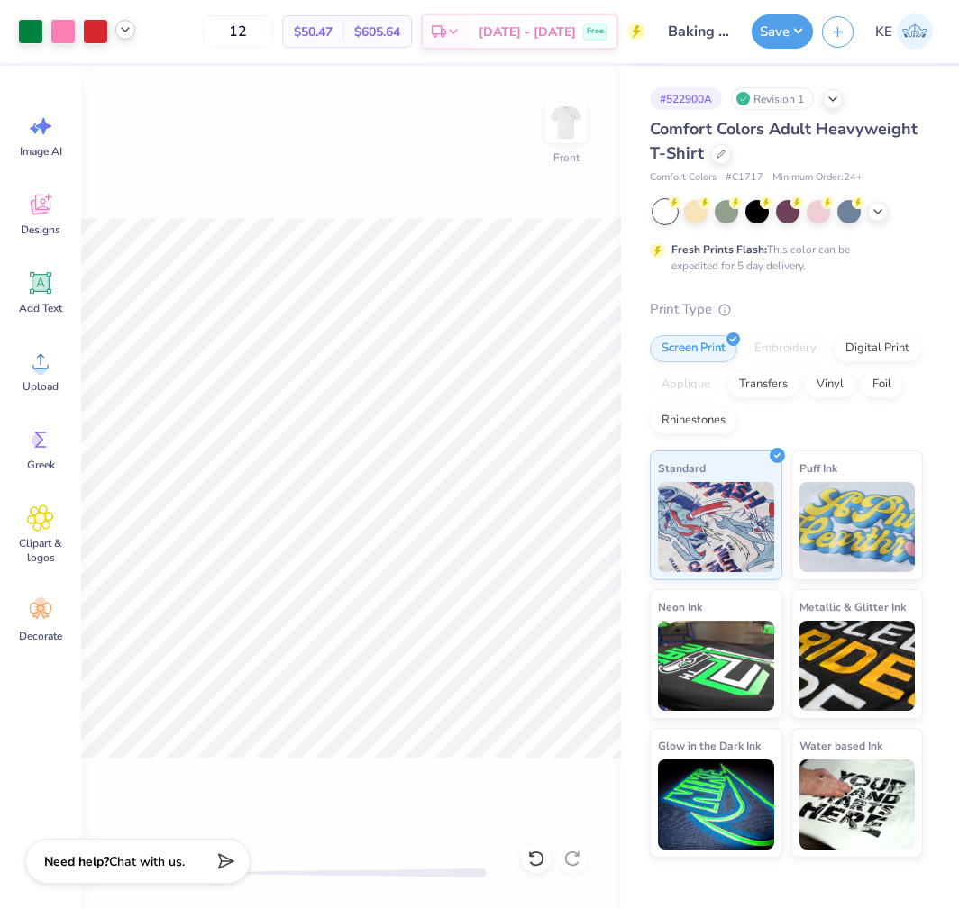
click at [125, 35] on icon at bounding box center [125, 30] width 14 height 14
click at [565, 123] on img at bounding box center [566, 123] width 72 height 72
